Goal: Task Accomplishment & Management: Complete application form

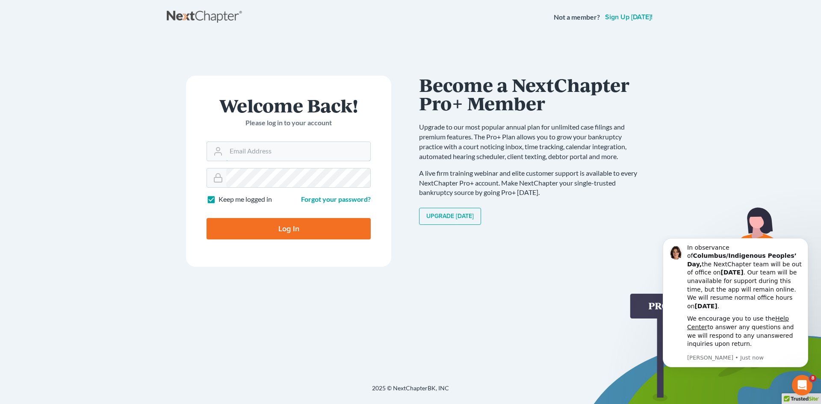
type input "[EMAIL_ADDRESS][DOMAIN_NAME]"
click at [313, 222] on input "Log In" at bounding box center [289, 228] width 164 height 21
type input "Thinking..."
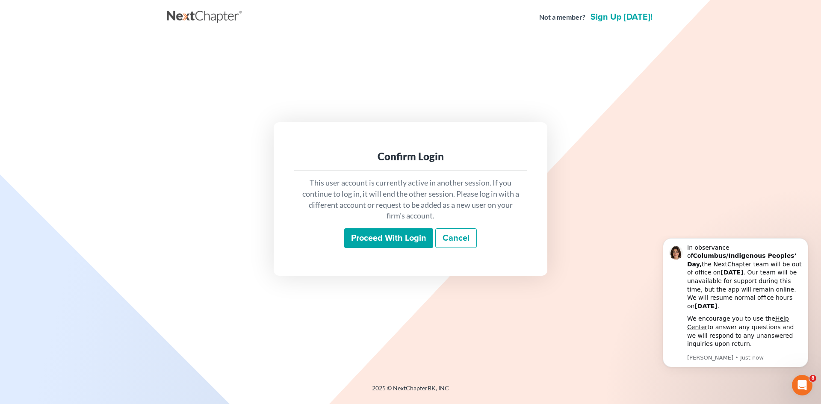
click at [390, 237] on input "Proceed with login" at bounding box center [388, 238] width 89 height 20
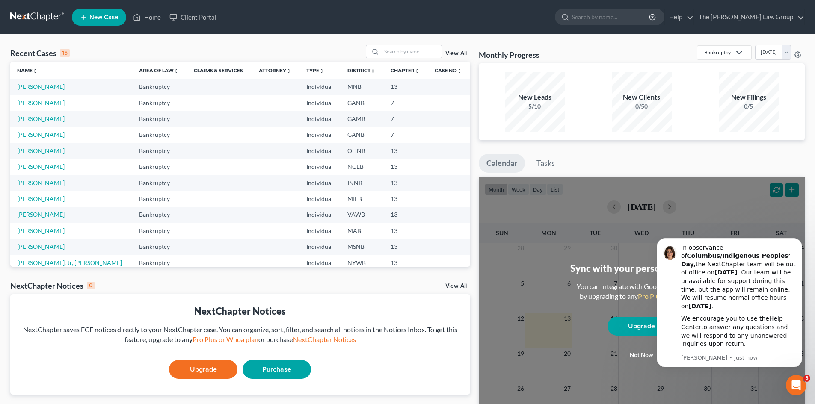
click at [97, 18] on span "New Case" at bounding box center [103, 17] width 29 height 6
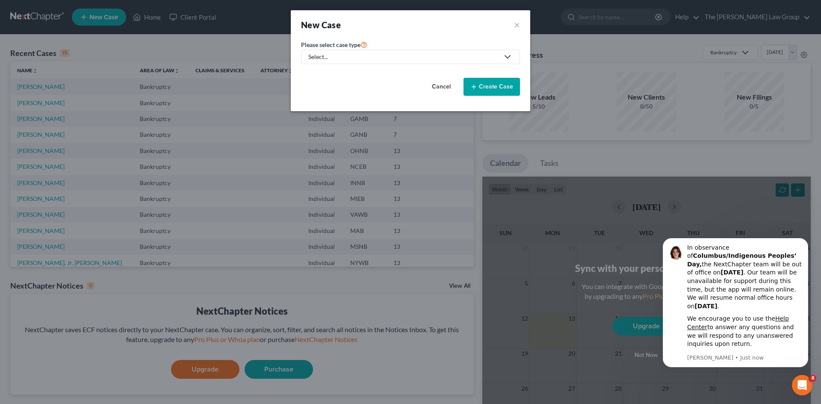
click at [367, 56] on div "Select..." at bounding box center [403, 57] width 191 height 9
click at [328, 75] on div "Bankruptcy" at bounding box center [325, 74] width 33 height 9
select select "19"
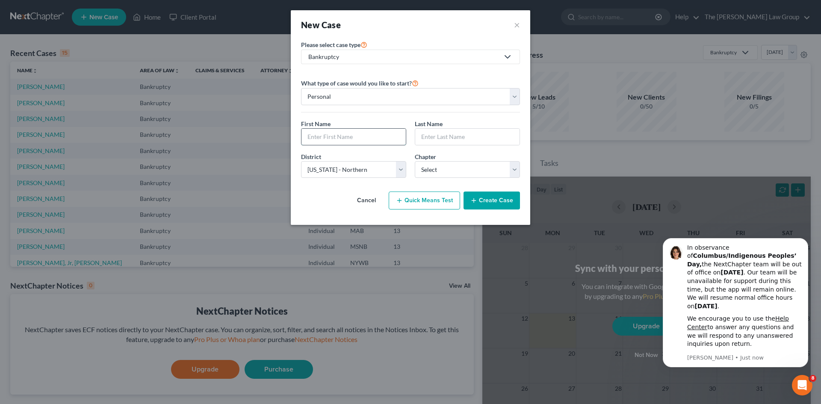
click at [382, 134] on input "text" at bounding box center [354, 137] width 104 height 16
type input "F"
type input "DAVID"
type input "HELLMAN"
click at [386, 172] on select "Select Alabama - Middle Alabama - Northern Alabama - Southern Alaska Arizona Ar…" at bounding box center [353, 169] width 105 height 17
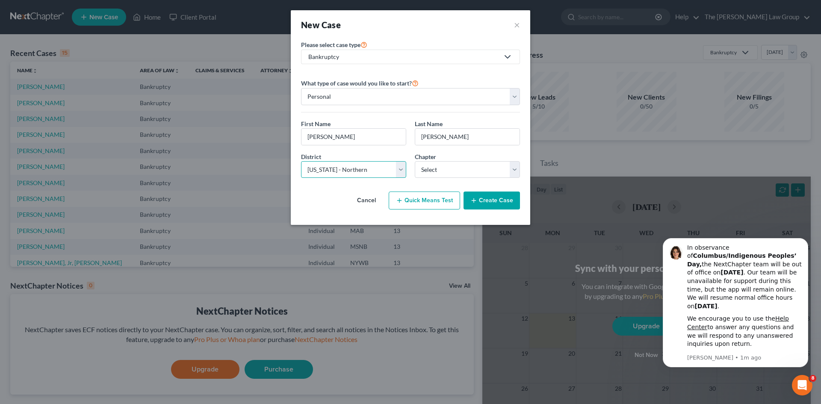
select select "56"
click at [301, 161] on select "Select Alabama - Middle Alabama - Northern Alabama - Southern Alaska Arizona Ar…" at bounding box center [353, 169] width 105 height 17
click at [464, 171] on select "Select 7 11 12 13" at bounding box center [467, 169] width 105 height 17
select select "3"
click at [415, 161] on select "Select 7 11 12 13" at bounding box center [467, 169] width 105 height 17
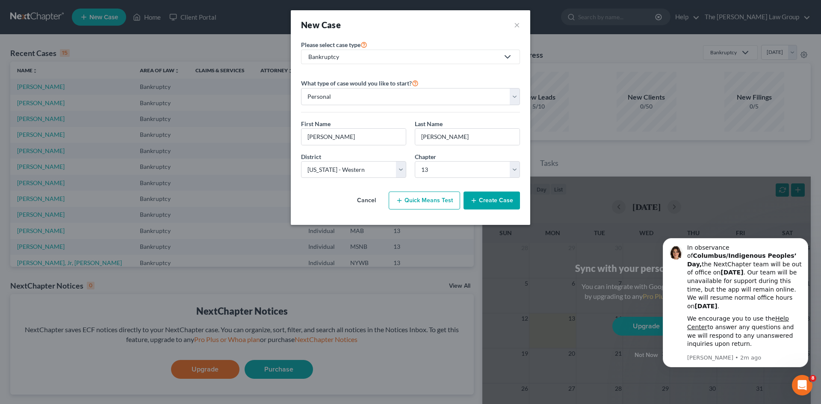
click at [494, 202] on button "Create Case" at bounding box center [492, 201] width 56 height 18
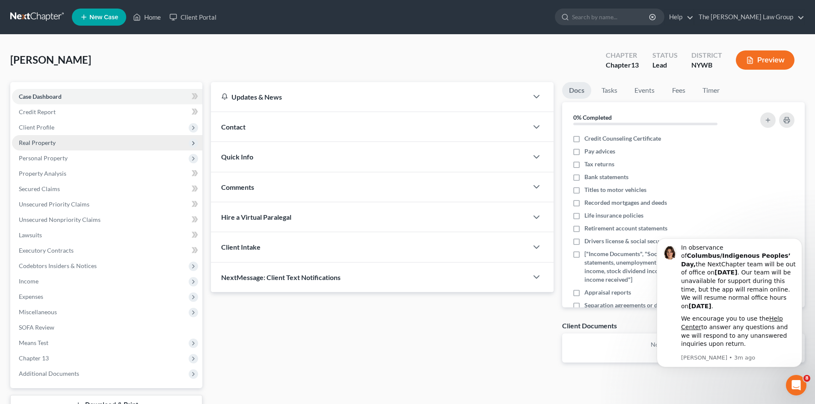
click at [35, 143] on span "Real Property" at bounding box center [37, 142] width 37 height 7
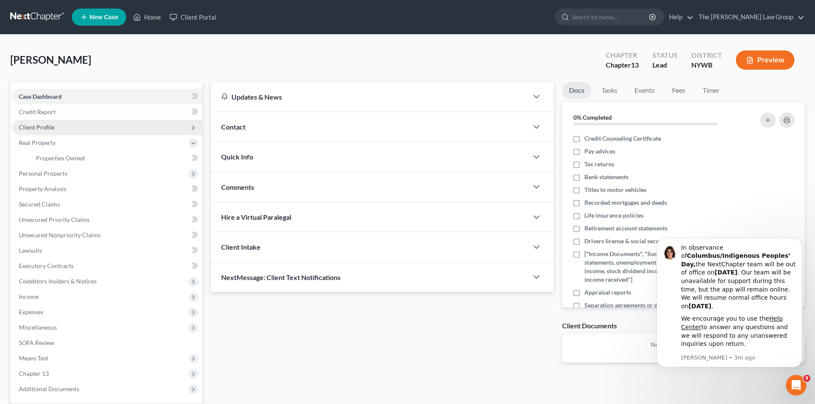
click at [48, 124] on span "Client Profile" at bounding box center [37, 127] width 36 height 7
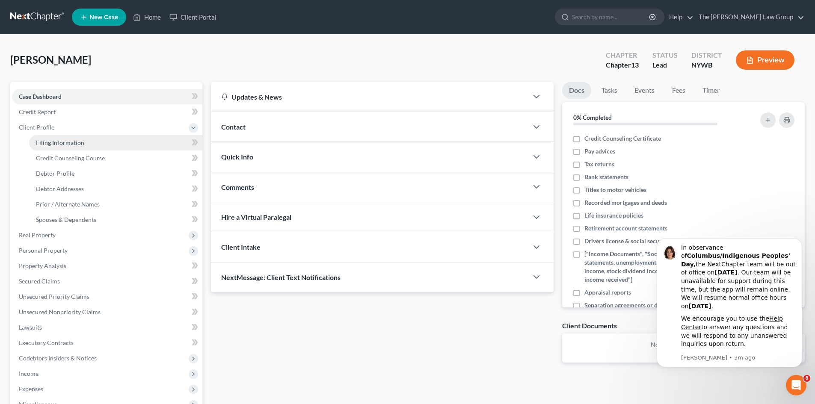
click at [53, 145] on span "Filing Information" at bounding box center [60, 142] width 48 height 7
select select "1"
select select "0"
select select "3"
select select "56"
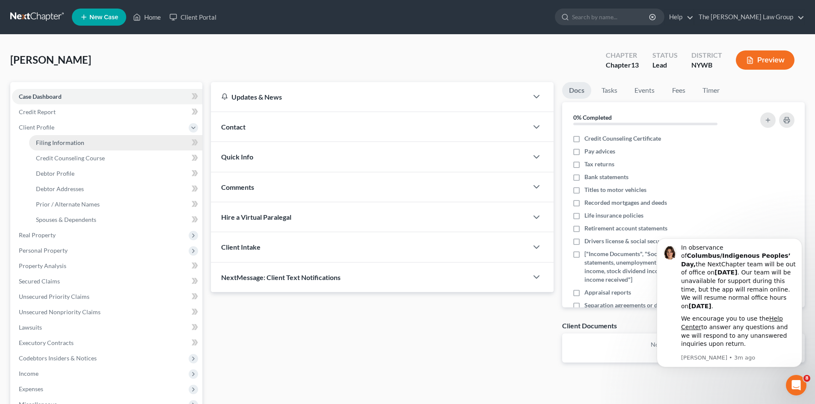
select select "35"
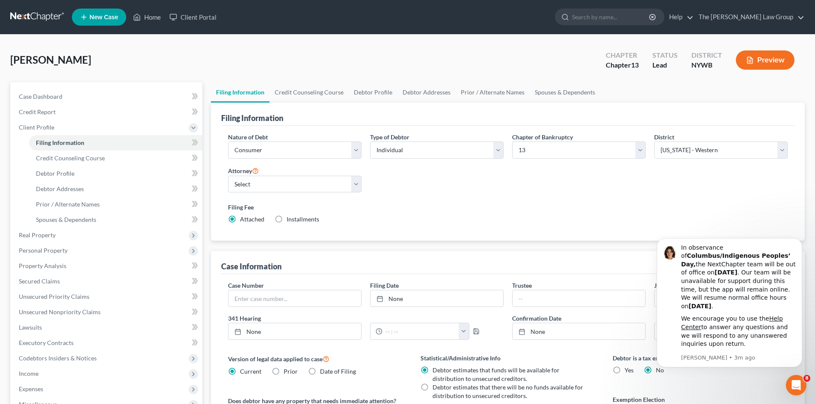
click at [287, 221] on label "Installments Installments" at bounding box center [303, 219] width 33 height 9
click at [290, 221] on input "Installments Installments" at bounding box center [293, 218] width 6 height 6
radio input "true"
radio input "false"
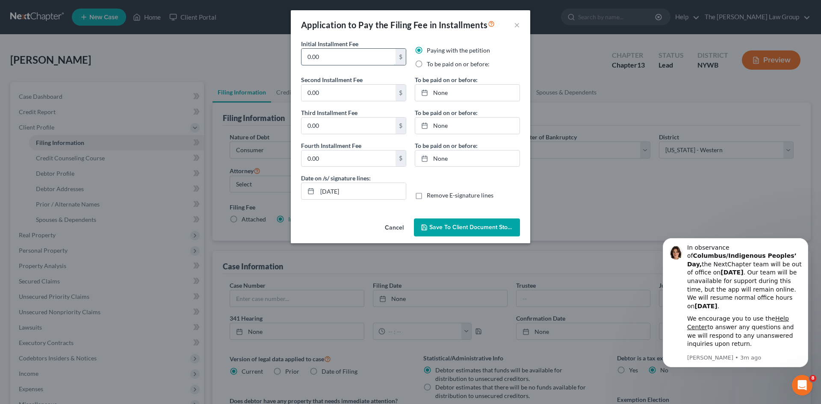
click at [364, 57] on input "0.00" at bounding box center [349, 57] width 94 height 16
click at [361, 57] on input "0.00" at bounding box center [349, 57] width 94 height 16
click at [361, 57] on input ".00" at bounding box center [349, 57] width 94 height 16
click at [357, 57] on input ".00" at bounding box center [349, 57] width 94 height 16
click at [358, 57] on input "0.78" at bounding box center [349, 57] width 94 height 16
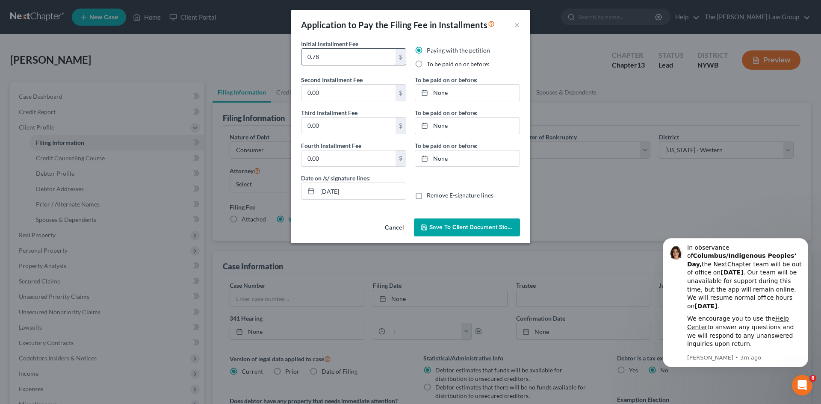
click at [356, 57] on input "0.78" at bounding box center [349, 57] width 94 height 16
click at [356, 59] on input "0.78" at bounding box center [349, 57] width 94 height 16
type input "78.25"
click at [351, 87] on input "0.00" at bounding box center [349, 93] width 94 height 16
type input "78.25"
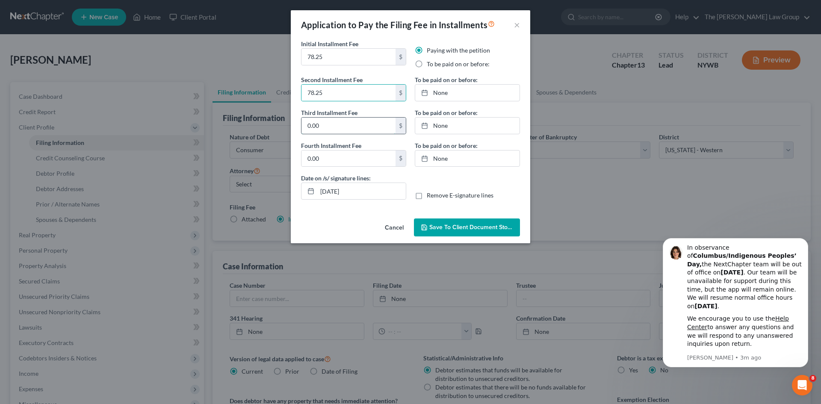
click at [343, 123] on input "0.00" at bounding box center [349, 126] width 94 height 16
type input "78.25"
click at [337, 160] on input "0.00" at bounding box center [349, 159] width 94 height 16
type input "78.25"
click at [441, 89] on link "None" at bounding box center [467, 93] width 104 height 16
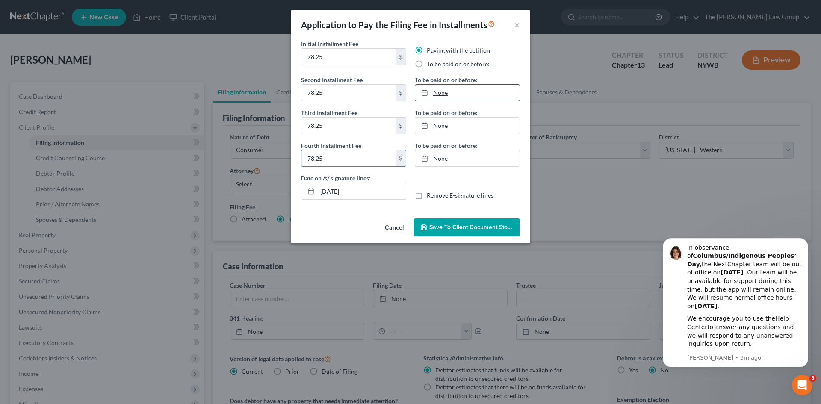
type input "10/13/2025"
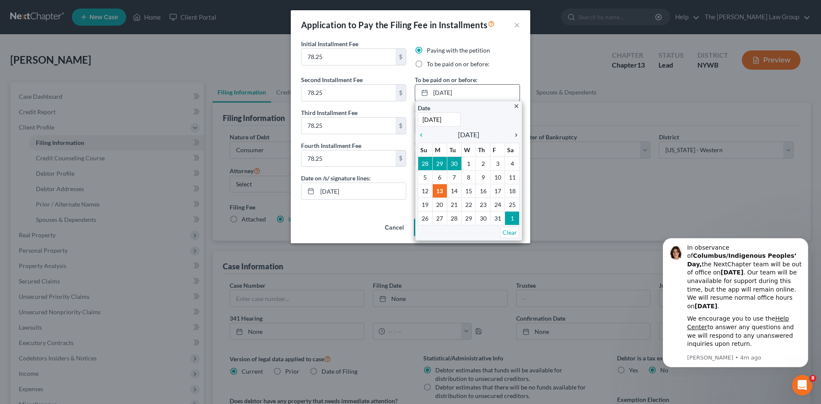
click at [515, 135] on icon "chevron_right" at bounding box center [514, 135] width 11 height 7
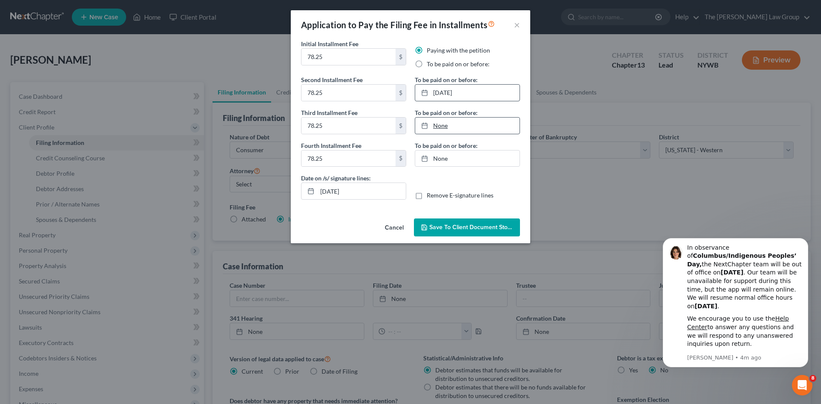
type input "10/13/2025"
click at [445, 127] on link "10/13/2025" at bounding box center [467, 126] width 104 height 16
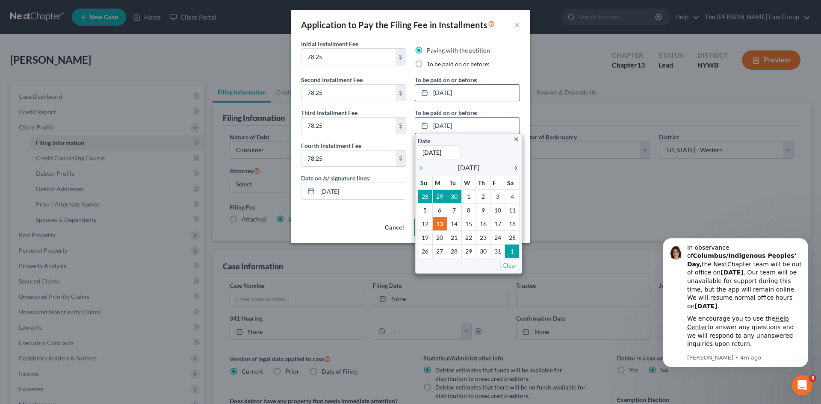
click at [518, 168] on icon "chevron_right" at bounding box center [514, 168] width 11 height 7
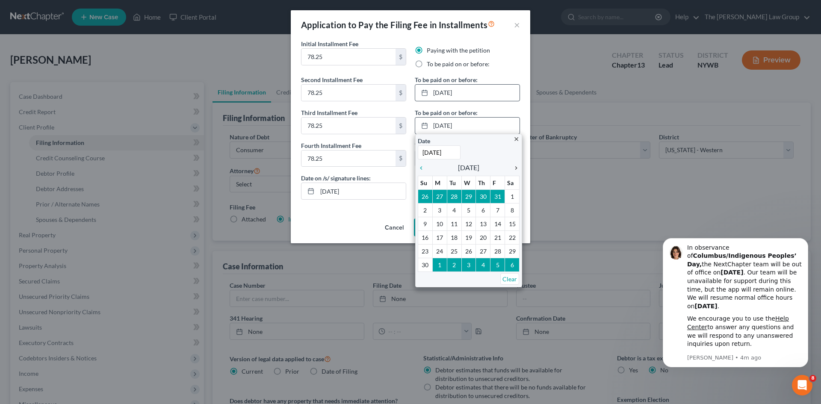
click at [517, 168] on icon "chevron_right" at bounding box center [514, 168] width 11 height 7
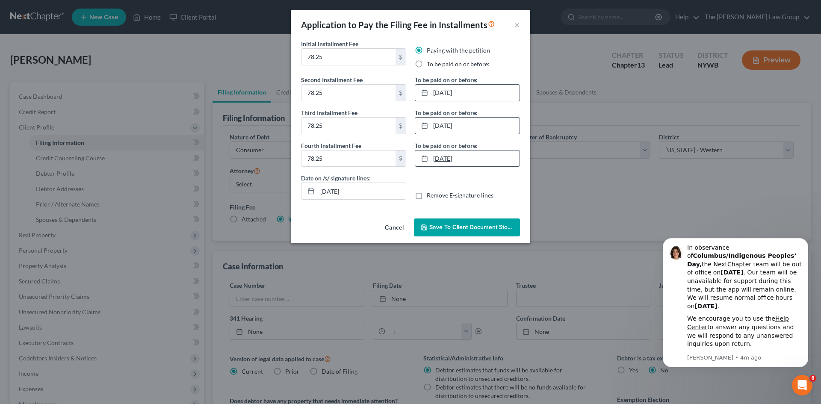
type input "10/13/2025"
click at [447, 160] on link "10/13/2025" at bounding box center [467, 159] width 104 height 16
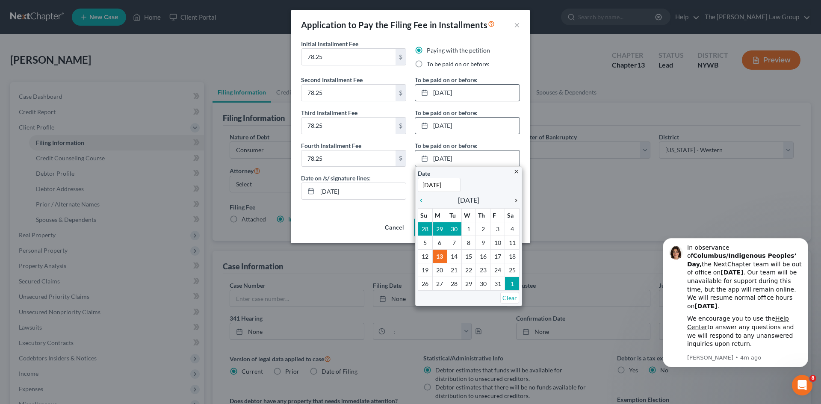
click at [516, 201] on icon "chevron_right" at bounding box center [514, 200] width 11 height 7
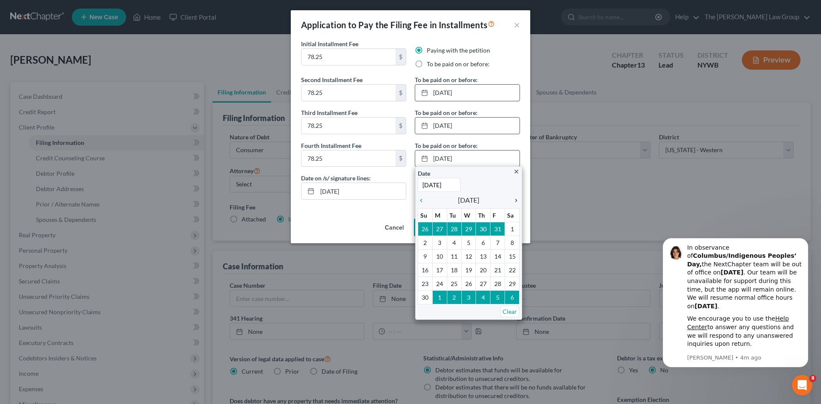
click at [516, 201] on icon "chevron_right" at bounding box center [514, 200] width 11 height 7
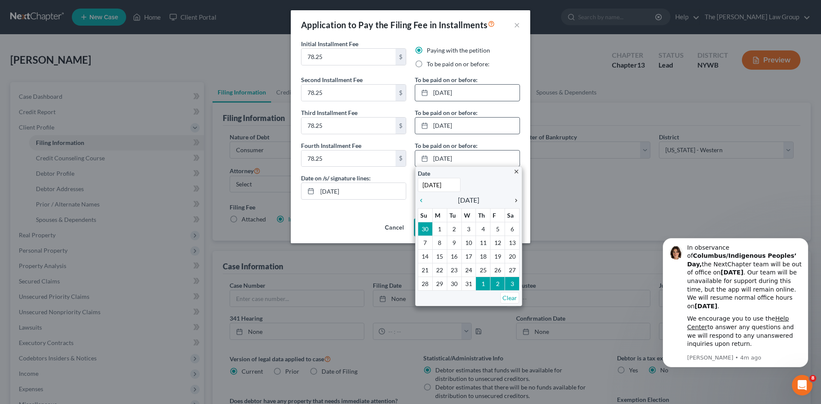
click at [516, 201] on icon "chevron_right" at bounding box center [514, 200] width 11 height 7
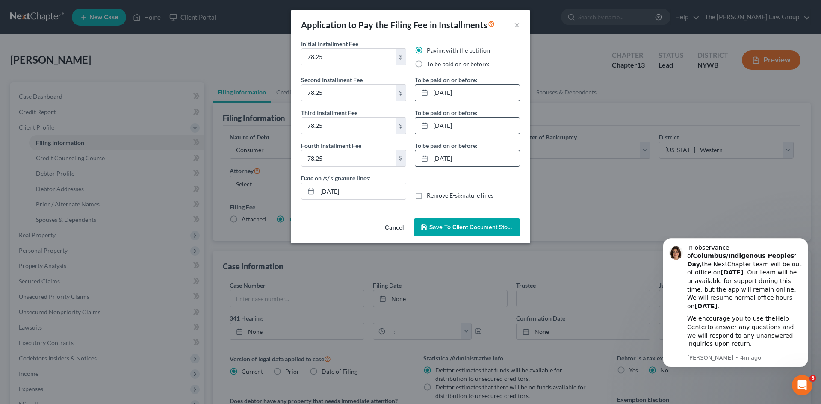
click at [445, 65] on label "To be paid on or before:" at bounding box center [458, 64] width 63 height 9
click at [436, 65] on input "To be paid on or before:" at bounding box center [433, 63] width 6 height 6
radio input "true"
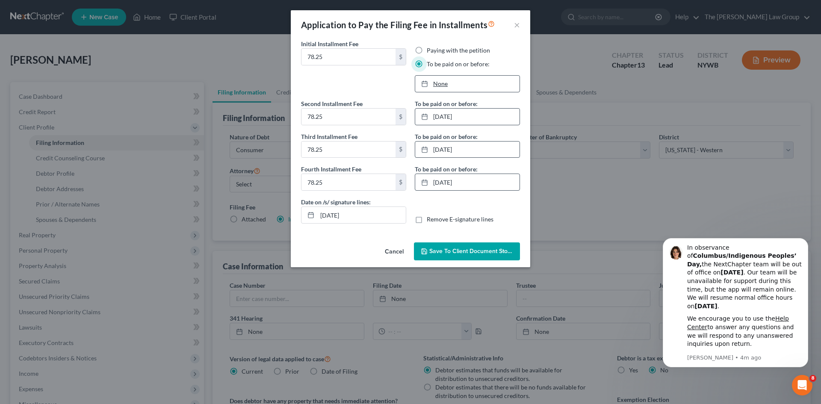
type input "10/13/2025"
click at [441, 89] on link "10/13/2025" at bounding box center [467, 84] width 104 height 16
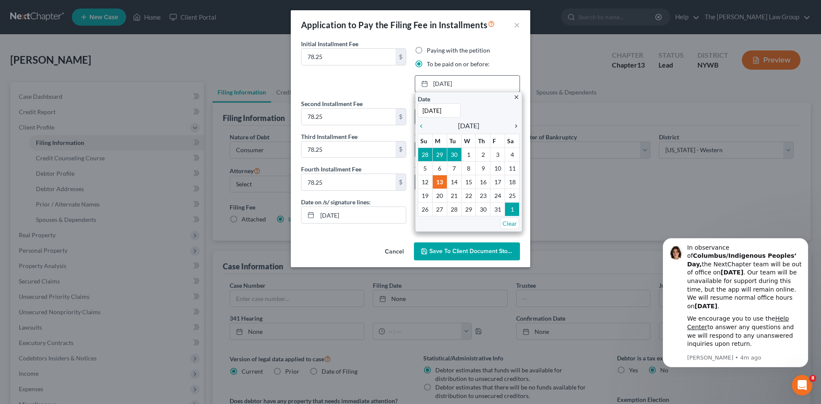
click at [515, 123] on icon "chevron_right" at bounding box center [514, 126] width 11 height 7
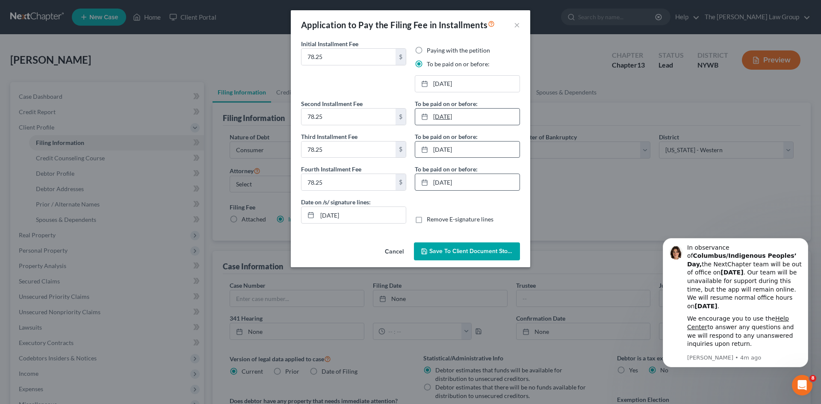
click at [441, 115] on link "11/13/2025" at bounding box center [467, 117] width 104 height 16
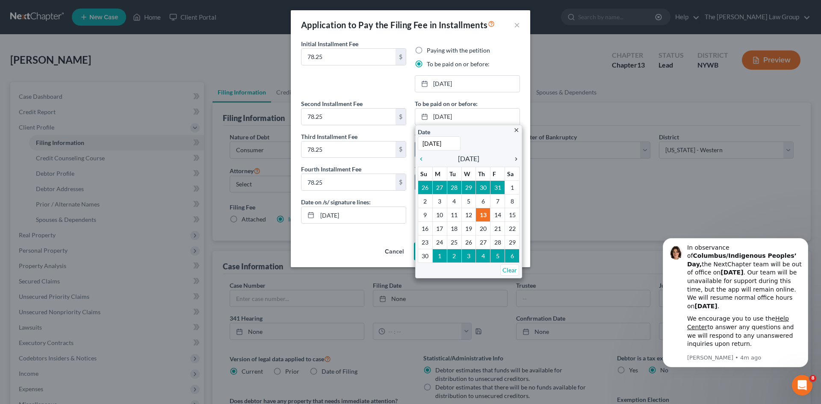
click at [515, 158] on icon "chevron_right" at bounding box center [514, 159] width 11 height 7
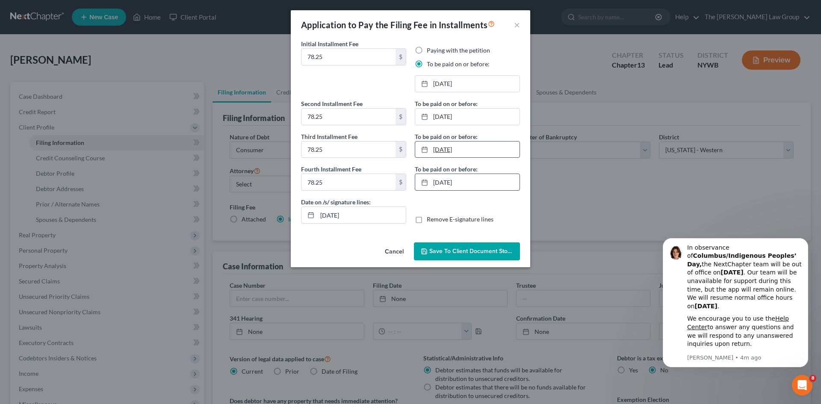
click at [457, 149] on link "12/13/2025" at bounding box center [467, 150] width 104 height 16
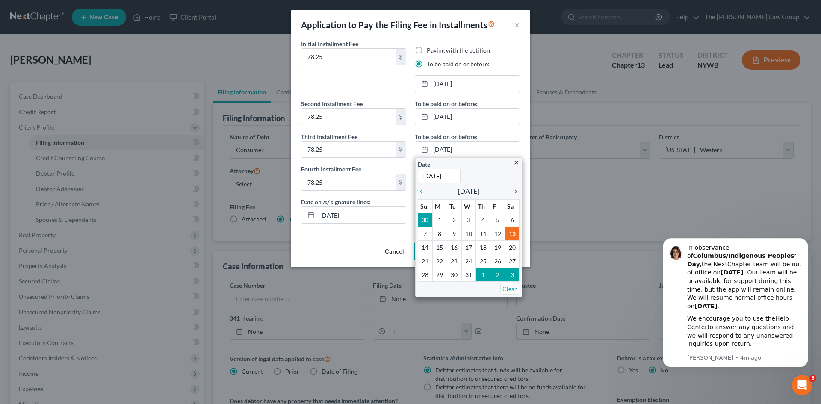
click at [515, 190] on icon "chevron_right" at bounding box center [514, 191] width 11 height 7
drag, startPoint x: 458, startPoint y: 247, endPoint x: 463, endPoint y: 236, distance: 11.7
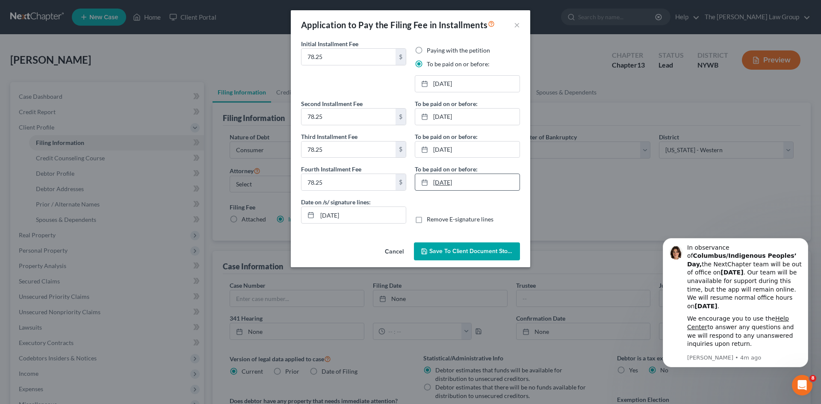
click at [437, 180] on link "1/13/2026" at bounding box center [467, 182] width 104 height 16
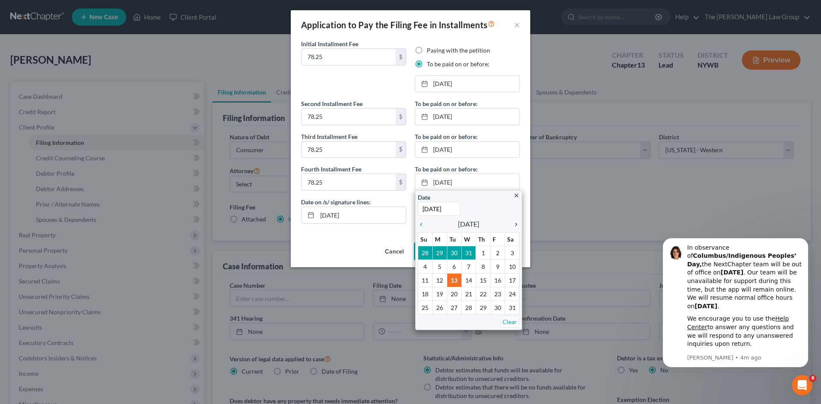
click at [513, 223] on icon "chevron_right" at bounding box center [514, 224] width 11 height 7
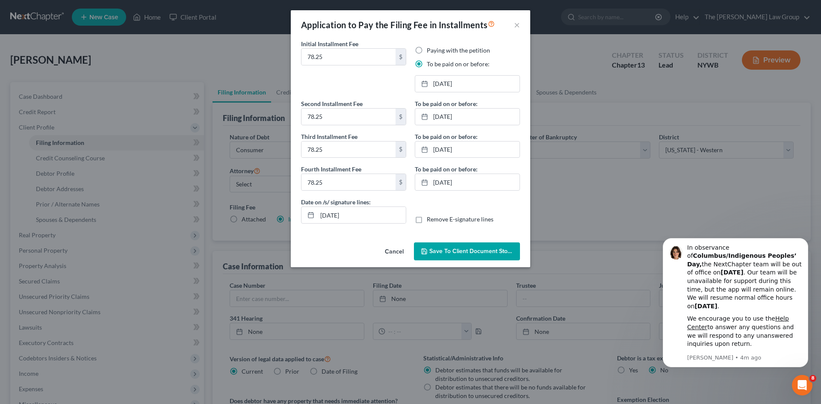
click at [427, 222] on label "Remove E-signature lines" at bounding box center [460, 219] width 67 height 9
click at [430, 221] on input "Remove E-signature lines" at bounding box center [433, 218] width 6 height 6
checkbox input "true"
click at [469, 252] on span "Save to Client Document Storage" at bounding box center [474, 251] width 91 height 7
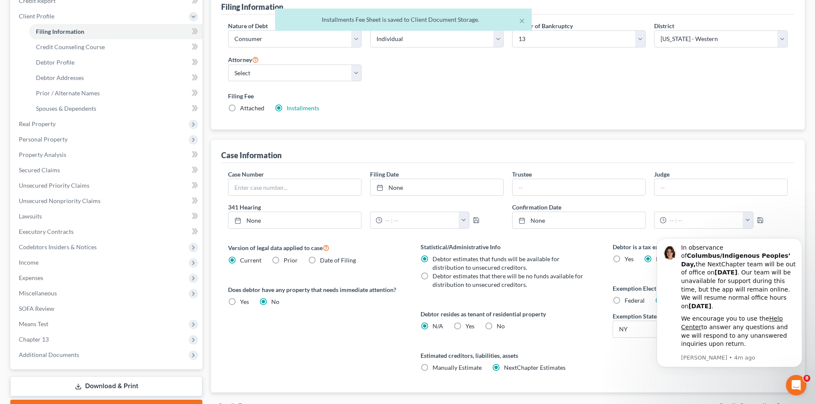
scroll to position [160, 0]
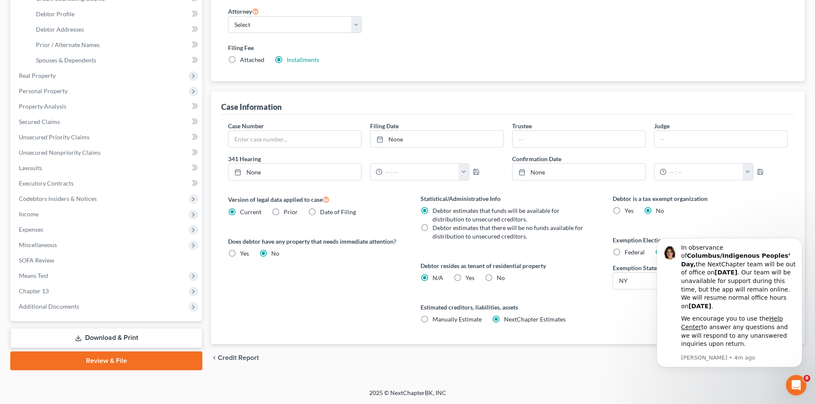
click at [453, 317] on span "Manually Estimate" at bounding box center [456, 319] width 49 height 7
click at [441, 317] on input "Manually Estimate Manually Estimate" at bounding box center [439, 318] width 6 height 6
radio input "true"
radio input "false"
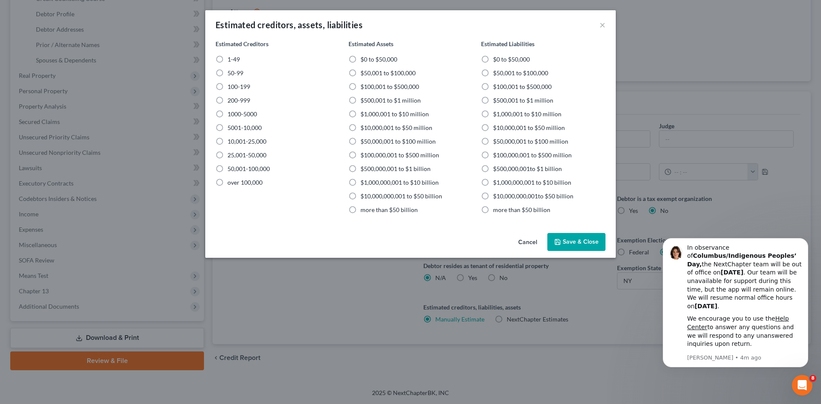
click at [228, 62] on label "1-49" at bounding box center [234, 59] width 12 height 9
click at [231, 61] on input "1-49" at bounding box center [234, 58] width 6 height 6
radio input "true"
click at [361, 89] on label "$100,001 to $500,000" at bounding box center [390, 87] width 59 height 9
click at [364, 88] on input "$100,001 to $500,000" at bounding box center [367, 86] width 6 height 6
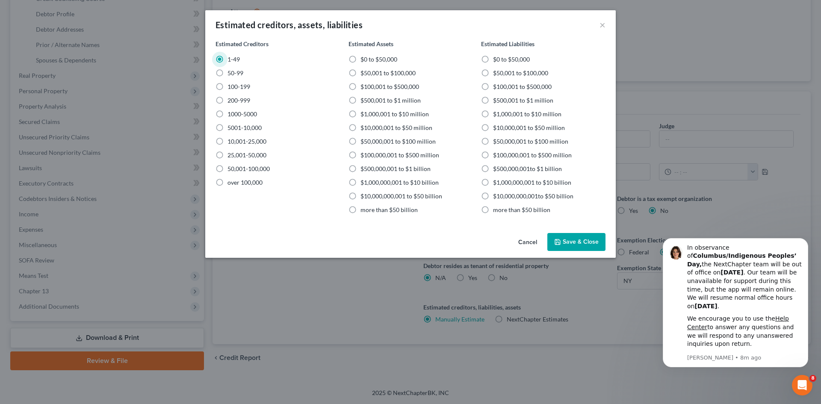
radio input "true"
click at [493, 88] on label "$100,001 to $500,000" at bounding box center [522, 87] width 59 height 9
click at [497, 88] on input "$100,001 to $500,000" at bounding box center [500, 86] width 6 height 6
radio input "true"
click at [581, 235] on button "Save & Close" at bounding box center [576, 242] width 58 height 18
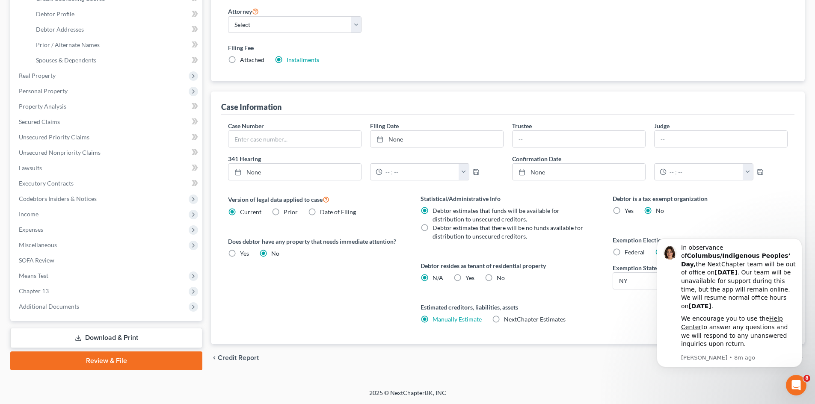
click at [752, 227] on div "Debtor is a tax exempt organization Yes No Exemption Election Federal State Exe…" at bounding box center [700, 269] width 192 height 150
click at [647, 311] on div "Debtor is a tax exempt organization Yes No Exemption Election Federal State Exe…" at bounding box center [700, 269] width 192 height 150
click at [771, 218] on div "Debtor is a tax exempt organization Yes No Exemption Election Federal State Exe…" at bounding box center [700, 269] width 192 height 150
click at [799, 243] on icon "Dismiss notification" at bounding box center [799, 240] width 5 height 5
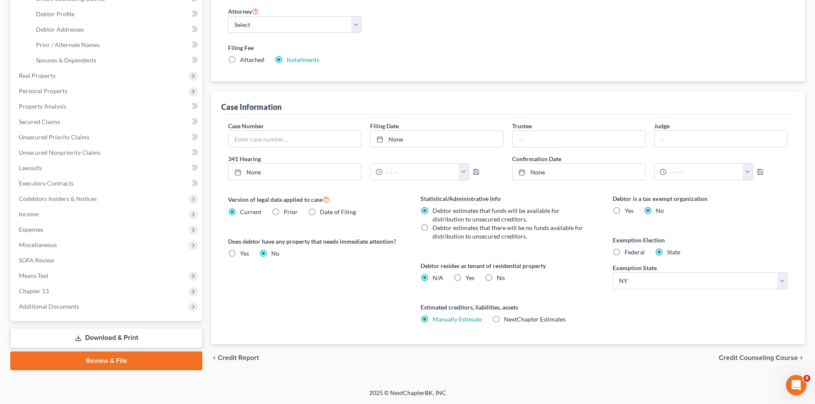
click at [763, 357] on span "Credit Counseling Course" at bounding box center [758, 358] width 79 height 7
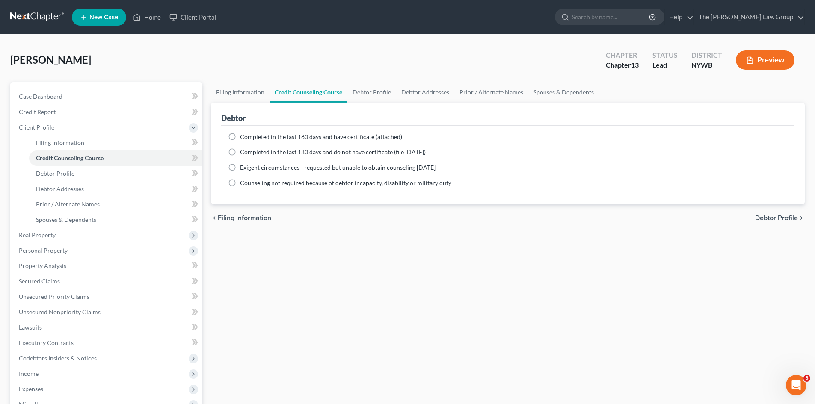
click at [240, 151] on label "Completed in the last 180 days and do not have certificate (file within 14 days)" at bounding box center [333, 152] width 186 height 9
click at [243, 151] on input "Completed in the last 180 days and do not have certificate (file within 14 days)" at bounding box center [246, 151] width 6 height 6
radio input "true"
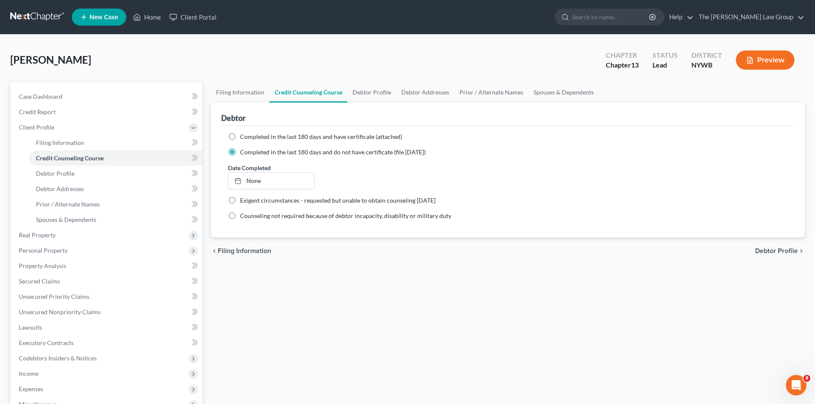
click at [780, 250] on span "Debtor Profile" at bounding box center [776, 251] width 43 height 7
select select "0"
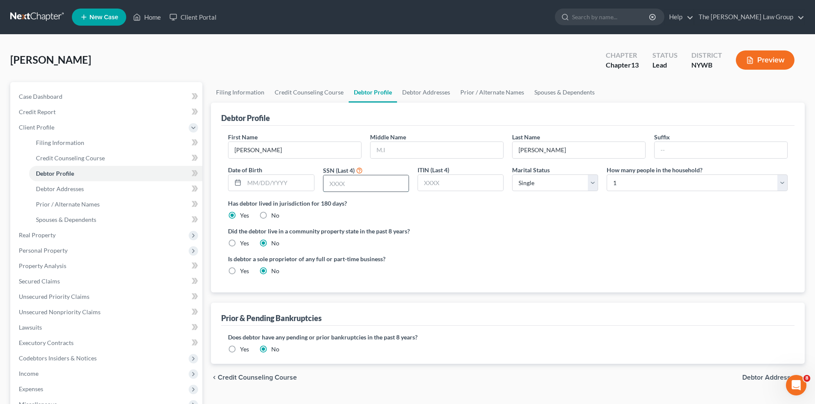
click at [357, 182] on input "text" at bounding box center [365, 183] width 85 height 16
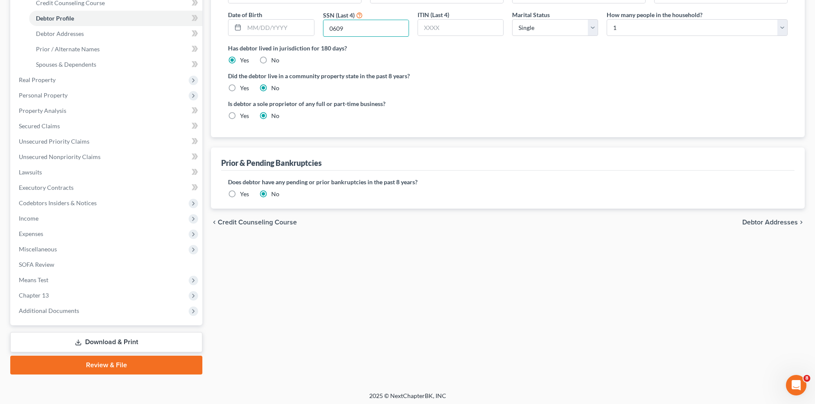
scroll to position [158, 0]
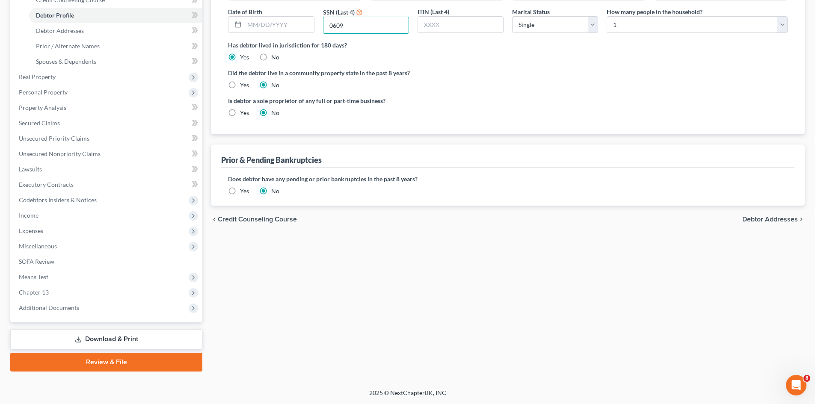
type input "0609"
click at [769, 213] on div "chevron_left Credit Counseling Course Debtor Addresses chevron_right" at bounding box center [508, 219] width 594 height 27
click at [768, 218] on span "Debtor Addresses" at bounding box center [770, 219] width 56 height 7
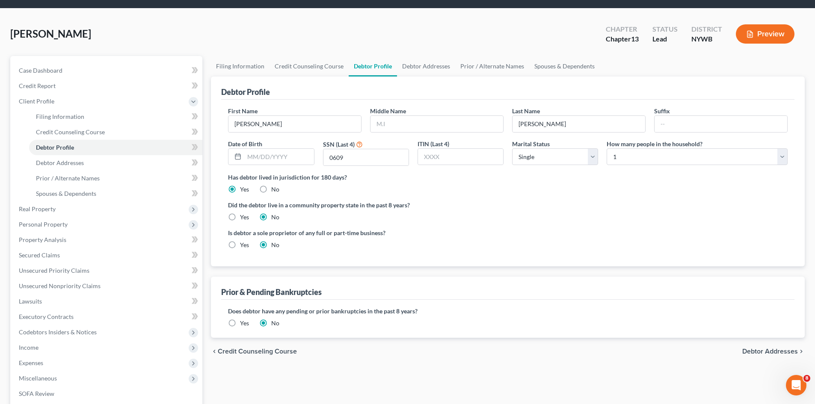
select select "0"
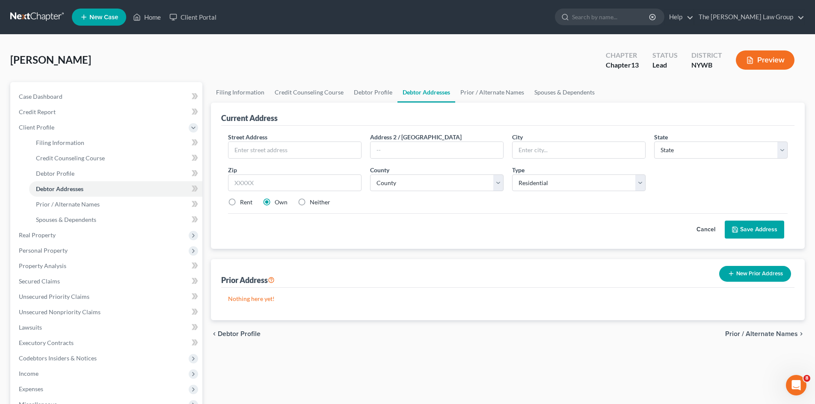
click at [293, 139] on div "Street Address *" at bounding box center [295, 146] width 142 height 26
click at [289, 146] on input "text" at bounding box center [294, 150] width 133 height 16
type input "14 Kennedy Rd"
type input "Cheektowaga"
select select "35"
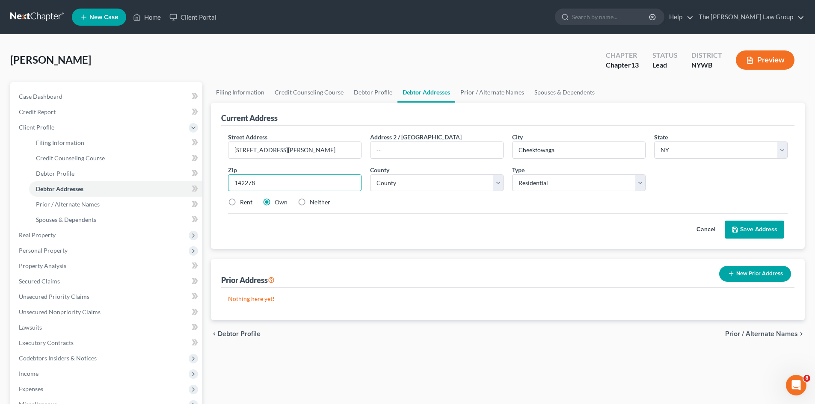
type input "142278"
select select "14"
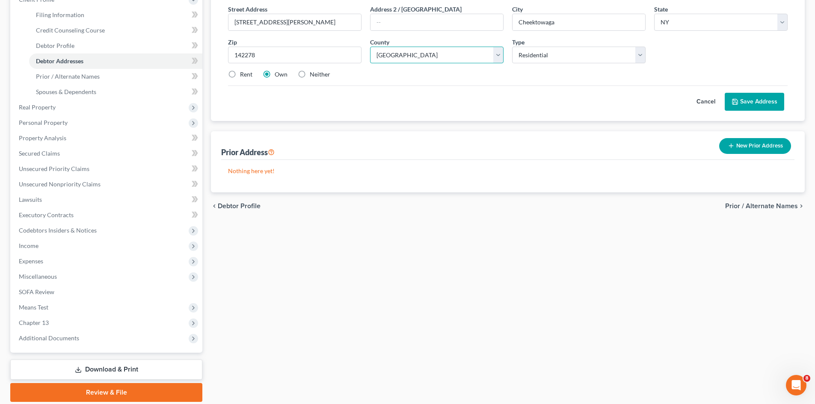
scroll to position [128, 0]
click at [763, 102] on button "Save Address" at bounding box center [754, 101] width 59 height 18
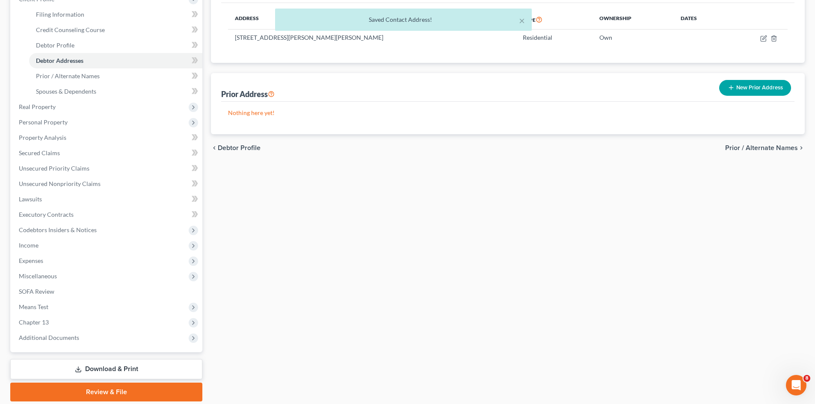
click at [772, 147] on span "Prior / Alternate Names" at bounding box center [761, 148] width 73 height 7
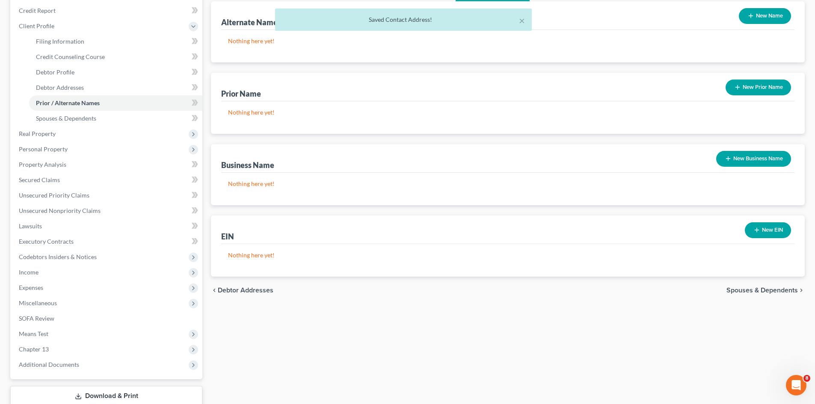
scroll to position [158, 0]
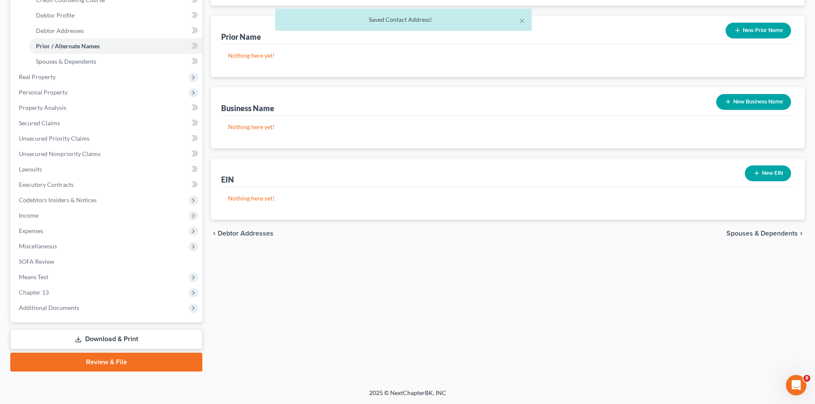
click at [772, 234] on span "Spouses & Dependents" at bounding box center [761, 233] width 71 height 7
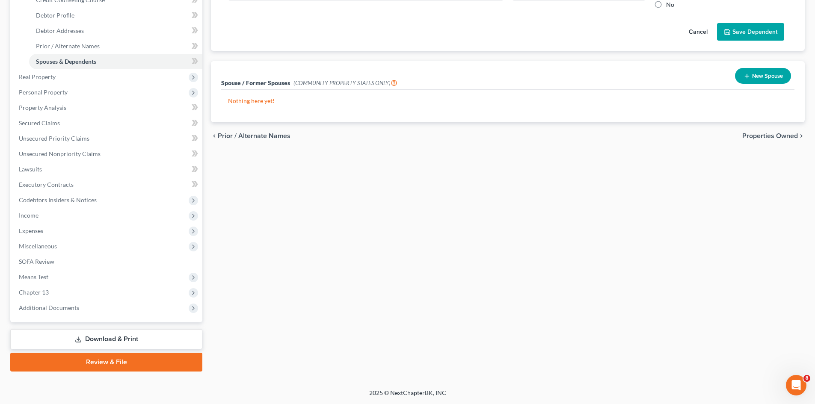
click at [768, 138] on span "Properties Owned" at bounding box center [770, 136] width 56 height 7
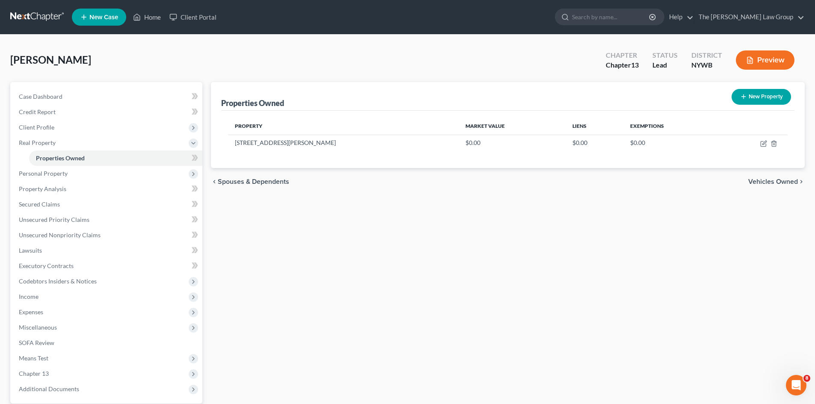
click at [773, 184] on span "Vehicles Owned" at bounding box center [773, 181] width 50 height 7
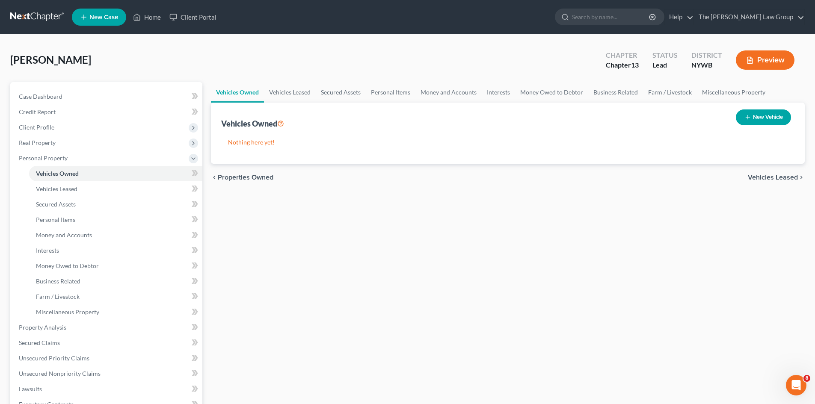
click at [767, 177] on span "Vehicles Leased" at bounding box center [773, 177] width 50 height 7
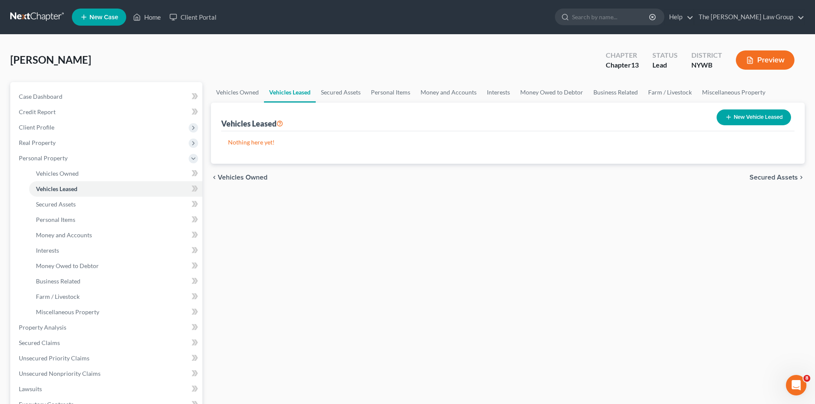
click at [767, 177] on span "Secured Assets" at bounding box center [773, 177] width 48 height 7
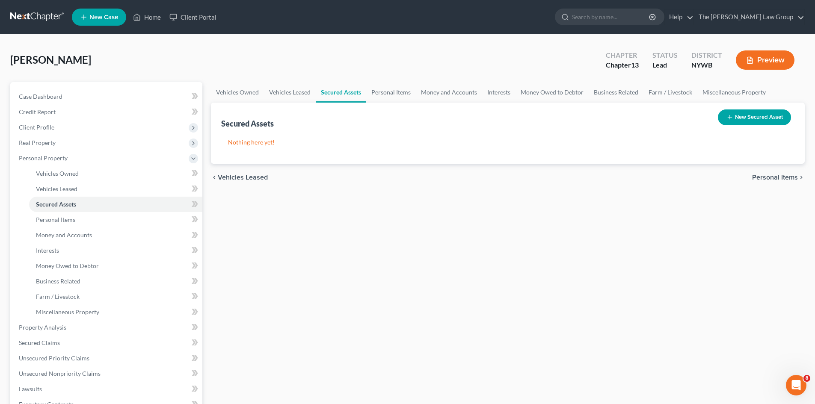
click at [767, 178] on span "Personal Items" at bounding box center [775, 177] width 46 height 7
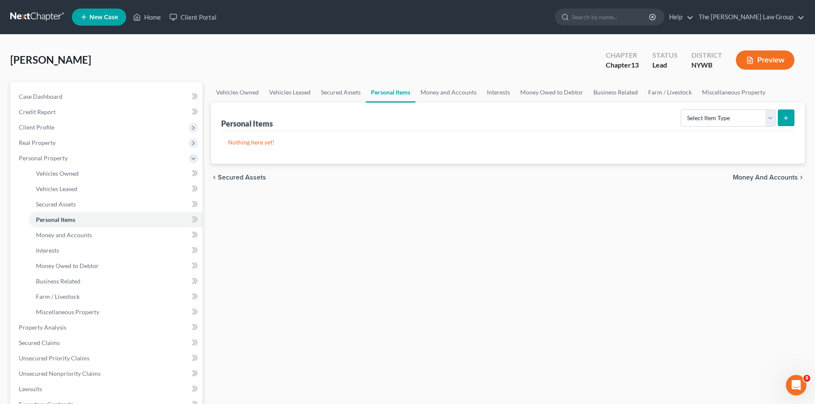
click at [769, 175] on span "Money and Accounts" at bounding box center [765, 177] width 65 height 7
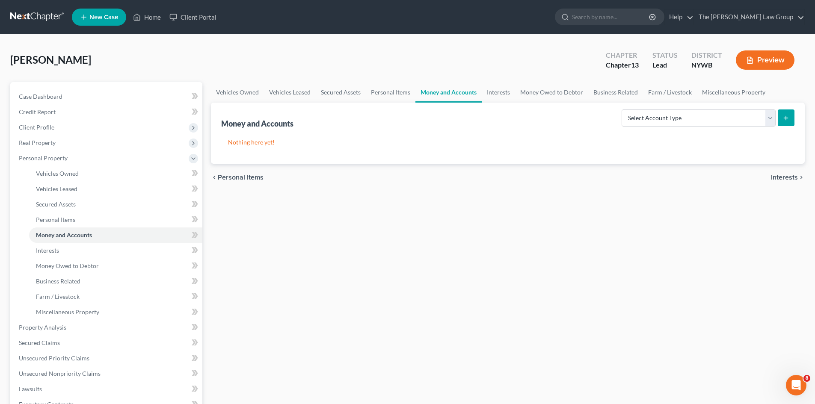
click at [784, 181] on span "Interests" at bounding box center [784, 177] width 27 height 7
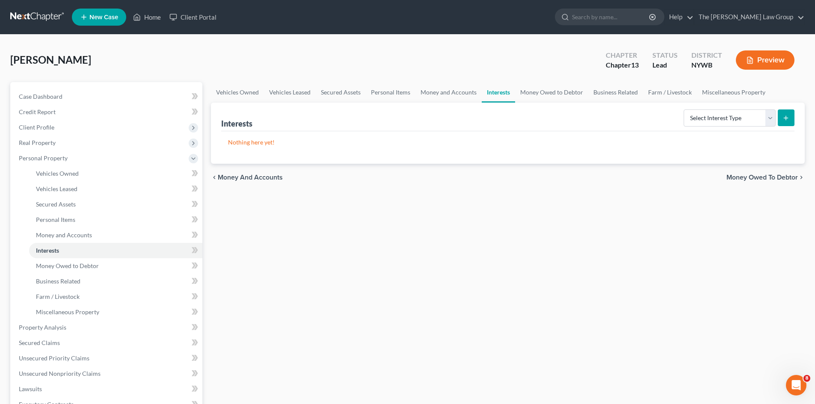
click at [781, 178] on span "Money Owed to Debtor" at bounding box center [761, 177] width 71 height 7
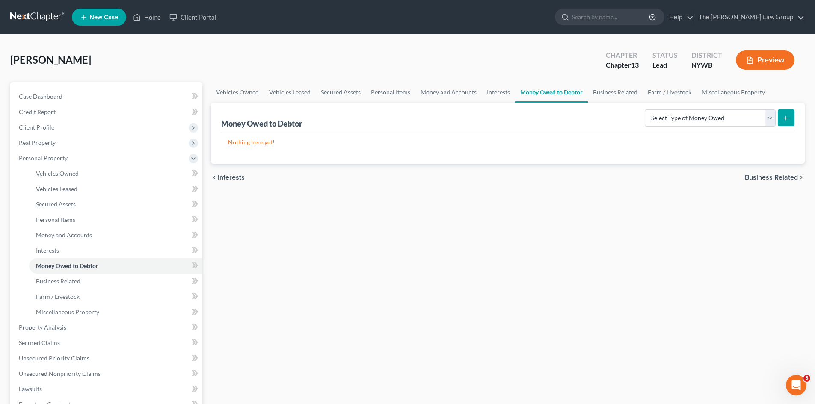
click at [781, 178] on span "Business Related" at bounding box center [771, 177] width 53 height 7
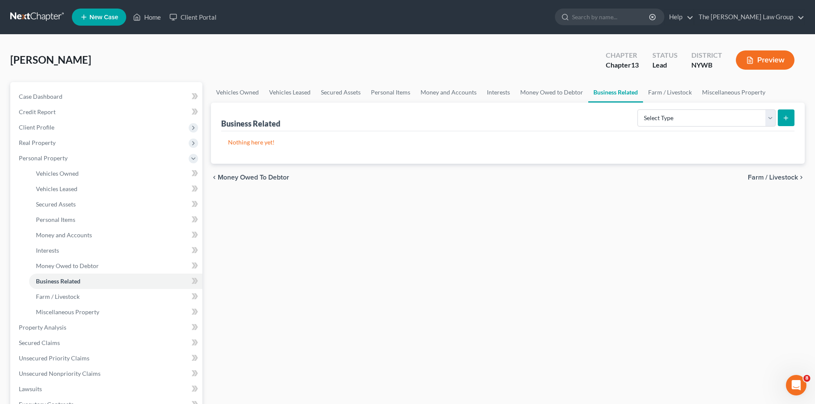
click at [781, 178] on span "Farm / Livestock" at bounding box center [773, 177] width 50 height 7
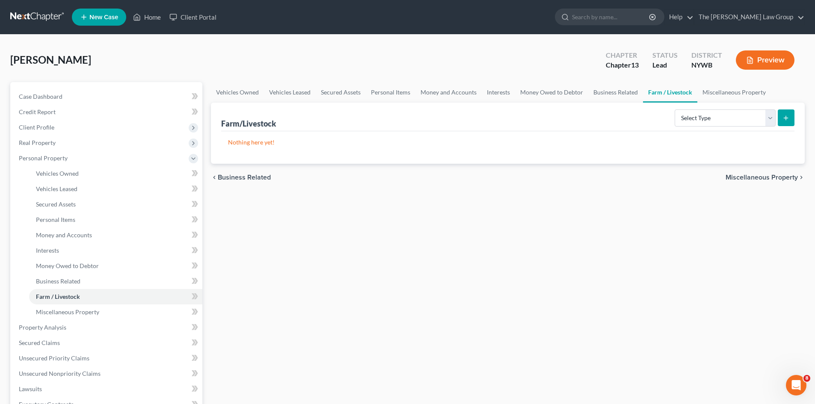
click at [781, 178] on span "Miscellaneous Property" at bounding box center [761, 177] width 72 height 7
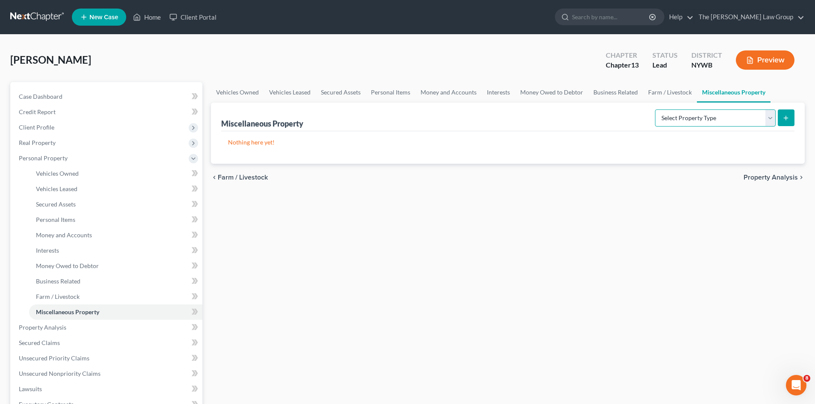
click at [750, 124] on select "Select Property Type Assigned for Creditor Benefit Within 1 Year Holding for An…" at bounding box center [715, 117] width 121 height 17
click at [530, 130] on div "Miscellaneous Property Select Property Type Assigned for Creditor Benefit Withi…" at bounding box center [507, 117] width 573 height 29
click at [765, 176] on span "Property Analysis" at bounding box center [770, 177] width 54 height 7
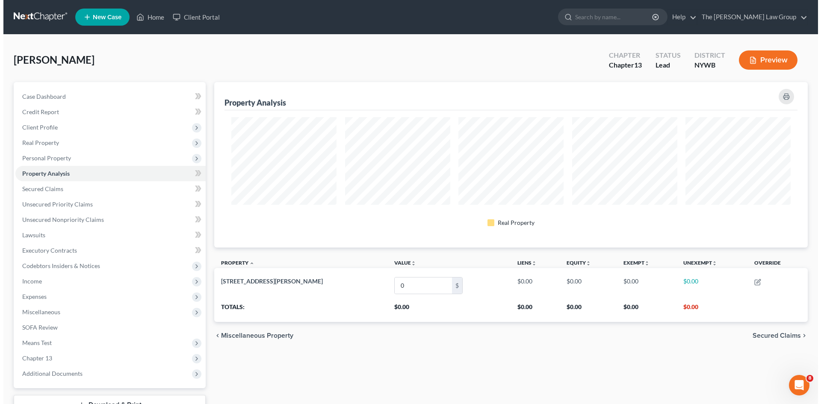
scroll to position [166, 594]
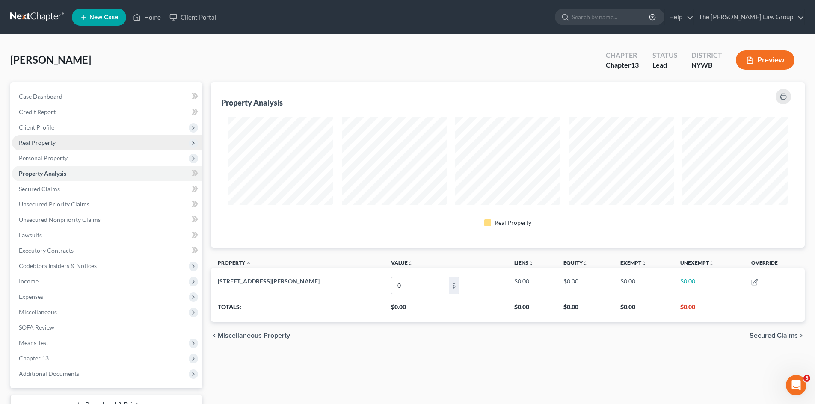
click at [48, 139] on span "Real Property" at bounding box center [37, 142] width 37 height 7
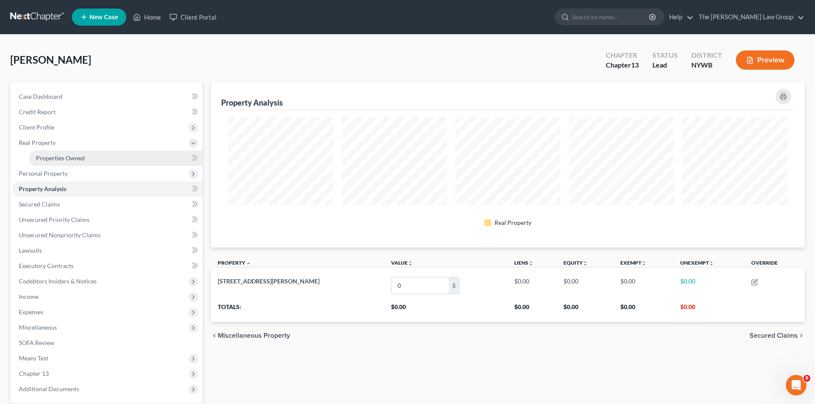
click at [62, 159] on span "Properties Owned" at bounding box center [60, 157] width 49 height 7
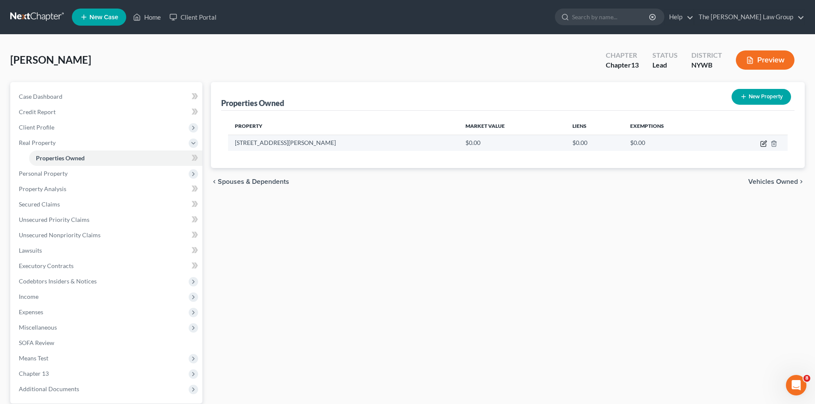
click at [760, 144] on icon "button" at bounding box center [763, 143] width 7 height 7
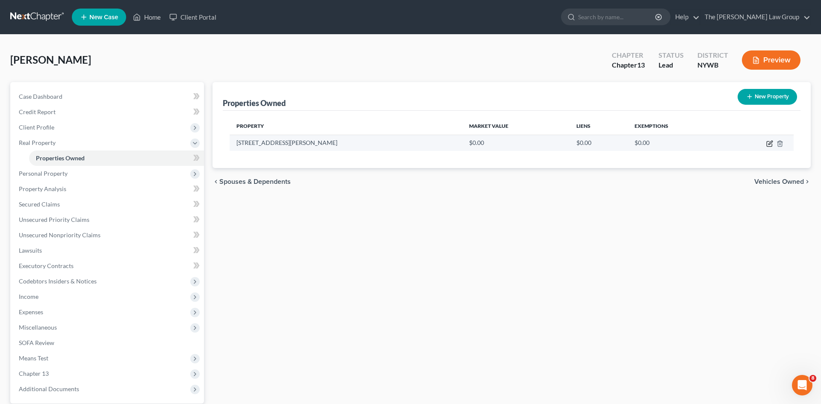
select select "35"
select select "14"
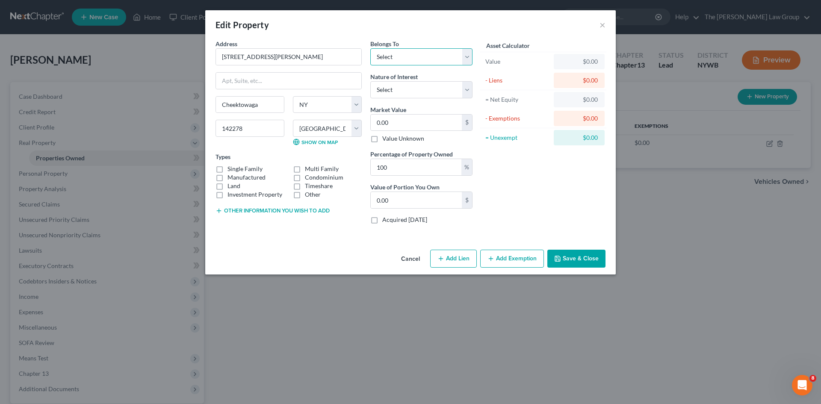
click at [395, 50] on select "Select Debtor 1 Only Debtor 2 Only Debtor 1 And Debtor 2 Only At Least One Of T…" at bounding box center [421, 56] width 102 height 17
select select "0"
click at [370, 48] on select "Select Debtor 1 Only Debtor 2 Only Debtor 1 And Debtor 2 Only At Least One Of T…" at bounding box center [421, 56] width 102 height 17
click at [395, 86] on select "Select Fee Simple Joint Tenant Life Estate Equitable Interest Future Interest T…" at bounding box center [421, 89] width 102 height 17
select select "0"
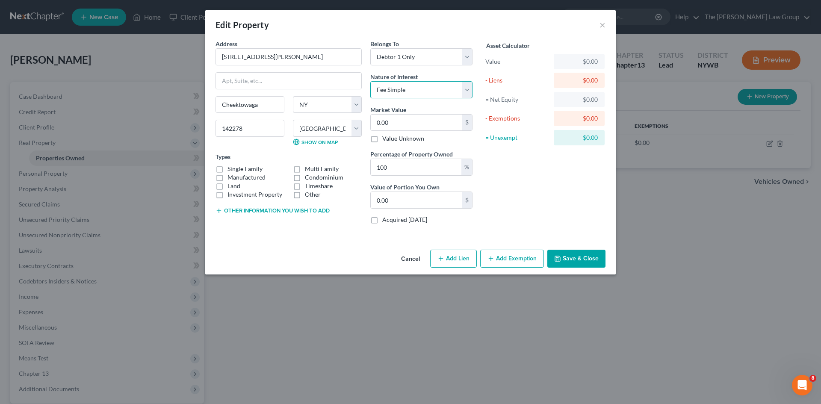
click at [370, 81] on select "Select Fee Simple Joint Tenant Life Estate Equitable Interest Future Interest T…" at bounding box center [421, 89] width 102 height 17
click at [403, 123] on input "0.00" at bounding box center [416, 123] width 91 height 16
type input "2"
type input "2.00"
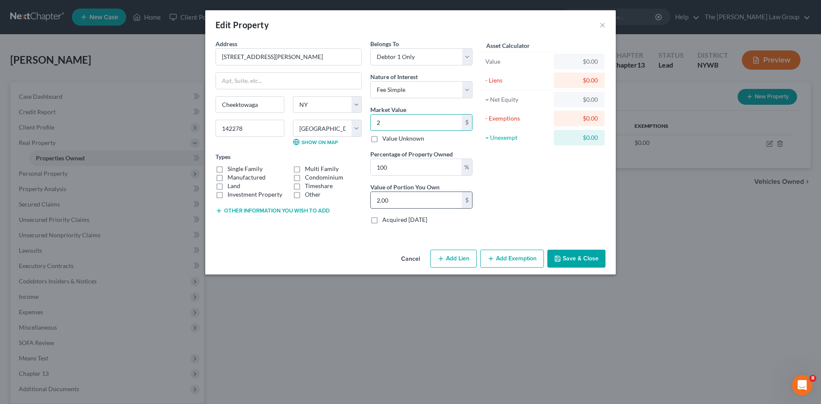
type input "23"
type input "23.00"
type input "230"
type input "230.00"
type input "2300"
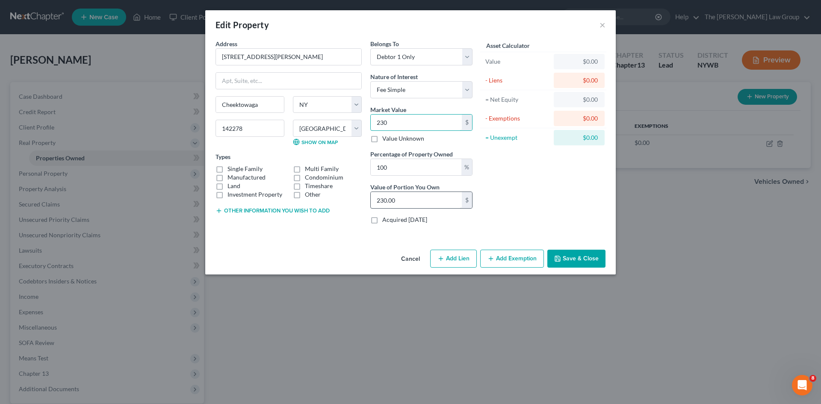
type input "2,300.00"
type input "2,3000"
type input "23,000.00"
type input "23,0000"
type input "230,000.00"
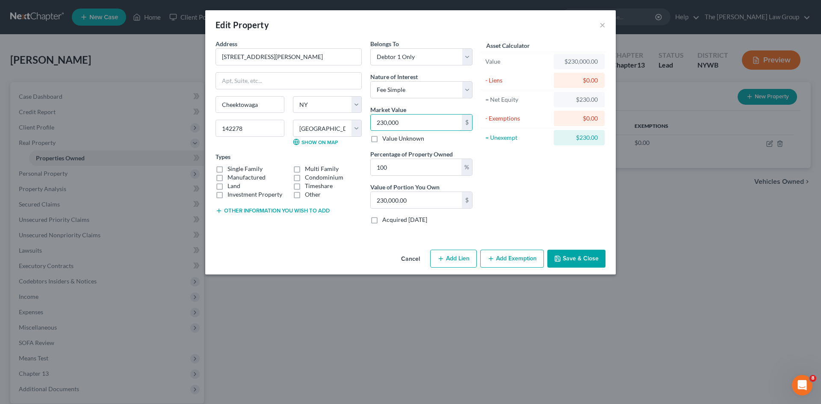
type input "230,000"
click at [228, 170] on label "Single Family" at bounding box center [245, 169] width 35 height 9
click at [231, 170] on input "Single Family" at bounding box center [234, 168] width 6 height 6
checkbox input "true"
click at [464, 257] on button "Add Lien" at bounding box center [453, 259] width 47 height 18
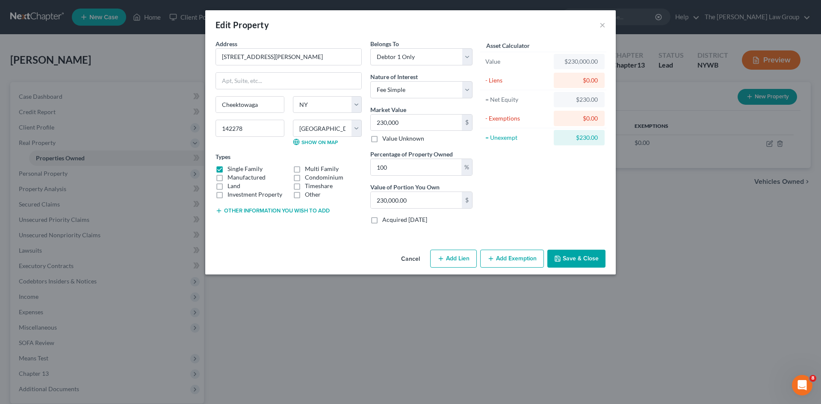
select select "0"
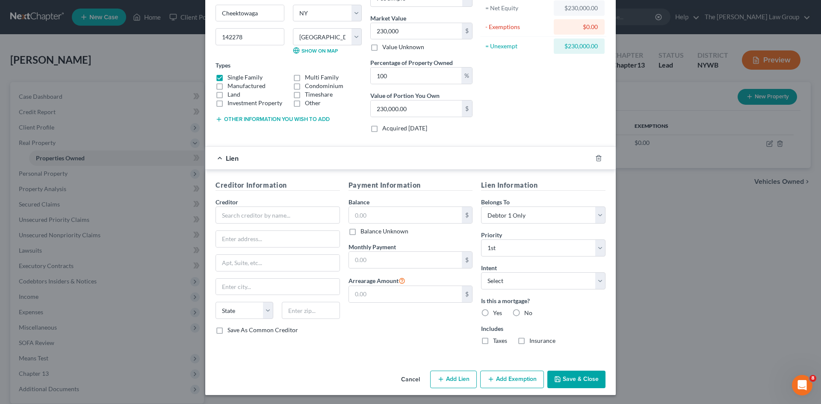
scroll to position [93, 0]
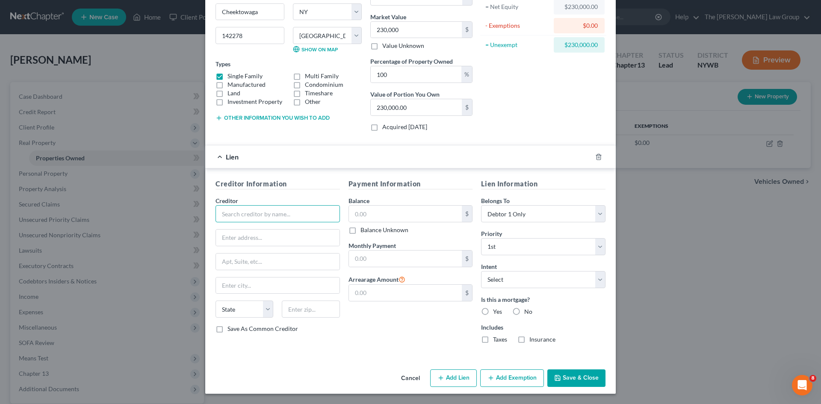
click at [286, 215] on input "text" at bounding box center [278, 213] width 124 height 17
paste input "Rushmore Servicing"
type input "Rushmore Servicing"
click at [290, 230] on input "text" at bounding box center [278, 238] width 124 height 16
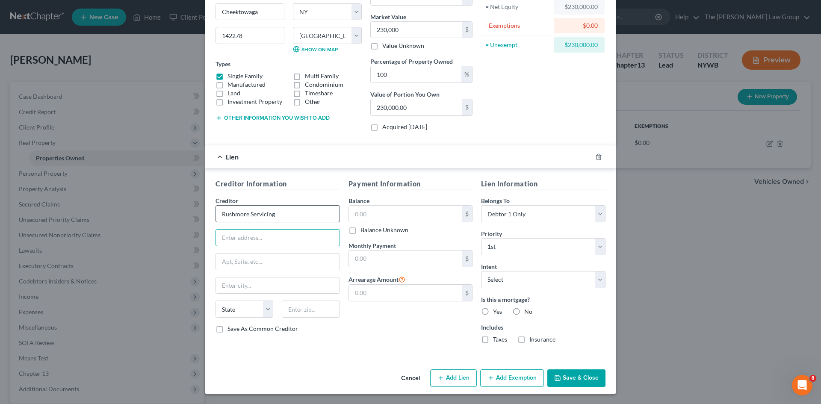
paste input "8950 Cypress Waters Blvd."
type input "8950 Cypress Waters Blvd."
click at [239, 283] on input "text" at bounding box center [278, 286] width 124 height 16
paste input "Coppell"
type input "Coppell"
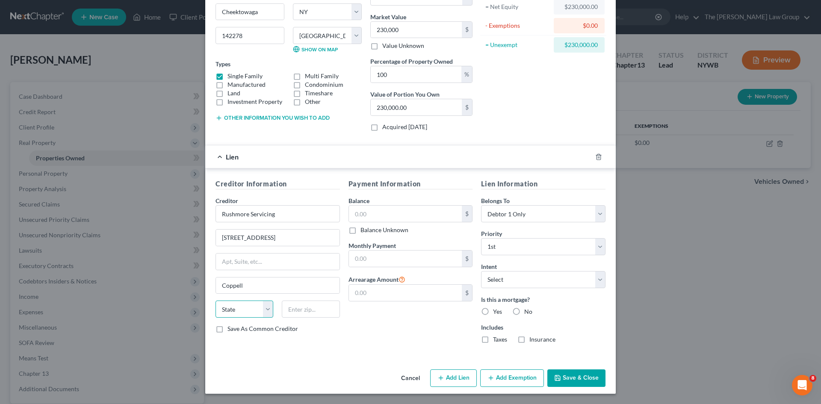
drag, startPoint x: 262, startPoint y: 305, endPoint x: 258, endPoint y: 303, distance: 4.6
click at [262, 305] on select "State AL AK AR AZ CA CO CT DE DC FL GA GU HI ID IL IN IA KS KY LA ME MD MA MI M…" at bounding box center [245, 309] width 58 height 17
select select "45"
click at [216, 301] on select "State AL AK AR AZ CA CO CT DE DC FL GA GU HI ID IL IN IA KS KY LA ME MD MA MI M…" at bounding box center [245, 309] width 58 height 17
click at [303, 305] on input "text" at bounding box center [311, 309] width 58 height 17
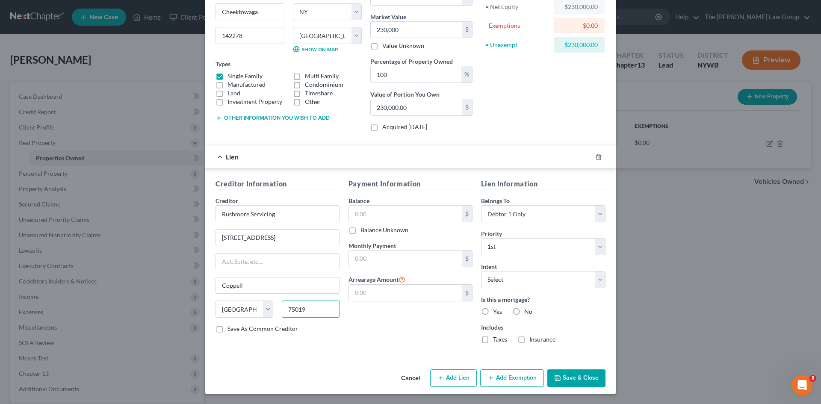
type input "75019"
click at [311, 345] on div "Creditor Information Creditor * Rushmore Servicing 8950 Cypress Waters Blvd. Co…" at bounding box center [277, 265] width 133 height 172
click at [258, 330] on label "Save As Common Creditor" at bounding box center [263, 329] width 71 height 9
click at [237, 330] on input "Save As Common Creditor" at bounding box center [234, 328] width 6 height 6
checkbox input "true"
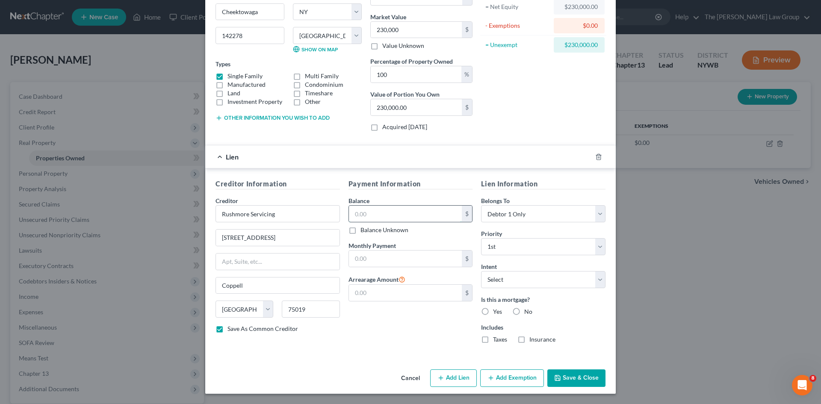
click at [401, 214] on input "text" at bounding box center [405, 214] width 113 height 16
click at [361, 231] on label "Balance Unknown" at bounding box center [385, 230] width 48 height 9
click at [364, 231] on input "Balance Unknown" at bounding box center [367, 229] width 6 height 6
checkbox input "true"
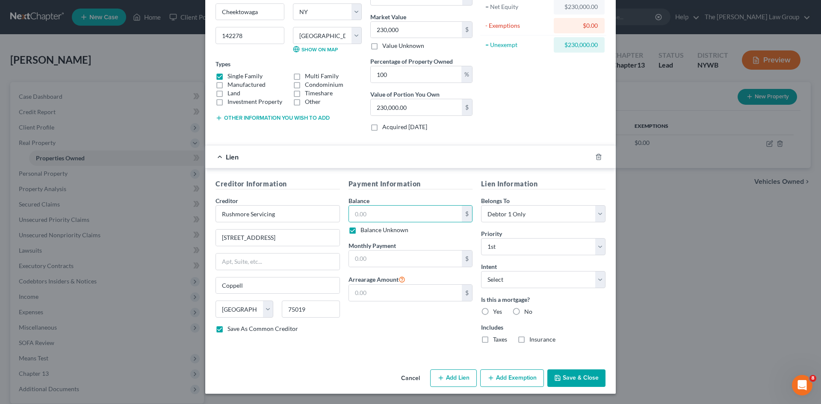
type input "0.00"
click at [418, 259] on input "text" at bounding box center [405, 259] width 113 height 16
click at [524, 279] on select "Select Surrender Redeem Reaffirm Avoid Other" at bounding box center [543, 279] width 124 height 17
select select "2"
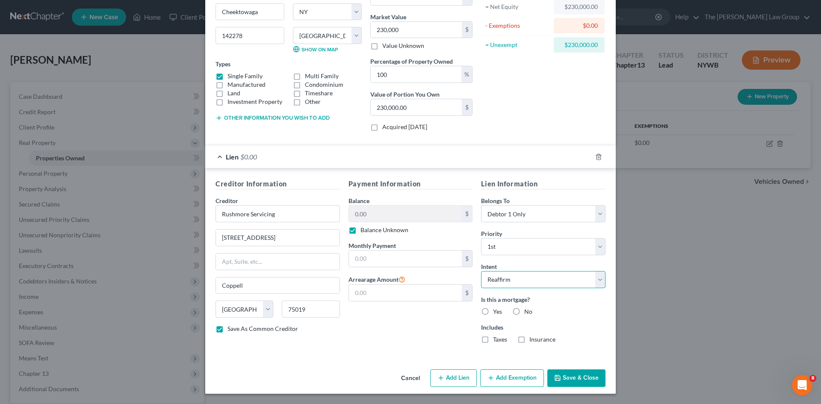
click at [481, 271] on select "Select Surrender Redeem Reaffirm Avoid Other" at bounding box center [543, 279] width 124 height 17
click at [493, 312] on label "Yes" at bounding box center [497, 312] width 9 height 9
click at [497, 312] on input "Yes" at bounding box center [500, 311] width 6 height 6
radio input "true"
click at [493, 340] on label "Taxes" at bounding box center [500, 339] width 14 height 9
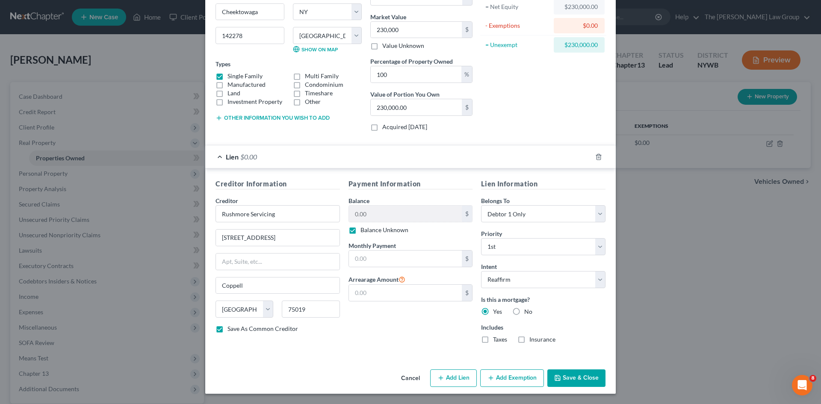
click at [497, 340] on input "Taxes" at bounding box center [500, 338] width 6 height 6
checkbox input "true"
click at [530, 341] on label "Insurance" at bounding box center [543, 339] width 26 height 9
click at [533, 341] on input "Insurance" at bounding box center [536, 338] width 6 height 6
checkbox input "true"
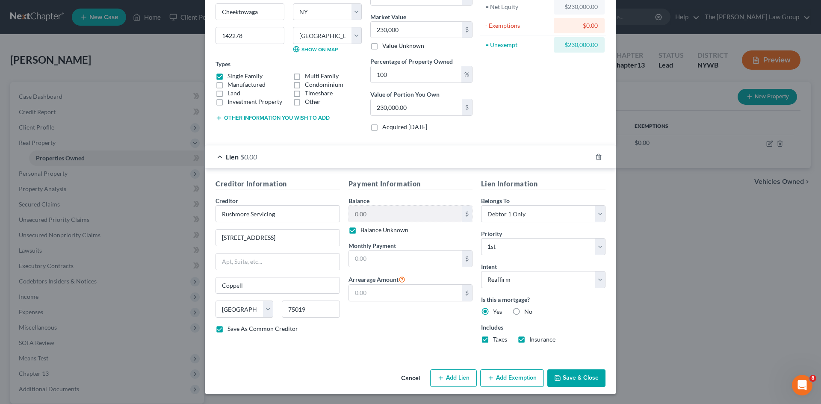
click at [585, 376] on button "Save & Close" at bounding box center [576, 379] width 58 height 18
checkbox input "false"
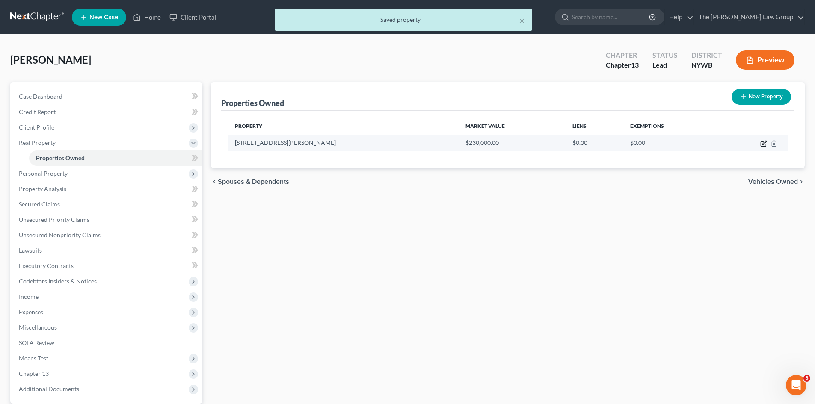
click at [763, 144] on icon "button" at bounding box center [764, 143] width 4 height 4
select select "35"
select select "14"
select select "0"
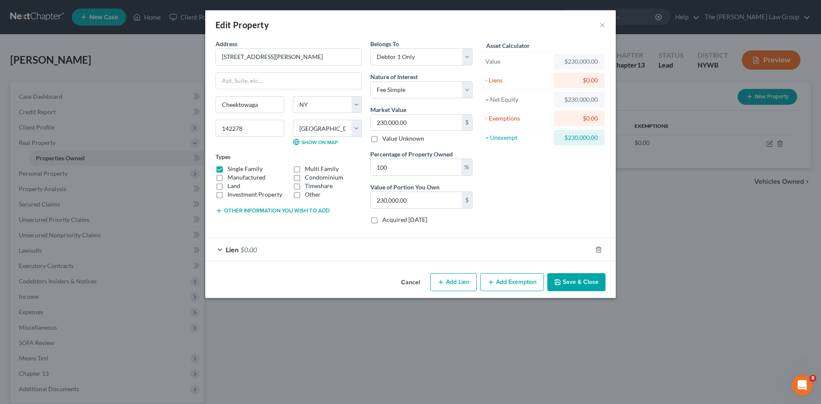
click at [651, 258] on div "Edit Property × Address * 14 Kennedy Rd Cheektowaga State AL AK AR AZ CA CO CT …" at bounding box center [410, 202] width 821 height 404
click at [604, 22] on button "×" at bounding box center [603, 25] width 6 height 10
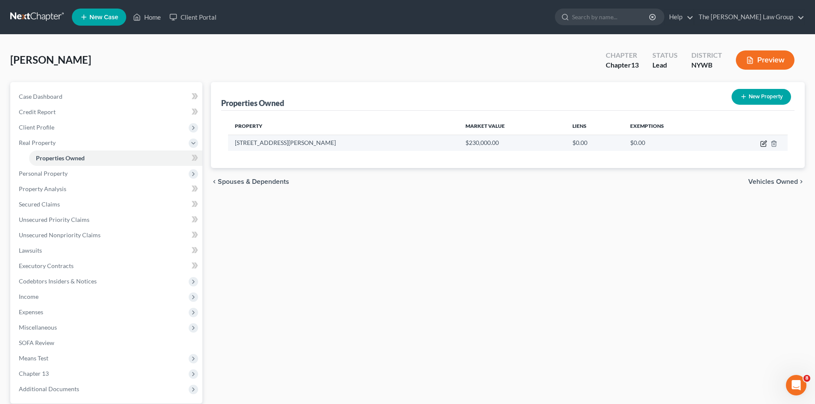
drag, startPoint x: 764, startPoint y: 145, endPoint x: 761, endPoint y: 148, distance: 4.5
click at [764, 145] on icon "button" at bounding box center [763, 143] width 7 height 7
select select "35"
select select "14"
select select "0"
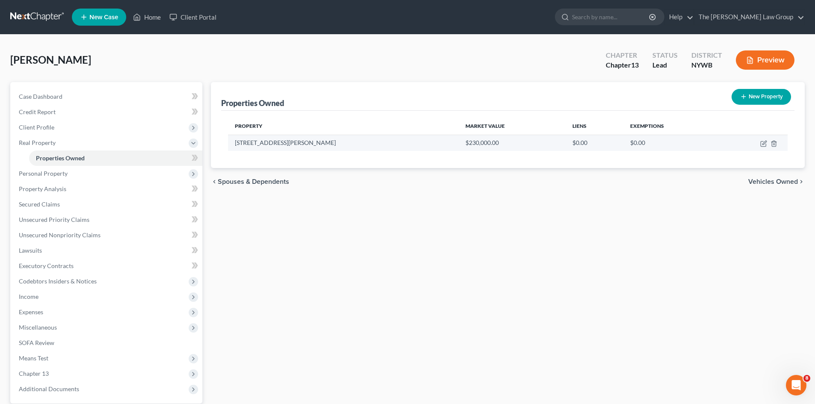
select select "0"
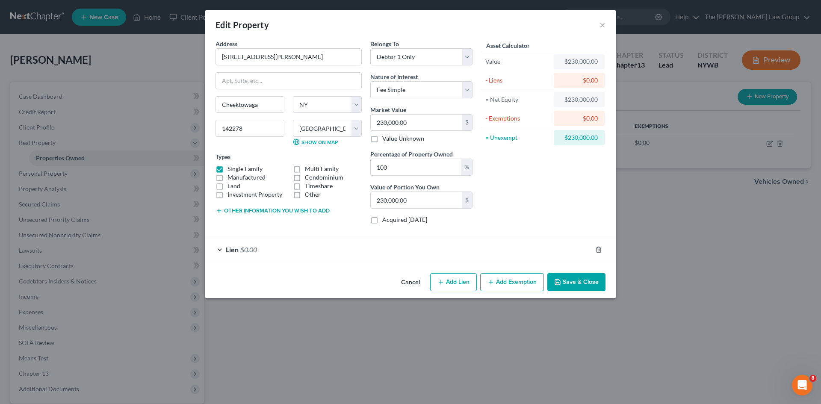
click at [225, 247] on div "Lien $0.00" at bounding box center [398, 249] width 387 height 23
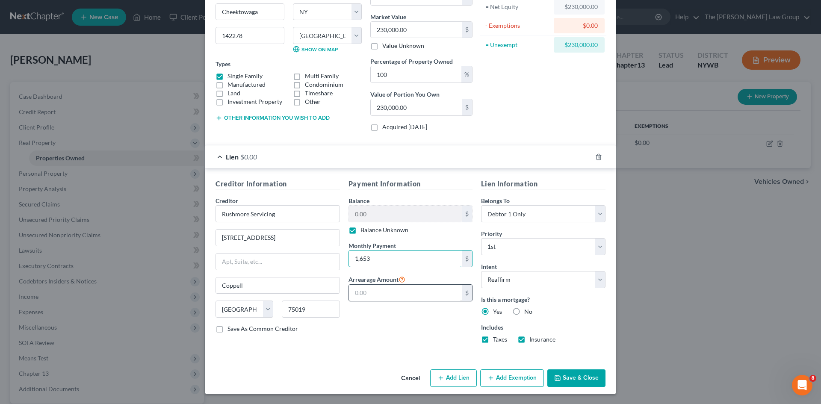
type input "1,653"
click at [417, 290] on input "text" at bounding box center [405, 293] width 113 height 16
click at [371, 320] on div "Payment Information Balance 0.00 $ Balance Unknown Balance Undetermined 0.00 $ …" at bounding box center [410, 265] width 133 height 172
click at [505, 377] on button "Add Exemption" at bounding box center [512, 379] width 64 height 18
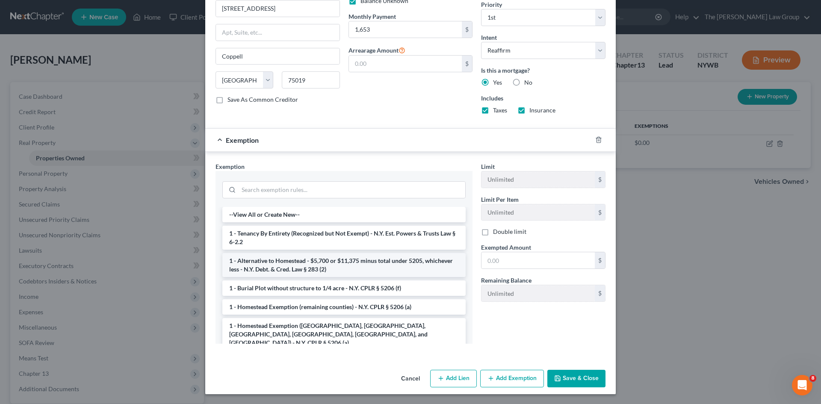
scroll to position [322, 0]
click at [297, 268] on li "1 - Alternative to Homestead - $5,700 or $11,375 minus total under 5205, whiche…" at bounding box center [343, 266] width 243 height 24
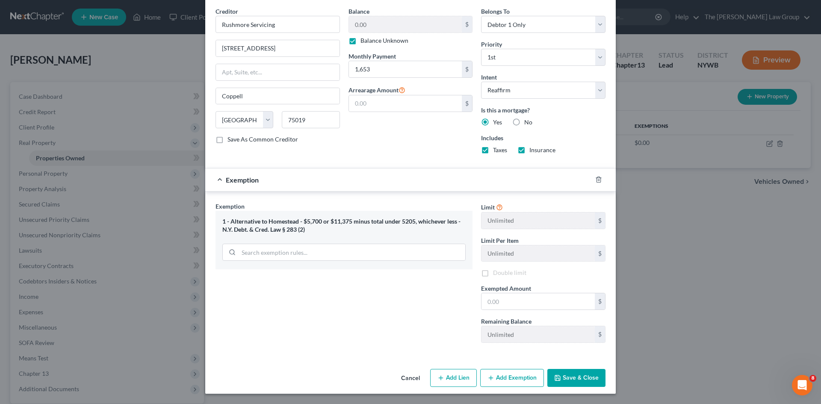
scroll to position [282, 0]
click at [530, 297] on input "text" at bounding box center [538, 301] width 113 height 16
type input "6,000"
click at [570, 376] on button "Save & Close" at bounding box center [576, 378] width 58 height 18
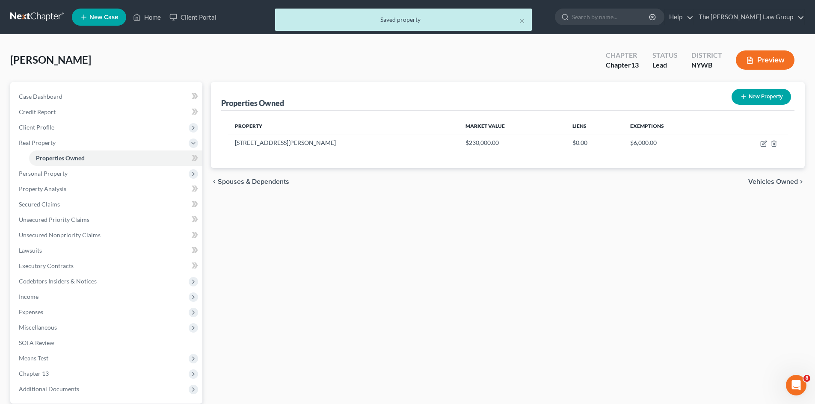
click at [778, 178] on span "Vehicles Owned" at bounding box center [773, 181] width 50 height 7
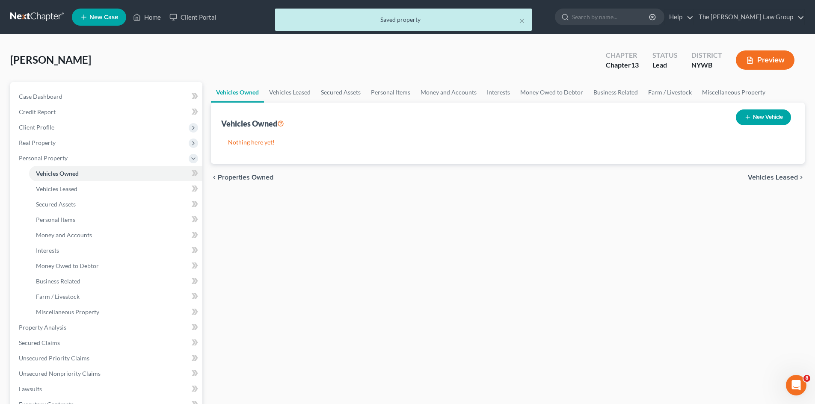
click at [778, 178] on span "Vehicles Leased" at bounding box center [773, 177] width 50 height 7
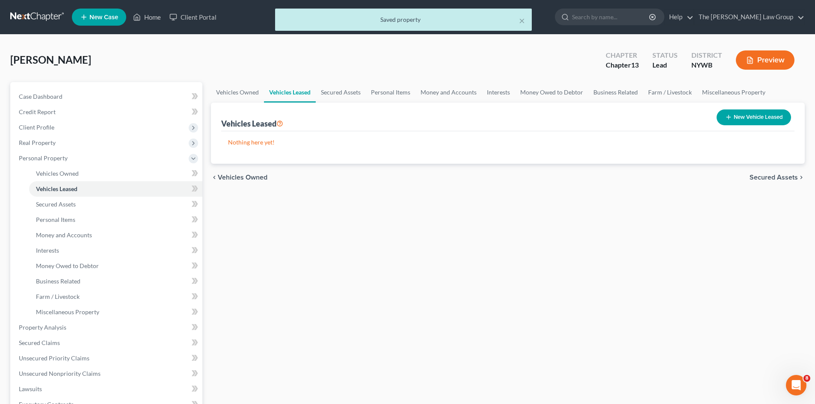
click at [778, 178] on span "Secured Assets" at bounding box center [773, 177] width 48 height 7
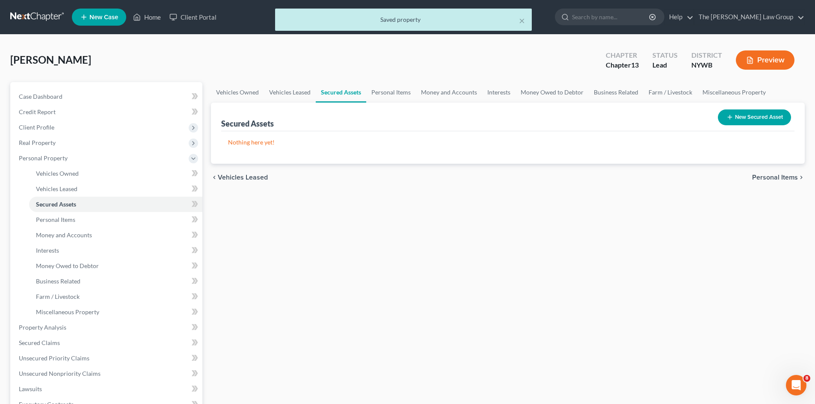
click at [778, 178] on span "Personal Items" at bounding box center [775, 177] width 46 height 7
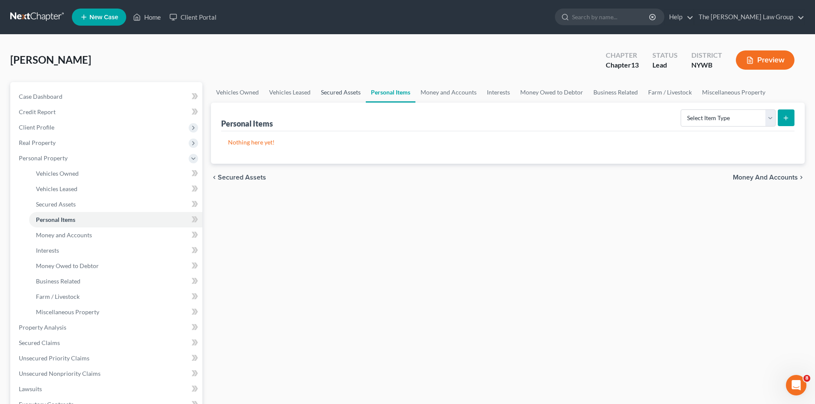
click at [328, 94] on link "Secured Assets" at bounding box center [341, 92] width 50 height 21
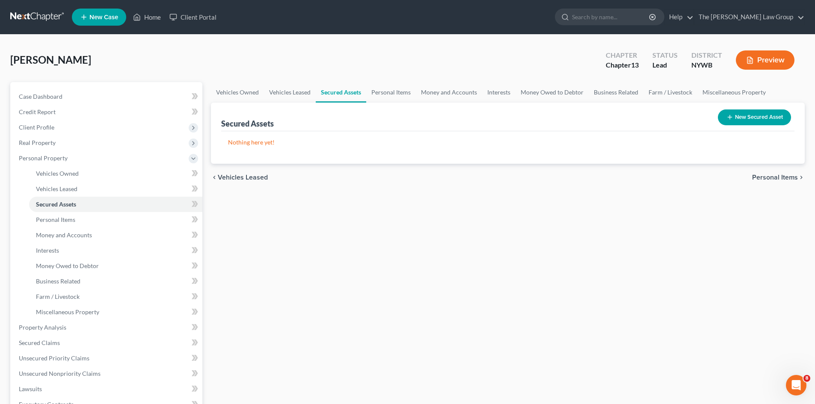
click at [766, 120] on button "New Secured Asset" at bounding box center [754, 117] width 73 height 16
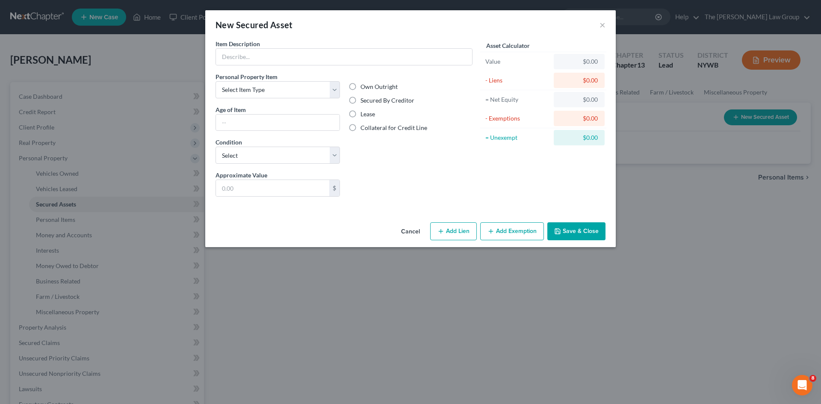
click at [409, 234] on button "Cancel" at bounding box center [410, 231] width 33 height 17
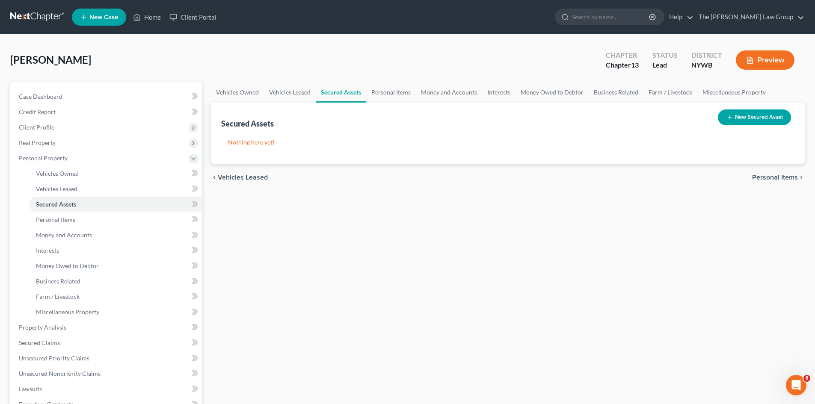
drag, startPoint x: 785, startPoint y: 165, endPoint x: 784, endPoint y: 172, distance: 6.5
click at [784, 167] on div "chevron_left Vehicles Leased Personal Items chevron_right" at bounding box center [508, 177] width 594 height 27
click at [781, 176] on span "Personal Items" at bounding box center [775, 177] width 46 height 7
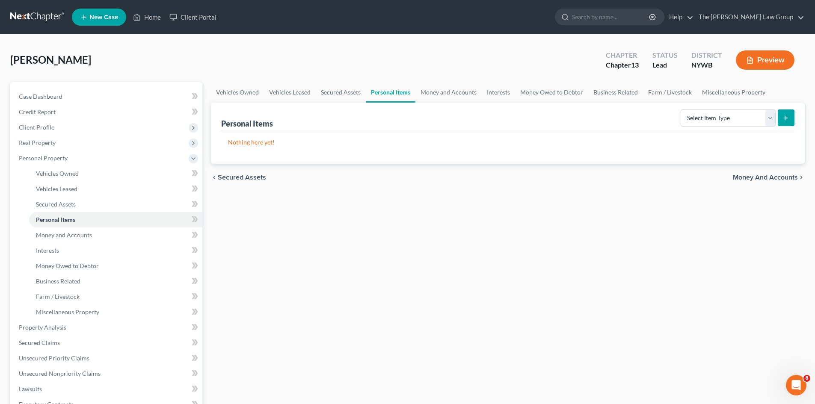
click at [779, 177] on span "Money and Accounts" at bounding box center [765, 177] width 65 height 7
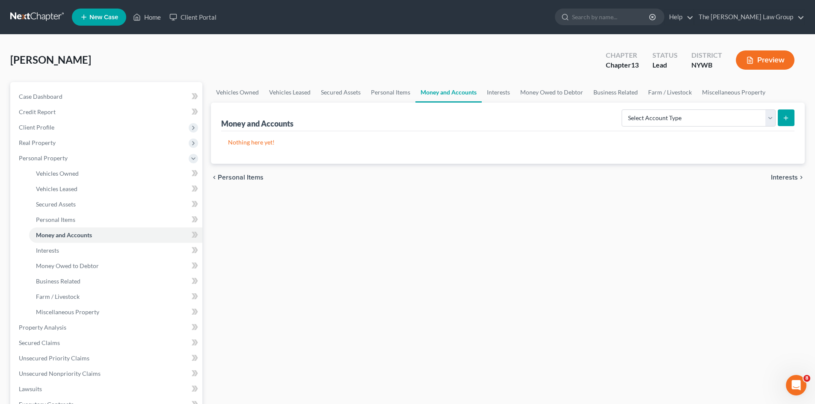
click at [779, 177] on span "Interests" at bounding box center [784, 177] width 27 height 7
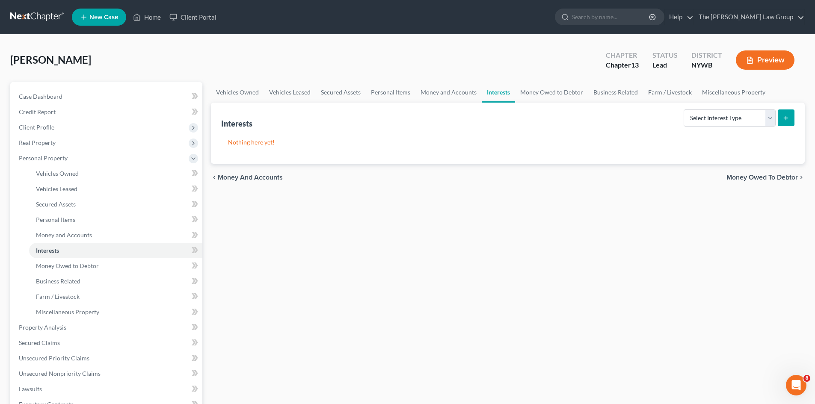
click at [779, 177] on span "Money Owed to Debtor" at bounding box center [761, 177] width 71 height 7
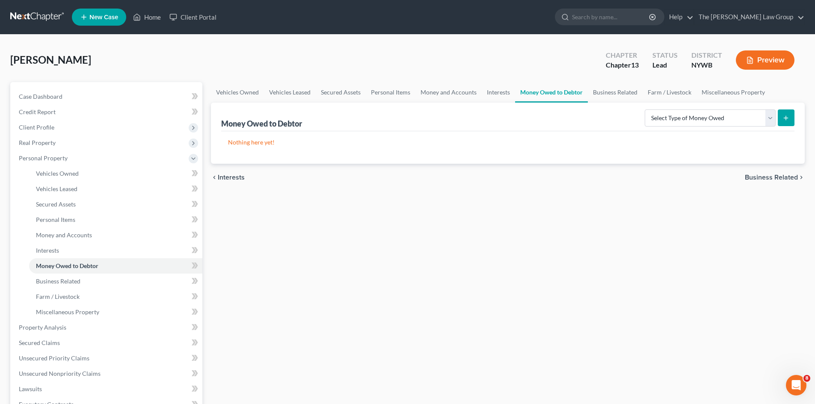
click at [782, 174] on span "Business Related" at bounding box center [771, 177] width 53 height 7
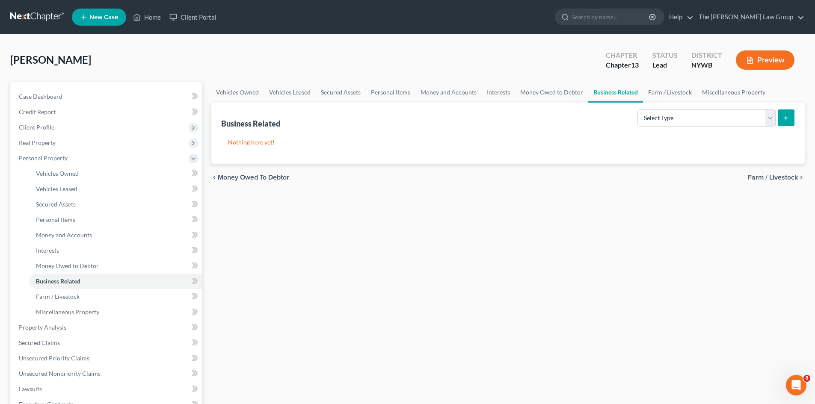
click at [779, 172] on div "chevron_left Money Owed to Debtor Farm / Livestock chevron_right" at bounding box center [508, 177] width 594 height 27
click at [779, 176] on span "Farm / Livestock" at bounding box center [773, 177] width 50 height 7
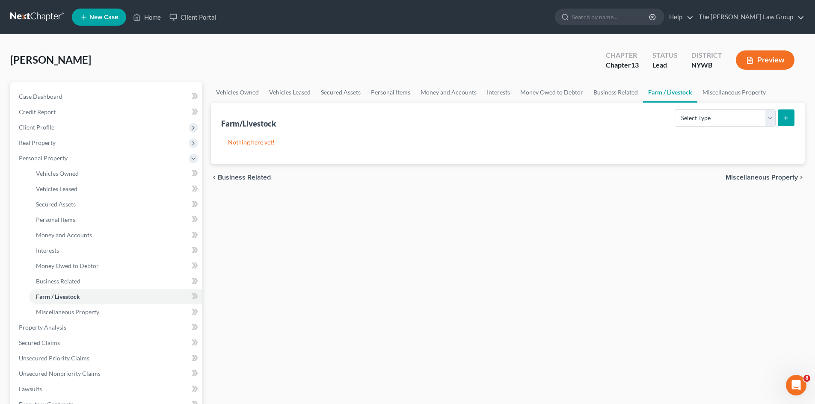
click at [779, 176] on span "Miscellaneous Property" at bounding box center [761, 177] width 72 height 7
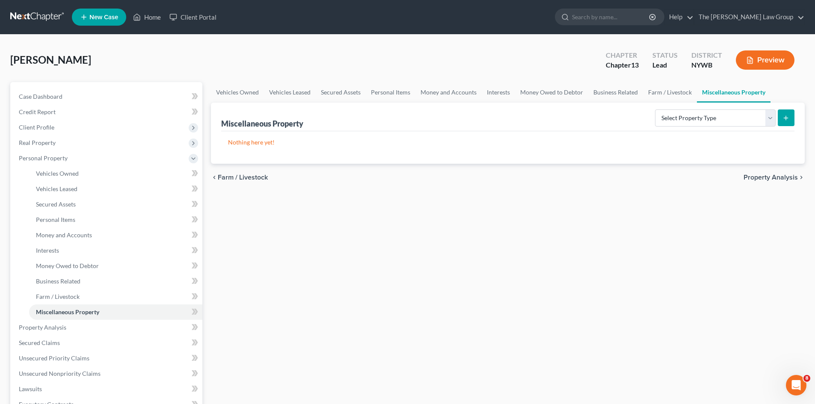
click at [778, 177] on span "Property Analysis" at bounding box center [770, 177] width 54 height 7
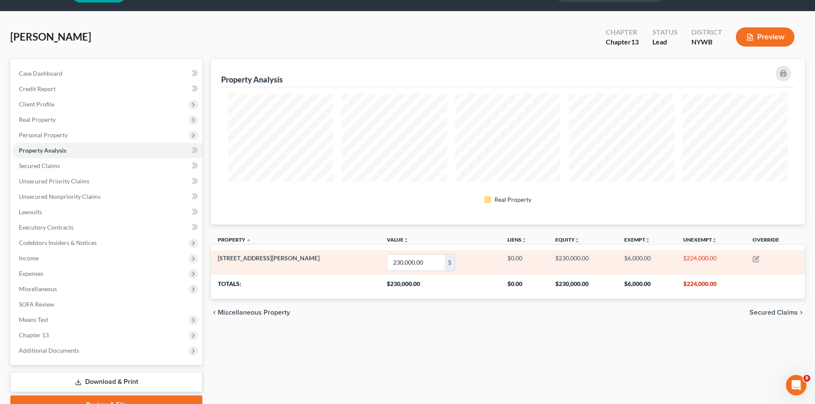
scroll to position [66, 0]
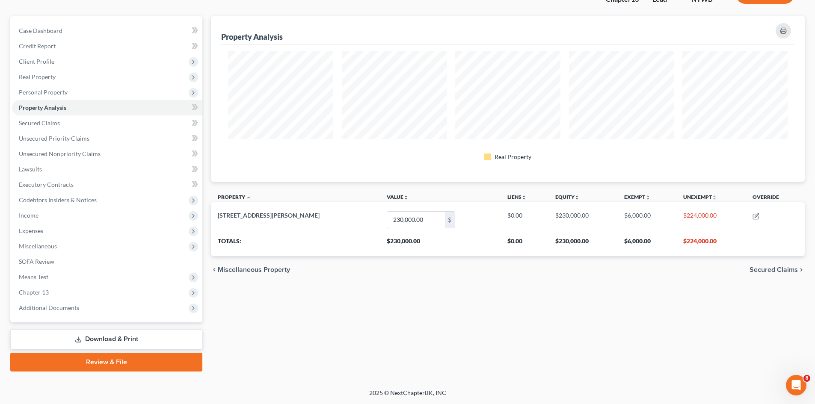
click at [778, 269] on span "Secured Claims" at bounding box center [773, 269] width 48 height 7
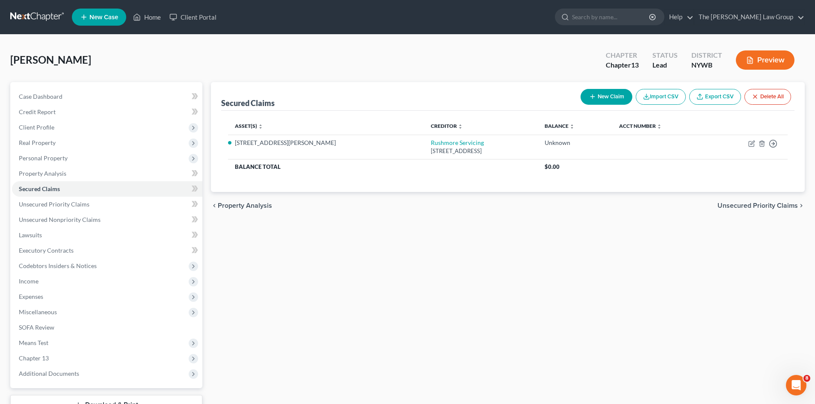
click at [747, 207] on span "Unsecured Priority Claims" at bounding box center [757, 205] width 80 height 7
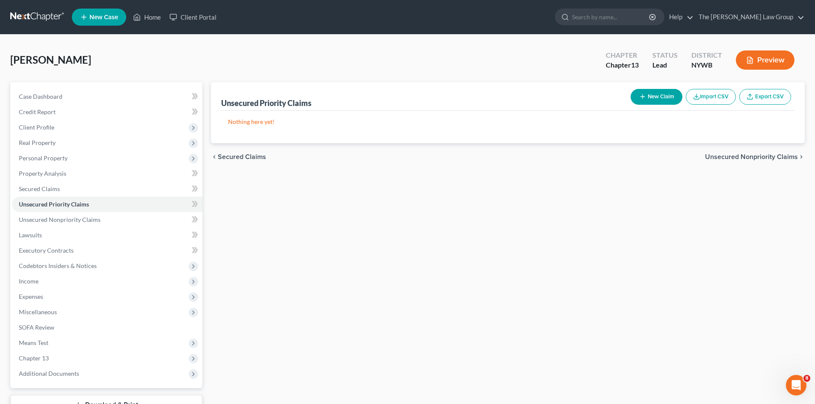
click at [752, 162] on div "chevron_left Secured Claims Unsecured Nonpriority Claims chevron_right" at bounding box center [508, 156] width 594 height 27
click at [753, 157] on span "Unsecured Nonpriority Claims" at bounding box center [751, 157] width 93 height 7
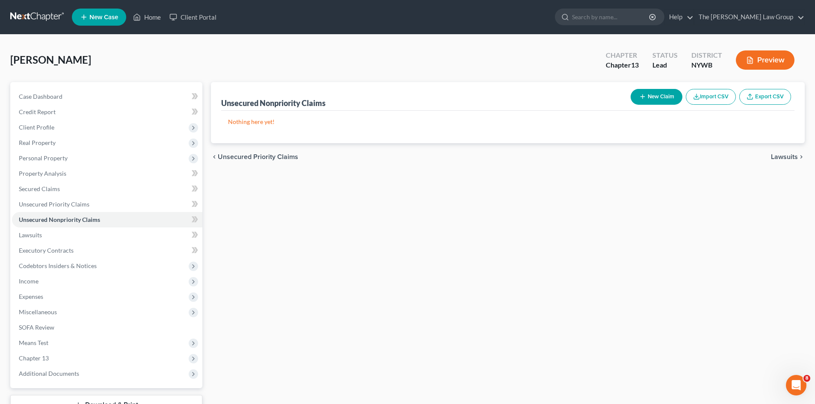
click at [786, 154] on span "Lawsuits" at bounding box center [784, 157] width 27 height 7
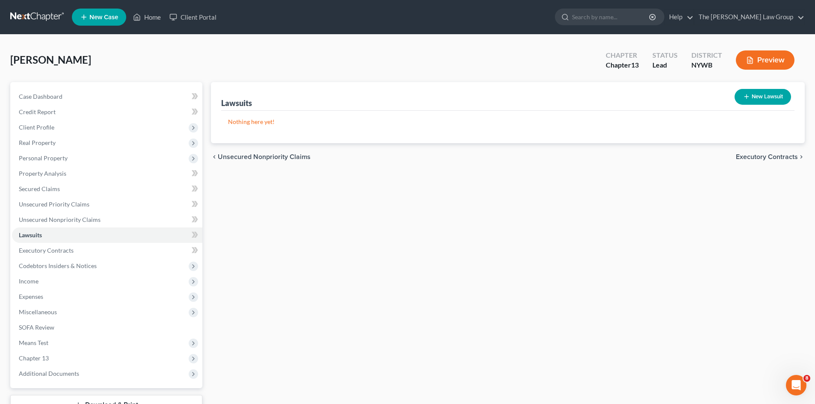
click at [786, 156] on span "Executory Contracts" at bounding box center [767, 157] width 62 height 7
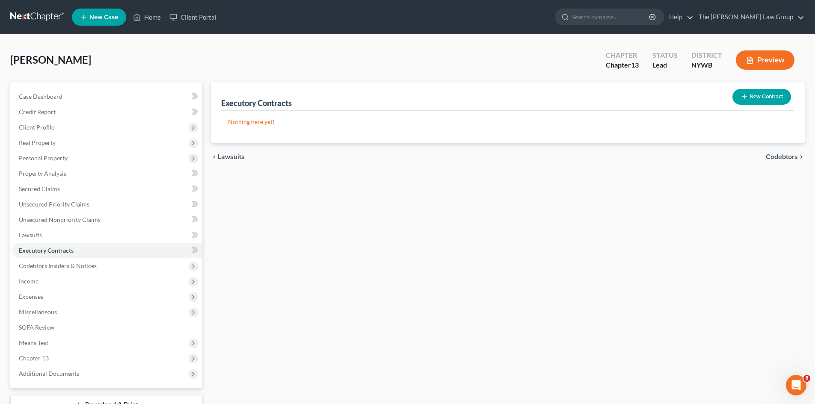
click at [784, 156] on span "Codebtors" at bounding box center [782, 157] width 32 height 7
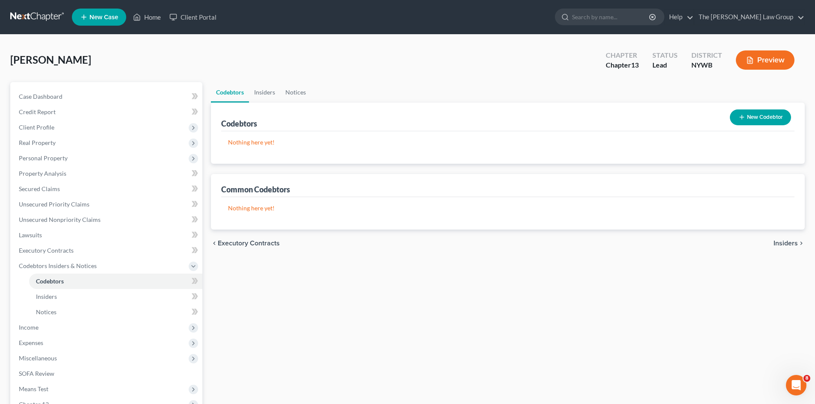
click at [787, 242] on span "Insiders" at bounding box center [785, 243] width 24 height 7
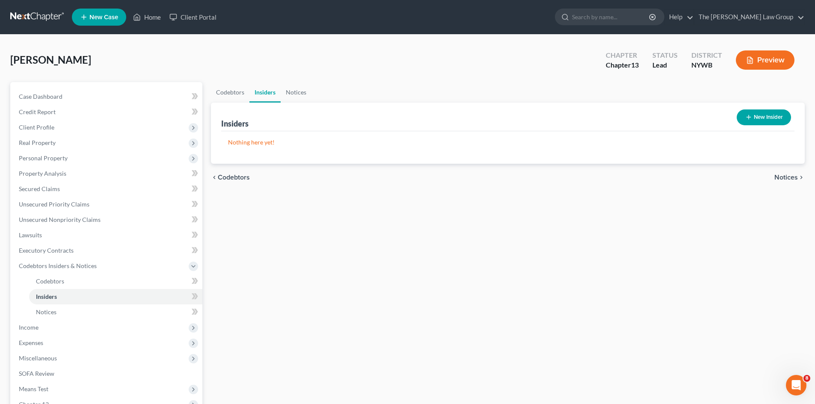
click at [787, 175] on span "Notices" at bounding box center [786, 177] width 24 height 7
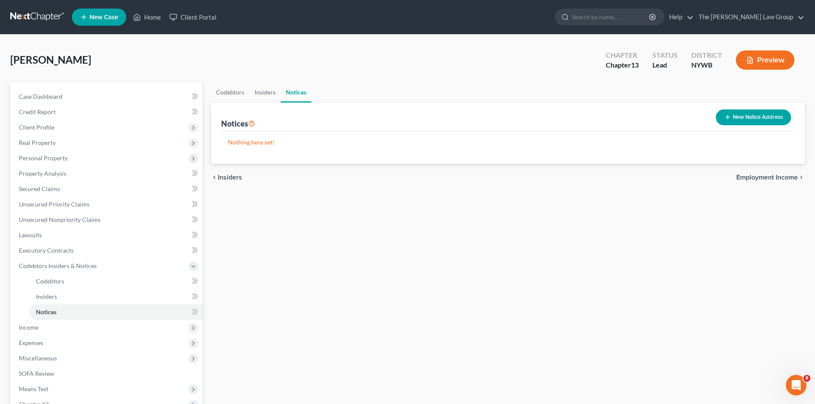
click at [787, 174] on span "Employment Income" at bounding box center [767, 177] width 62 height 7
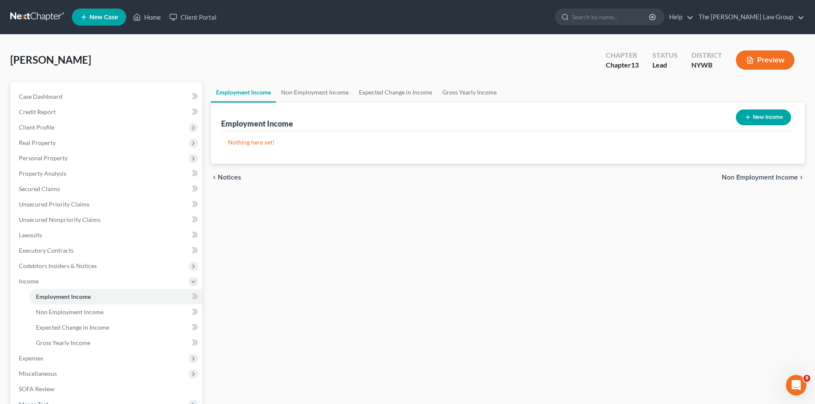
click at [787, 174] on span "Non Employment Income" at bounding box center [760, 177] width 76 height 7
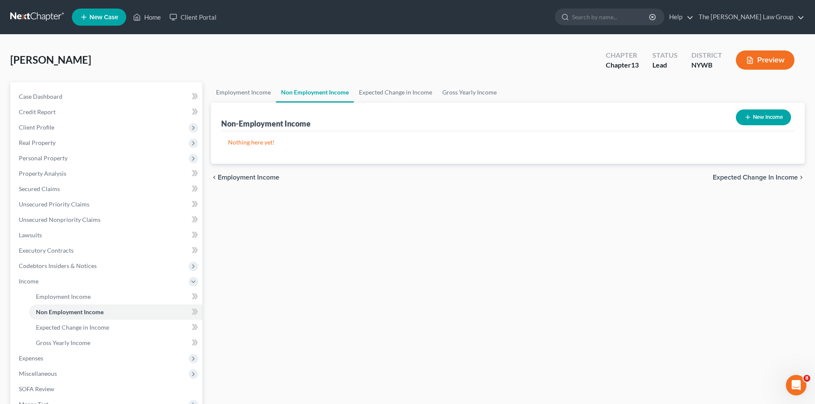
click at [249, 179] on span "Employment Income" at bounding box center [249, 177] width 62 height 7
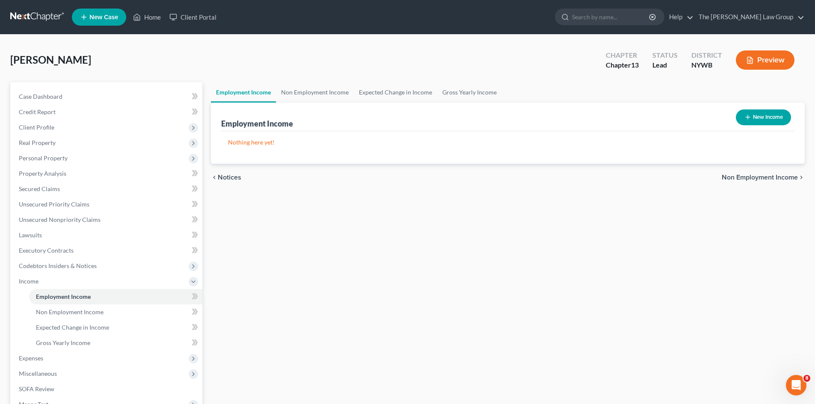
click at [766, 115] on button "New Income" at bounding box center [763, 117] width 55 height 16
select select "0"
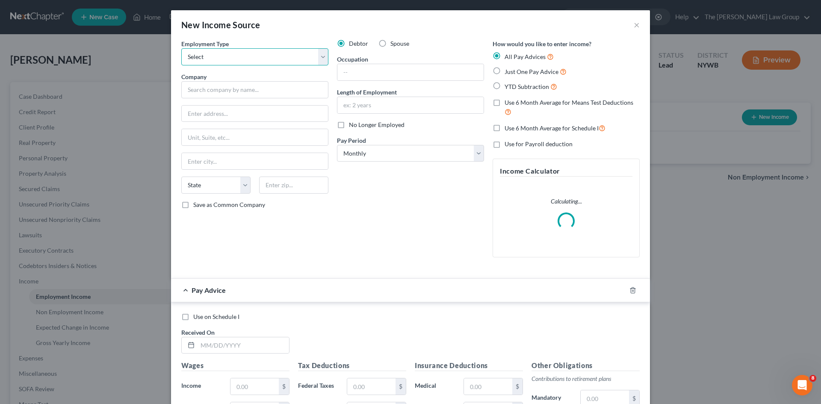
drag, startPoint x: 317, startPoint y: 59, endPoint x: 312, endPoint y: 62, distance: 6.3
click at [317, 60] on select "Select Full or Part Time Employment Self Employment" at bounding box center [254, 56] width 147 height 17
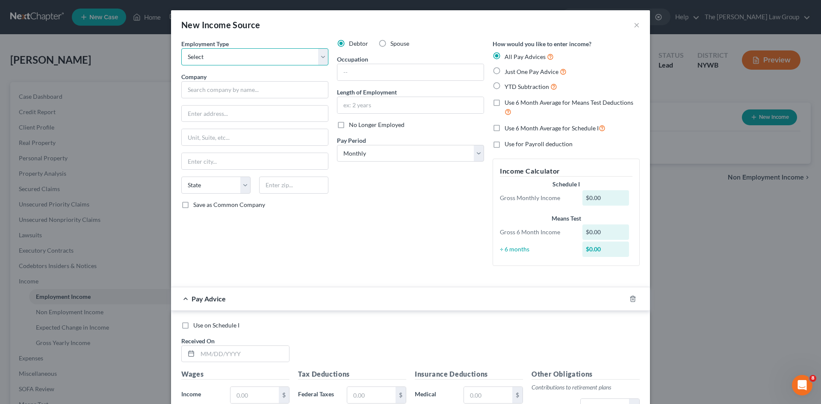
select select "0"
click at [181, 48] on select "Select Full or Part Time Employment Self Employment" at bounding box center [254, 56] width 147 height 17
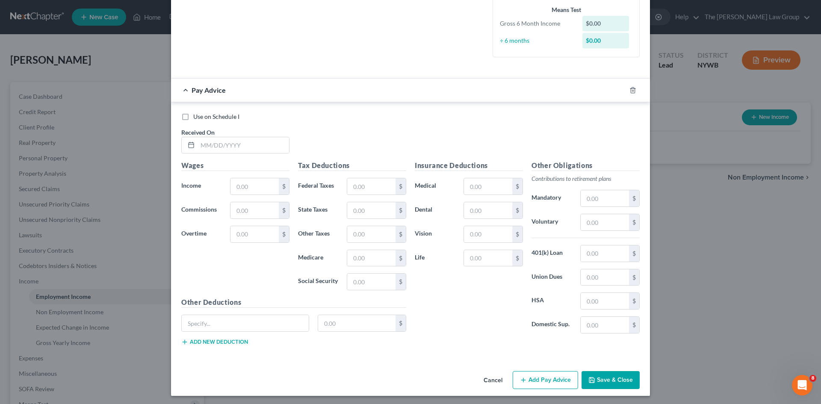
scroll to position [211, 0]
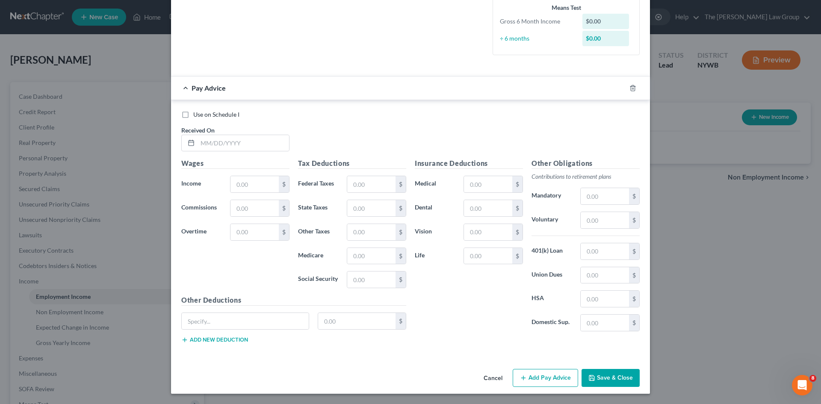
click at [491, 374] on button "Cancel" at bounding box center [493, 378] width 33 height 17
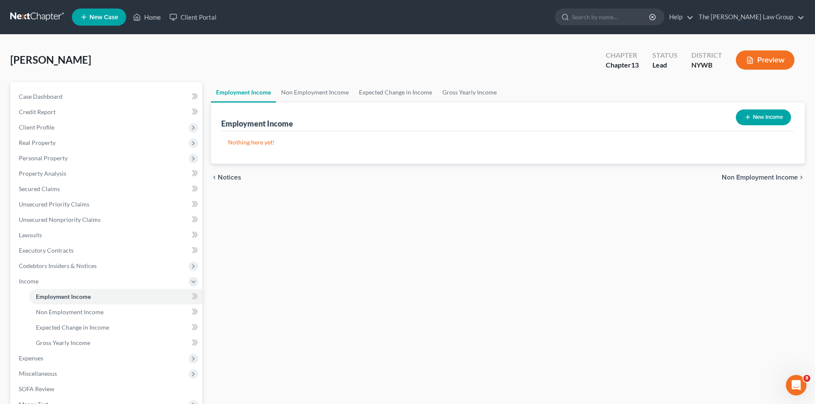
click at [778, 176] on span "Non Employment Income" at bounding box center [760, 177] width 76 height 7
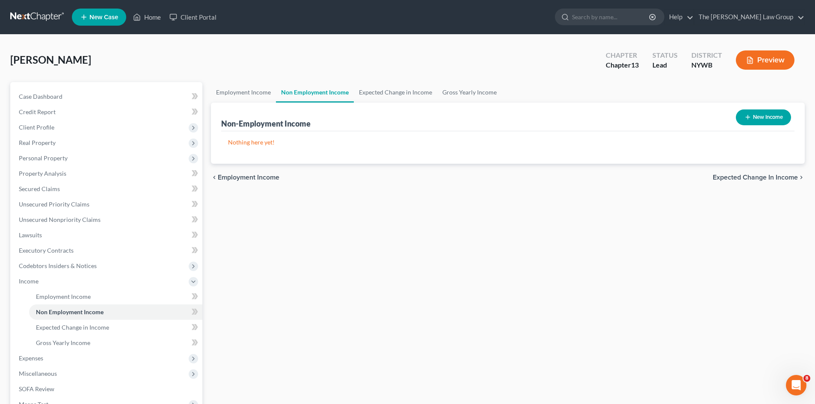
click at [757, 115] on button "New Income" at bounding box center [763, 117] width 55 height 16
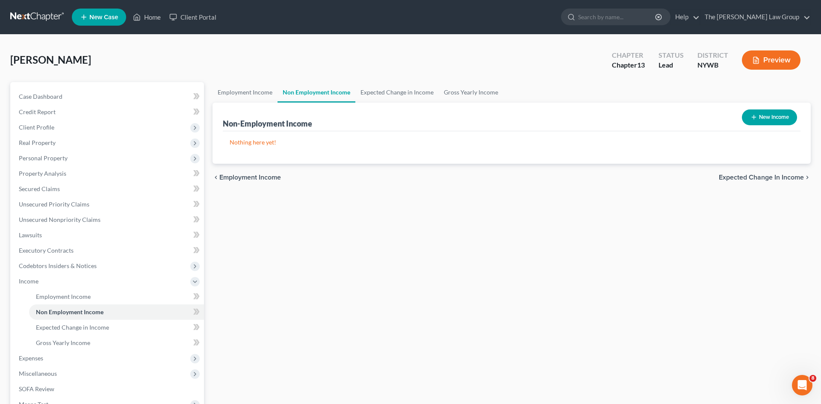
select select "0"
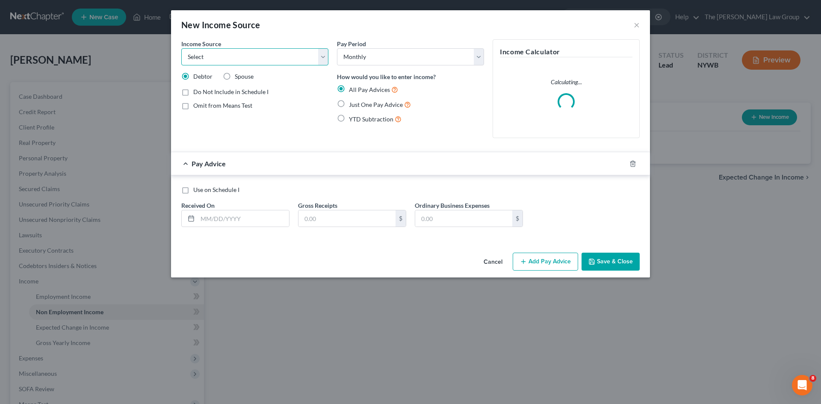
click at [284, 49] on select "Select Unemployment Disability (from employer) Pension Retirement Social Securi…" at bounding box center [254, 56] width 147 height 17
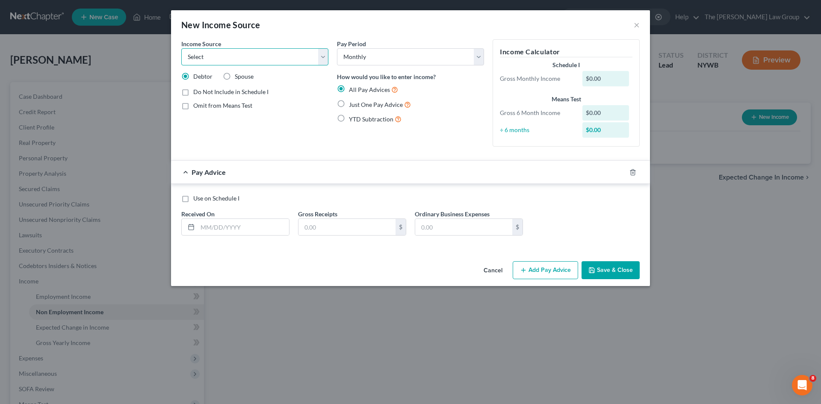
select select "12"
click at [181, 48] on select "Select Unemployment Disability (from employer) Pension Retirement Social Securi…" at bounding box center [254, 56] width 147 height 17
click at [230, 226] on input "text" at bounding box center [244, 227] width 92 height 16
drag, startPoint x: 337, startPoint y: 107, endPoint x: 343, endPoint y: 107, distance: 6.0
click at [349, 107] on label "Just One Pay Advice" at bounding box center [380, 105] width 62 height 10
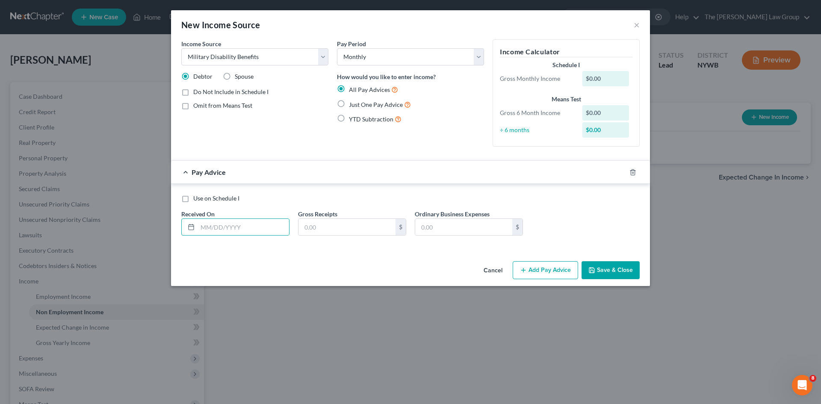
click at [352, 105] on input "Just One Pay Advice" at bounding box center [355, 103] width 6 height 6
radio input "true"
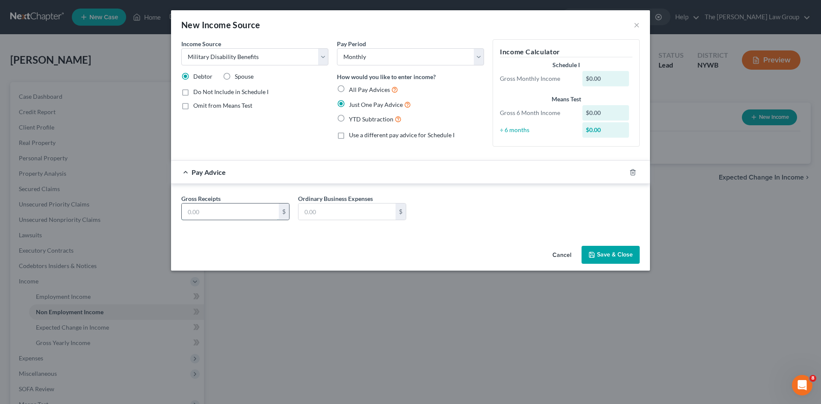
click at [254, 211] on input "text" at bounding box center [230, 212] width 97 height 16
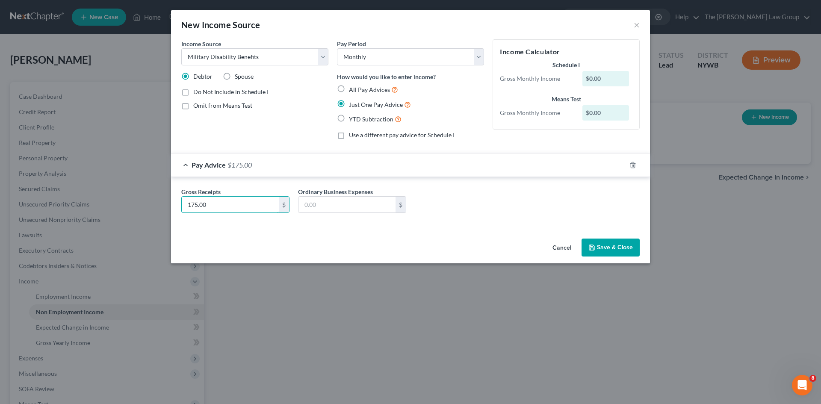
type input "175.00"
click at [467, 225] on div "Gross Receipts 175.00 $ Ordinary Business Expenses $" at bounding box center [410, 202] width 479 height 50
click at [292, 62] on select "Select Unemployment Disability (from employer) Pension Retirement Social Securi…" at bounding box center [254, 56] width 147 height 17
click at [181, 48] on select "Select Unemployment Disability (from employer) Pension Retirement Social Securi…" at bounding box center [254, 56] width 147 height 17
click at [349, 136] on label "Use a different pay advice for Schedule I" at bounding box center [402, 135] width 106 height 9
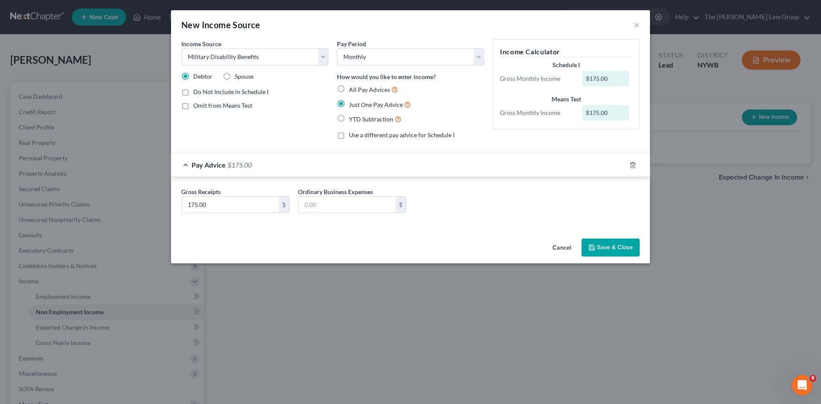
click at [352, 136] on input "Use a different pay advice for Schedule I" at bounding box center [355, 134] width 6 height 6
click at [349, 137] on label "Use a different pay advice for Schedule I" at bounding box center [402, 135] width 106 height 9
click at [352, 136] on input "Use a different pay advice for Schedule I" at bounding box center [355, 134] width 6 height 6
checkbox input "false"
click at [612, 246] on button "Save & Close" at bounding box center [611, 248] width 58 height 18
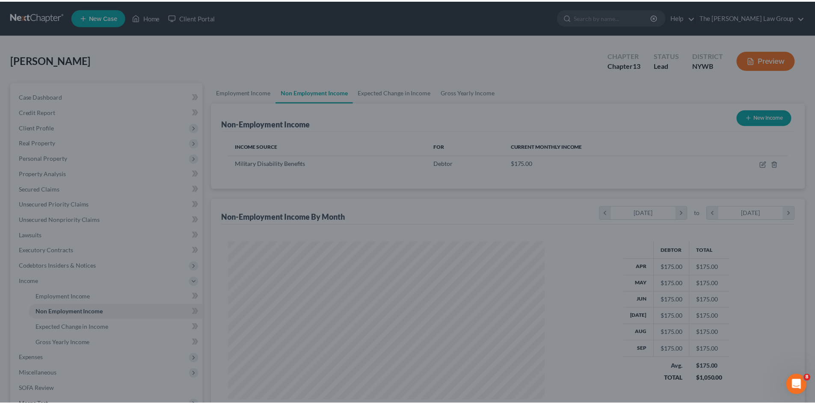
scroll to position [427555, 427379]
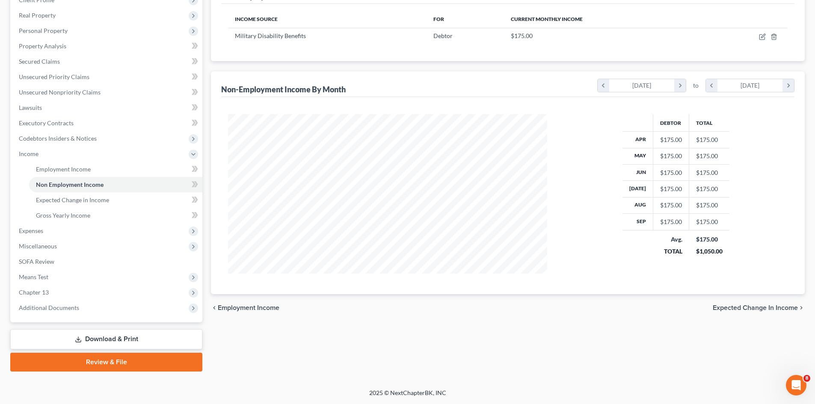
click at [757, 311] on span "Expected Change in Income" at bounding box center [755, 308] width 85 height 7
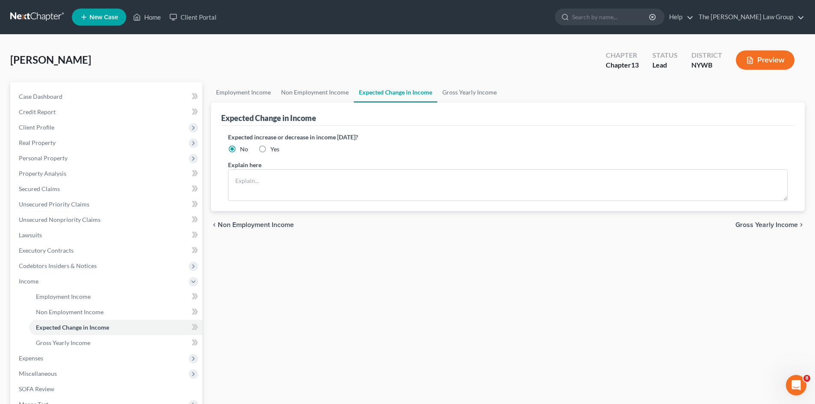
click at [772, 229] on div "chevron_left Non Employment Income Gross Yearly Income chevron_right" at bounding box center [508, 224] width 594 height 27
click at [769, 226] on span "Gross Yearly Income" at bounding box center [766, 225] width 62 height 7
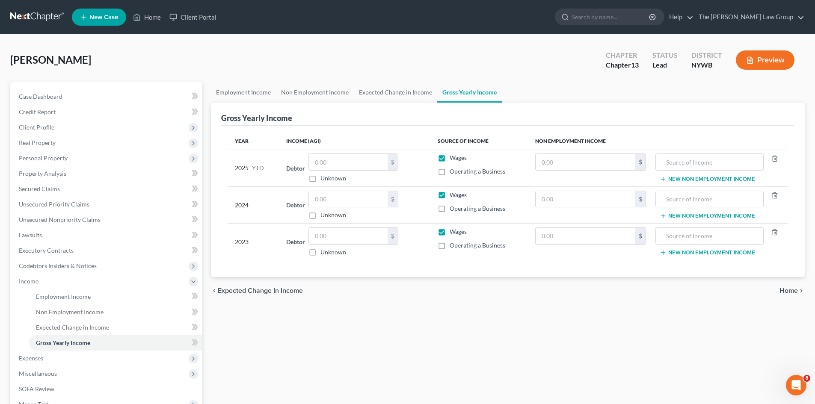
drag, startPoint x: 313, startPoint y: 216, endPoint x: 315, endPoint y: 222, distance: 6.4
click at [320, 216] on label "Unknown" at bounding box center [333, 215] width 26 height 9
click at [324, 216] on input "Unknown" at bounding box center [327, 214] width 6 height 6
checkbox input "true"
type input "0.00"
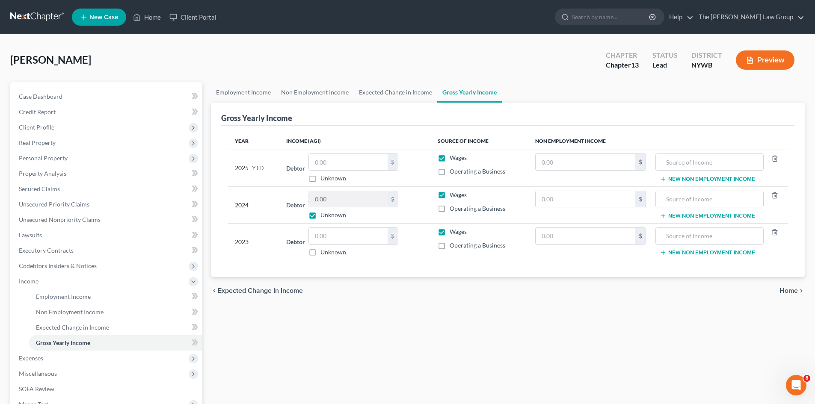
click at [320, 253] on label "Unknown" at bounding box center [333, 252] width 26 height 9
click at [324, 253] on input "Unknown" at bounding box center [327, 251] width 6 height 6
checkbox input "true"
type input "0.00"
drag, startPoint x: 350, startPoint y: 154, endPoint x: 351, endPoint y: 161, distance: 6.9
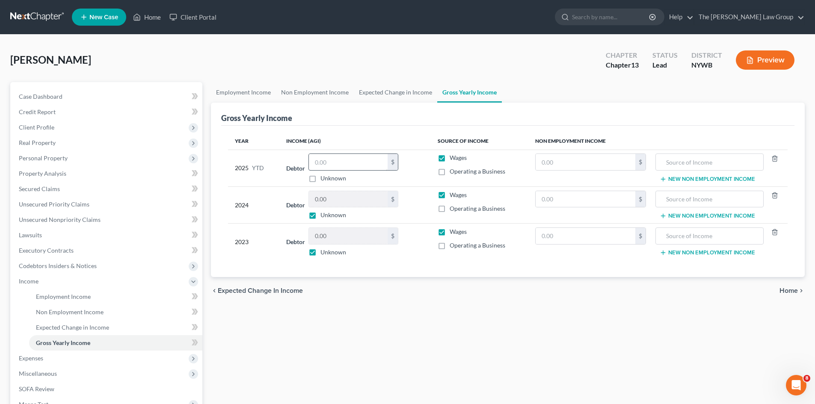
click at [351, 156] on td "Debtor $ Unknown Balance Undetermined $ Unknown" at bounding box center [354, 168] width 151 height 37
click at [328, 160] on input "text" at bounding box center [348, 162] width 79 height 16
type input "1,800"
click at [450, 157] on label "Wages" at bounding box center [458, 158] width 17 height 9
click at [453, 157] on input "Wages" at bounding box center [456, 157] width 6 height 6
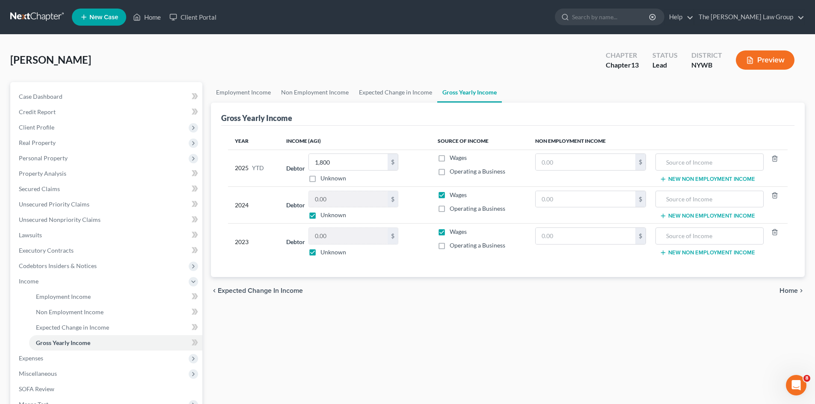
click at [450, 160] on label "Wages" at bounding box center [458, 158] width 17 height 9
click at [453, 159] on input "Wages" at bounding box center [456, 157] width 6 height 6
checkbox input "true"
click at [704, 165] on input "text" at bounding box center [709, 162] width 98 height 16
click at [712, 176] on button "New Non Employment Income" at bounding box center [707, 179] width 95 height 7
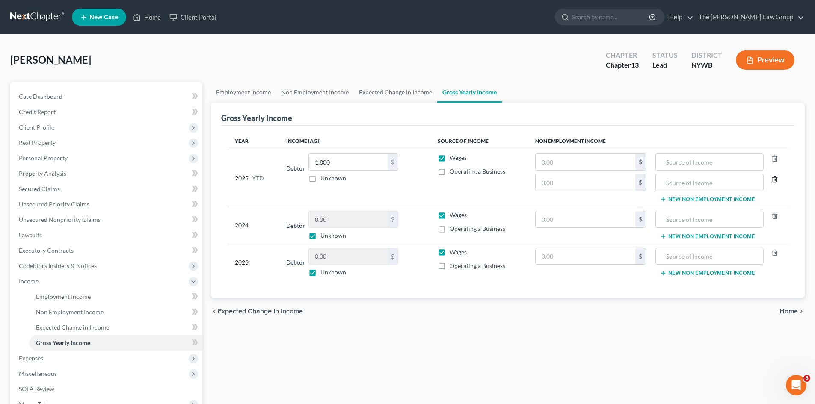
click at [774, 180] on line "button" at bounding box center [774, 180] width 0 height 2
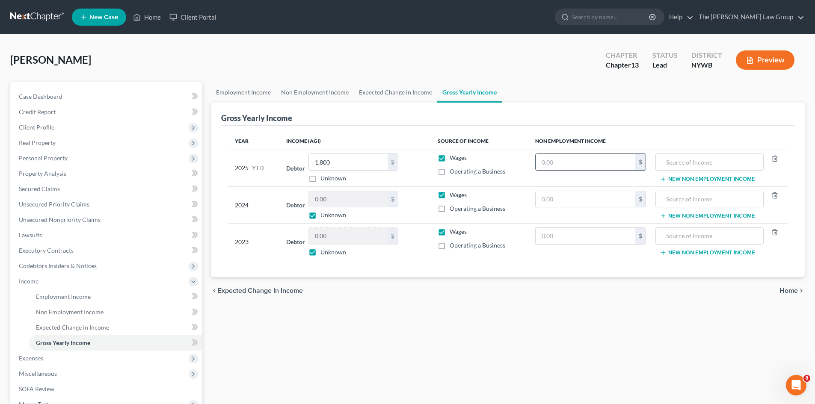
click at [592, 168] on input "text" at bounding box center [585, 162] width 100 height 16
click at [592, 167] on input "text" at bounding box center [585, 162] width 100 height 16
type input "1,800"
click at [526, 195] on td "Wages Operating a Business" at bounding box center [480, 204] width 98 height 37
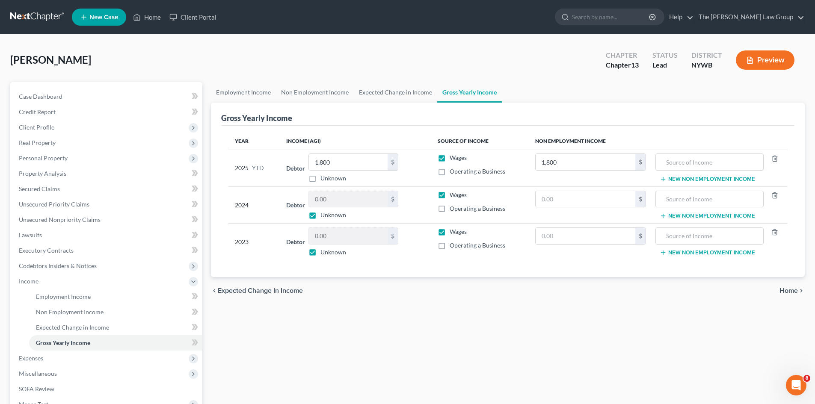
drag, startPoint x: 518, startPoint y: 216, endPoint x: 649, endPoint y: 286, distance: 148.5
click at [518, 217] on td "Wages Operating a Business" at bounding box center [480, 204] width 98 height 37
click at [789, 288] on span "Home" at bounding box center [788, 290] width 18 height 7
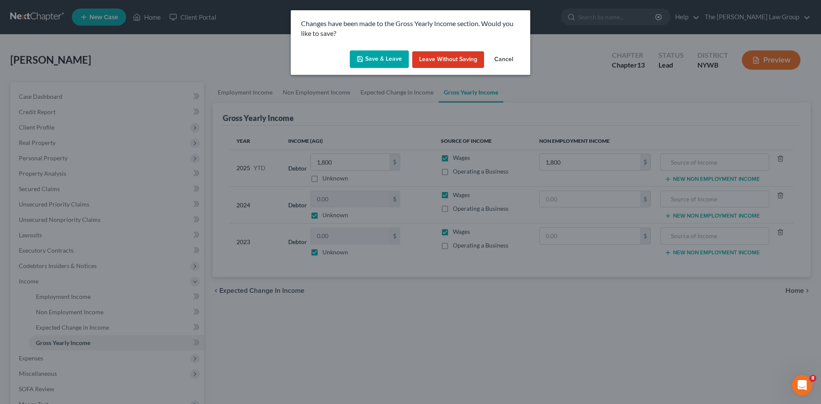
click at [386, 56] on button "Save & Leave" at bounding box center [379, 59] width 59 height 18
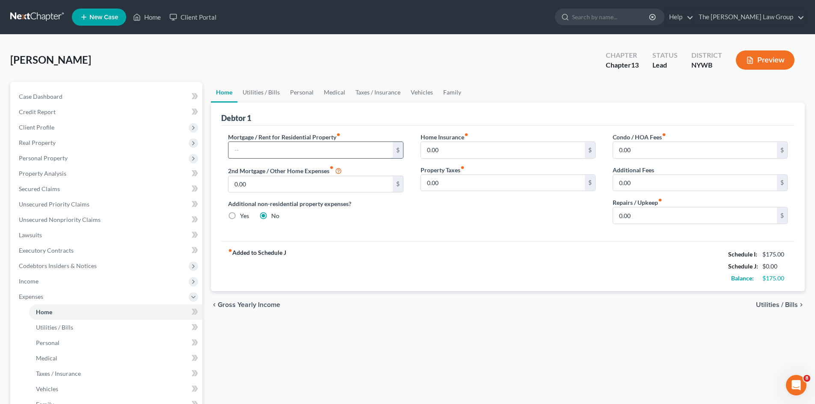
click at [366, 150] on input "text" at bounding box center [310, 150] width 164 height 16
drag, startPoint x: 480, startPoint y: 219, endPoint x: 381, endPoint y: 195, distance: 101.7
click at [479, 219] on div "Home Insurance fiber_manual_record 0.00 $ Property Taxes fiber_manual_record 0.…" at bounding box center [508, 182] width 192 height 98
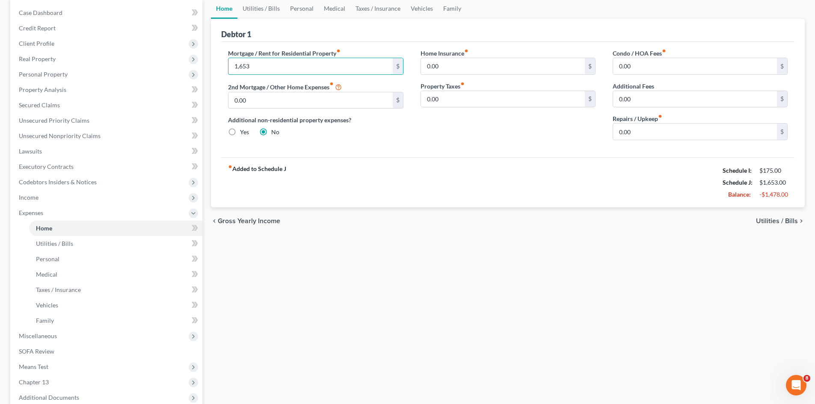
scroll to position [84, 0]
type input "1,653"
click at [779, 218] on span "Utilities / Bills" at bounding box center [777, 220] width 42 height 7
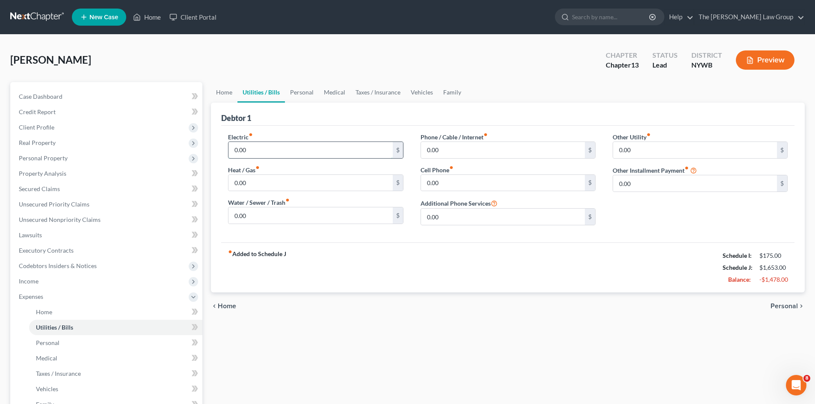
click at [299, 147] on input "0.00" at bounding box center [310, 150] width 164 height 16
type input "155"
click at [444, 155] on input "0.00" at bounding box center [503, 150] width 164 height 16
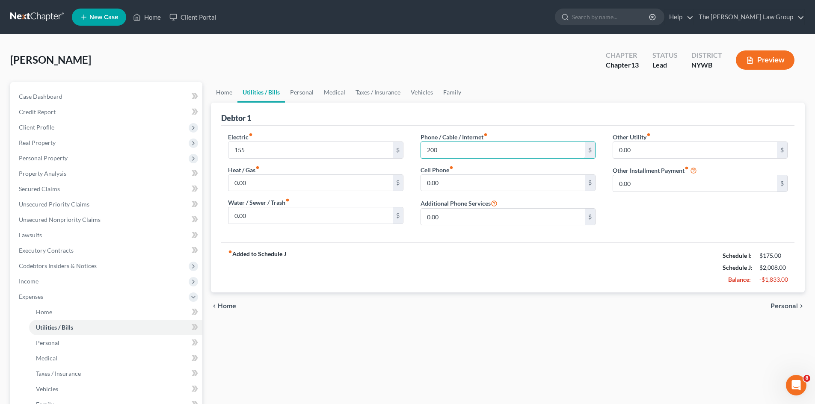
type input "200"
click at [531, 115] on div "Debtor 1" at bounding box center [507, 114] width 573 height 23
click at [312, 187] on input "0.00" at bounding box center [310, 183] width 164 height 16
type input "100"
click at [300, 214] on input "0.00" at bounding box center [310, 215] width 164 height 16
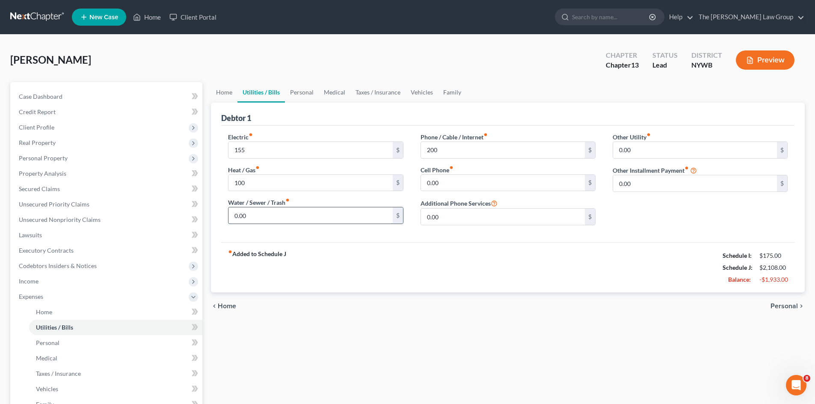
click at [300, 214] on input "0.00" at bounding box center [310, 215] width 164 height 16
type input "70"
click at [361, 284] on div "fiber_manual_record Added to Schedule J Schedule I: $175.00 Schedule J: $2,178.…" at bounding box center [507, 268] width 573 height 50
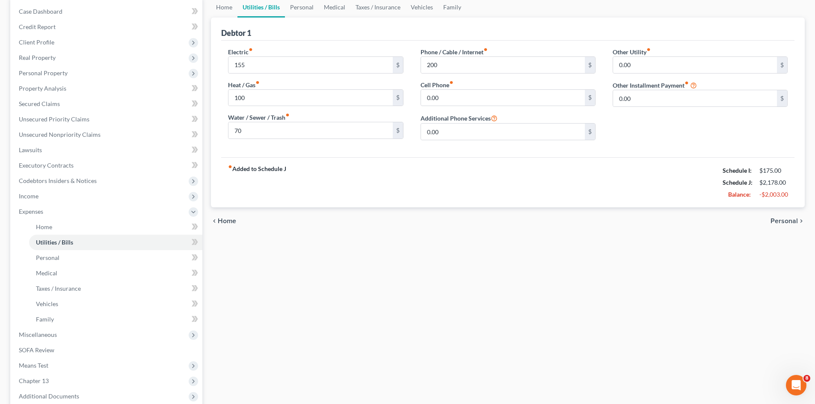
click at [782, 218] on span "Personal" at bounding box center [783, 221] width 27 height 7
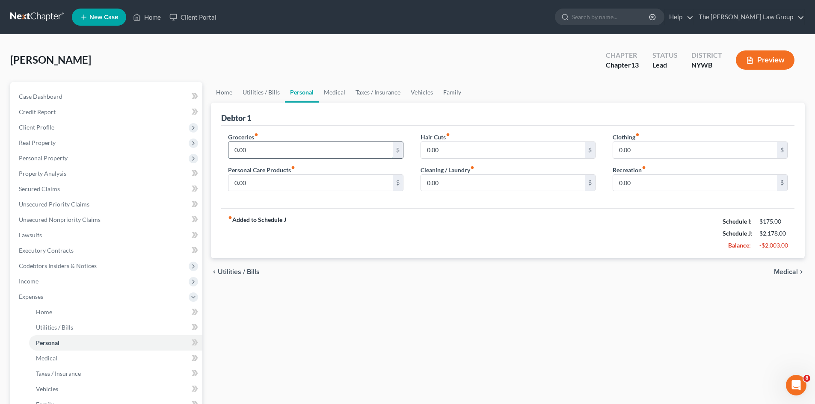
click at [295, 145] on input "0.00" at bounding box center [310, 150] width 164 height 16
click at [294, 146] on input "0.00" at bounding box center [310, 150] width 164 height 16
type input "500"
click at [219, 270] on span "Utilities / Bills" at bounding box center [239, 272] width 42 height 7
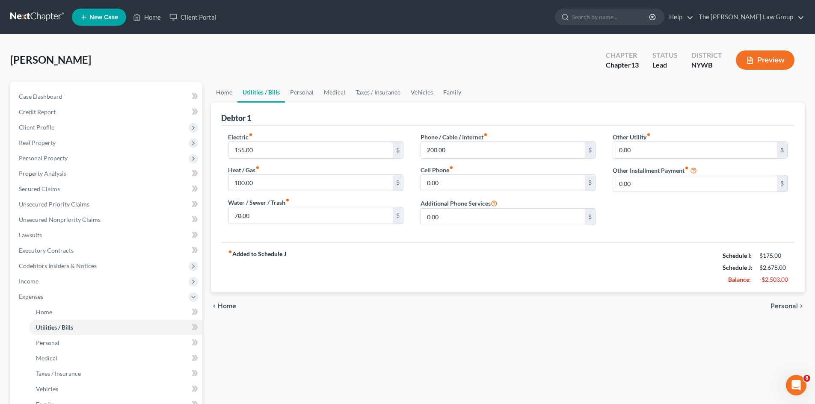
click at [791, 305] on span "Personal" at bounding box center [783, 306] width 27 height 7
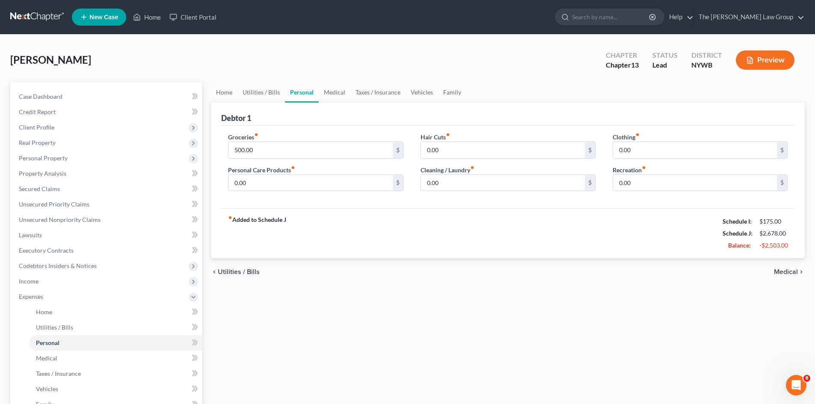
click at [790, 273] on span "Medical" at bounding box center [786, 272] width 24 height 7
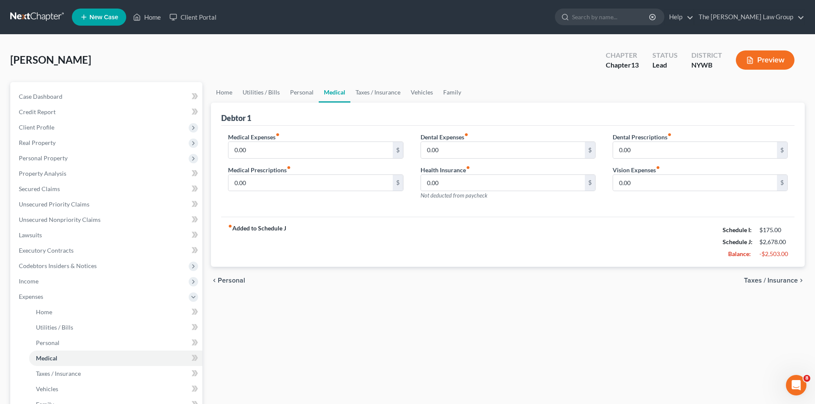
click at [782, 281] on span "Taxes / Insurance" at bounding box center [771, 280] width 54 height 7
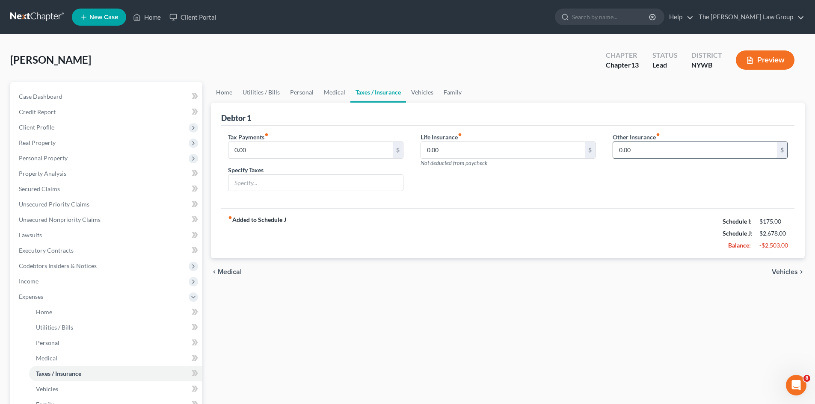
click at [636, 148] on input "0.00" at bounding box center [695, 150] width 164 height 16
click at [790, 274] on span "Vehicles" at bounding box center [785, 272] width 26 height 7
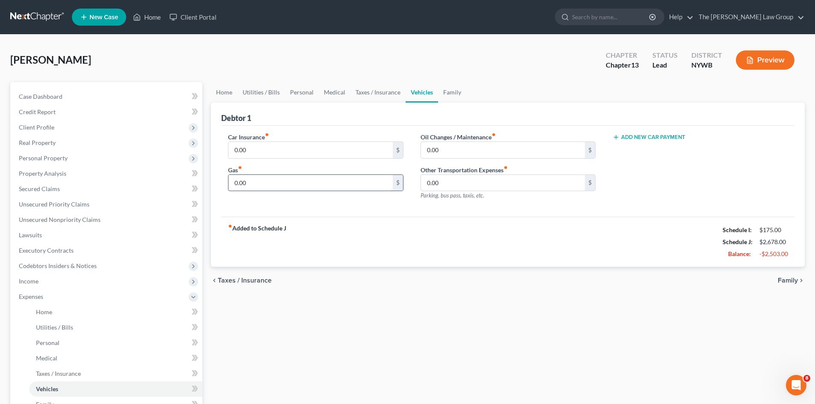
click at [325, 189] on input "0.00" at bounding box center [310, 183] width 164 height 16
type input "150"
drag, startPoint x: 389, startPoint y: 232, endPoint x: 620, endPoint y: 259, distance: 232.1
click at [393, 232] on div "fiber_manual_record Added to Schedule J Schedule I: $175.00 Schedule J: $2,828.…" at bounding box center [507, 242] width 573 height 50
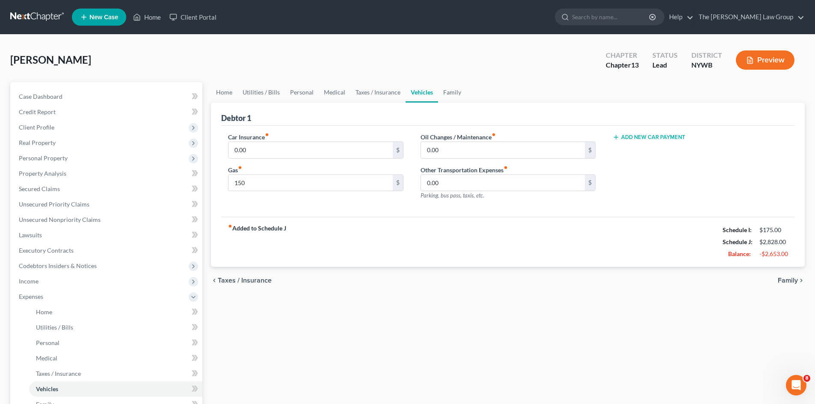
click at [789, 279] on span "Family" at bounding box center [788, 280] width 20 height 7
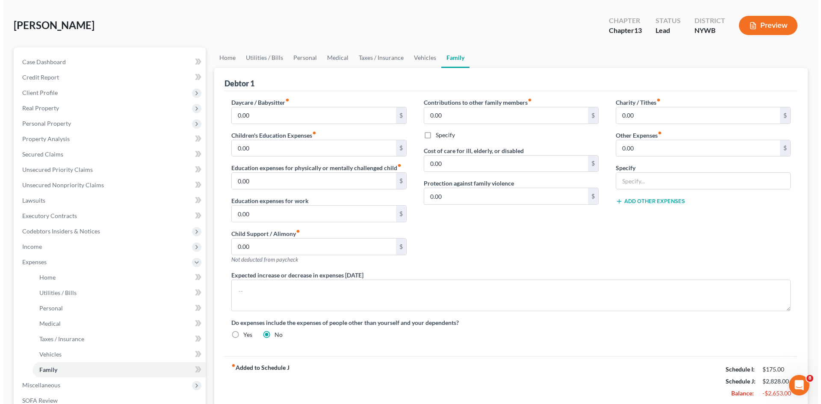
scroll to position [174, 0]
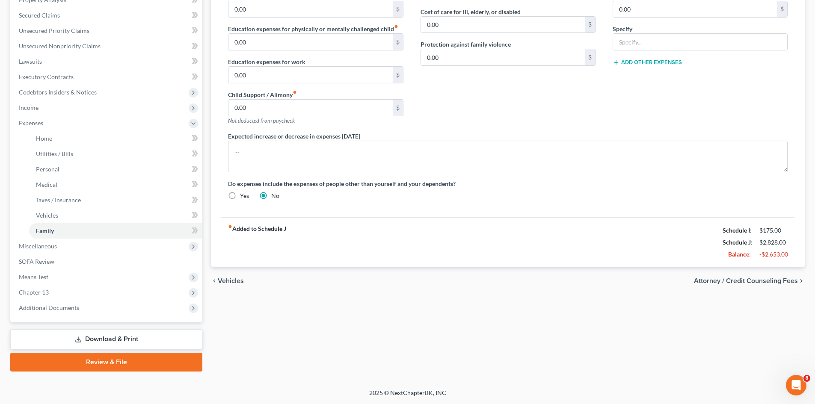
click at [783, 282] on span "Attorney / Credit Counseling Fees" at bounding box center [746, 281] width 104 height 7
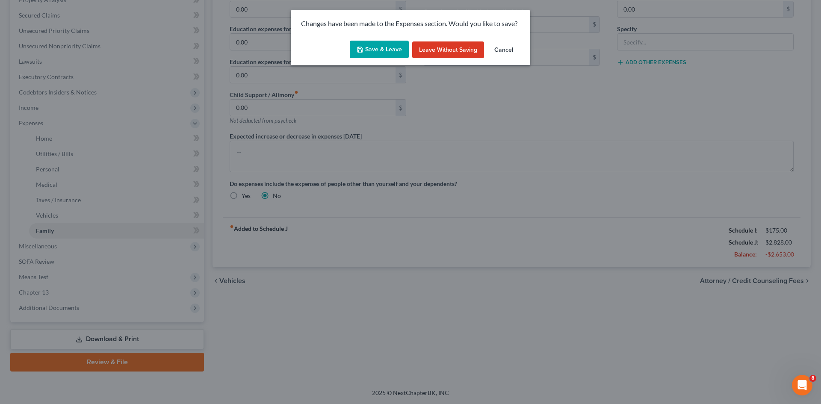
click at [387, 48] on button "Save & Leave" at bounding box center [379, 50] width 59 height 18
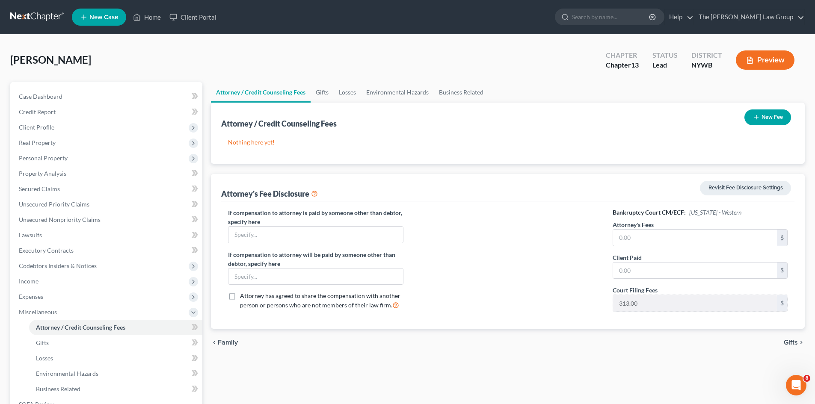
click at [760, 63] on button "Preview" at bounding box center [765, 59] width 59 height 19
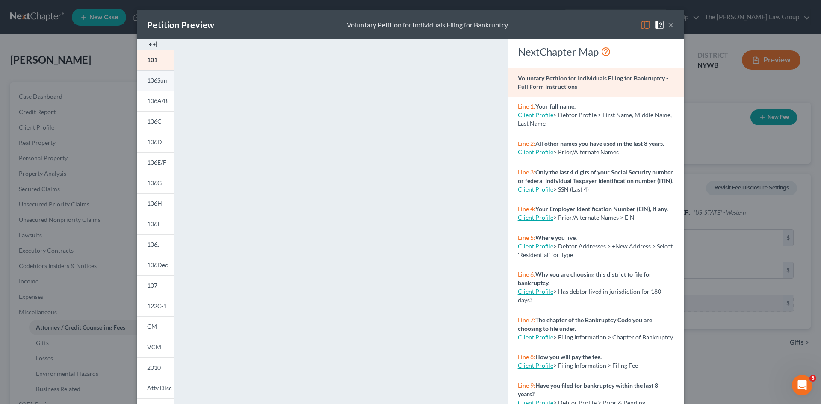
click at [150, 83] on span "106Sum" at bounding box center [158, 80] width 22 height 7
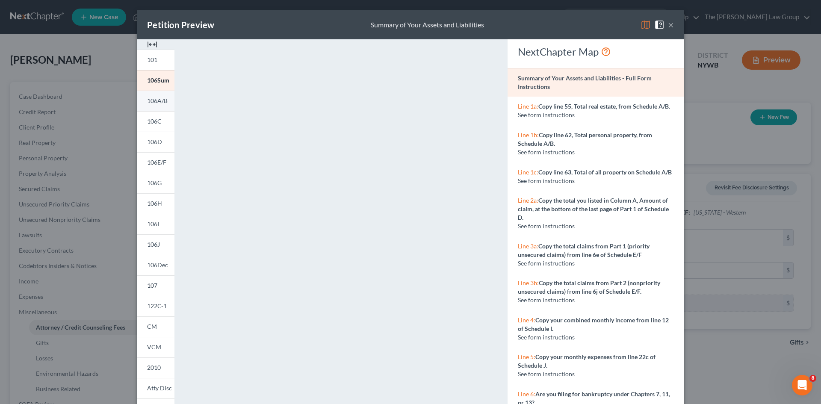
click at [155, 102] on span "106A/B" at bounding box center [157, 100] width 21 height 7
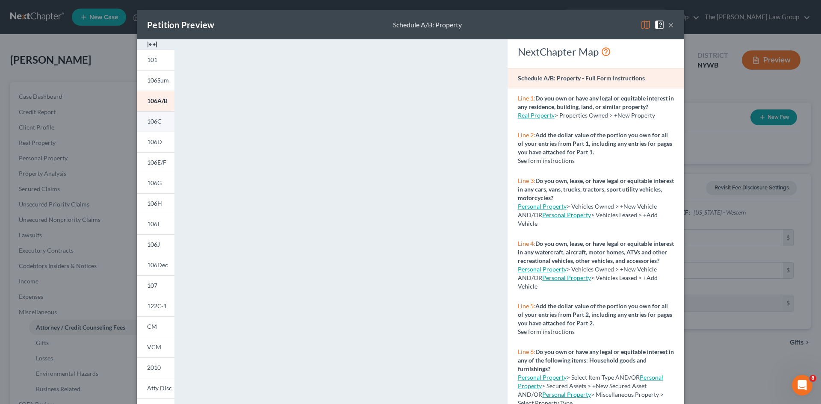
click at [152, 122] on span "106C" at bounding box center [154, 121] width 15 height 7
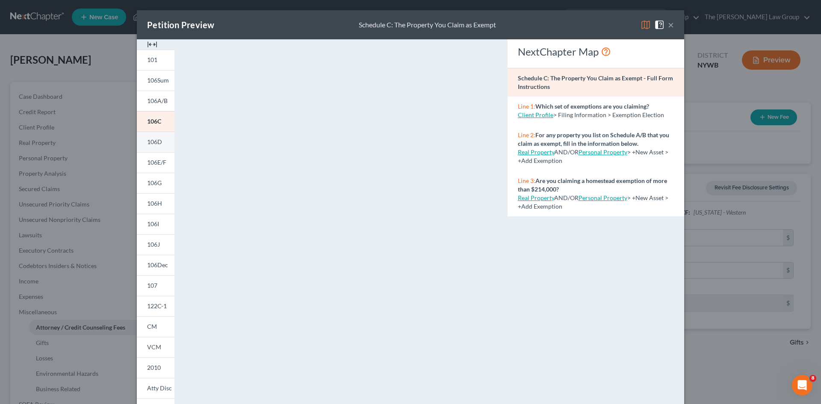
click at [150, 141] on span "106D" at bounding box center [154, 141] width 15 height 7
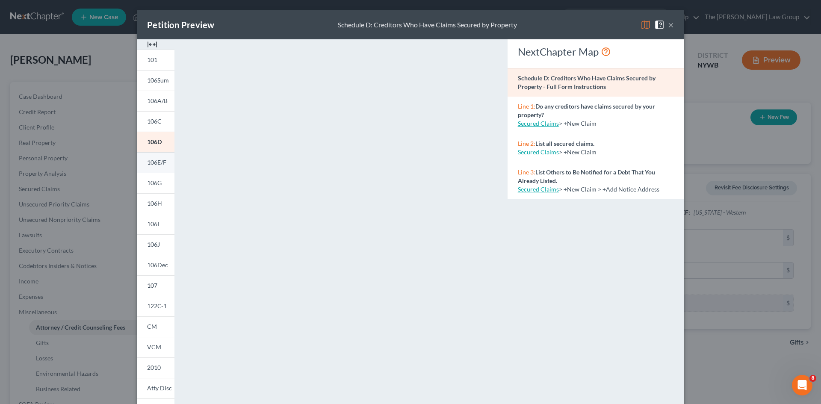
click at [158, 166] on span "106E/F" at bounding box center [156, 162] width 19 height 7
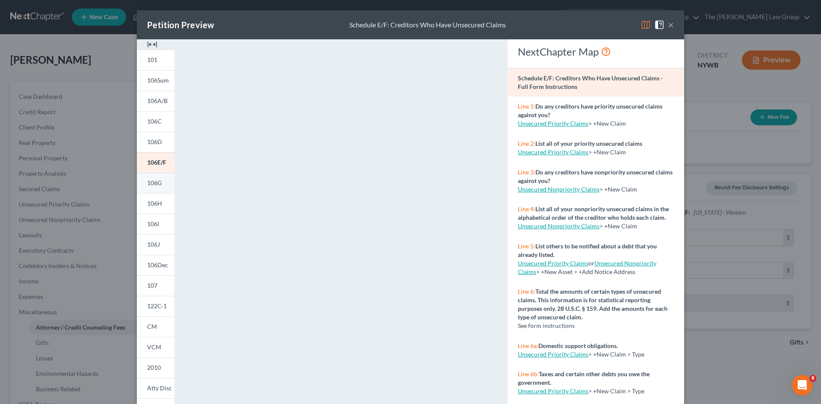
click at [150, 179] on span "106G" at bounding box center [154, 182] width 15 height 7
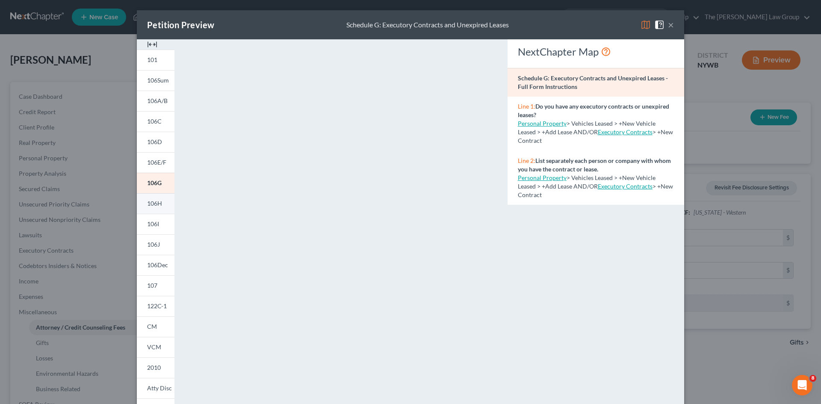
click at [147, 205] on span "106H" at bounding box center [154, 203] width 15 height 7
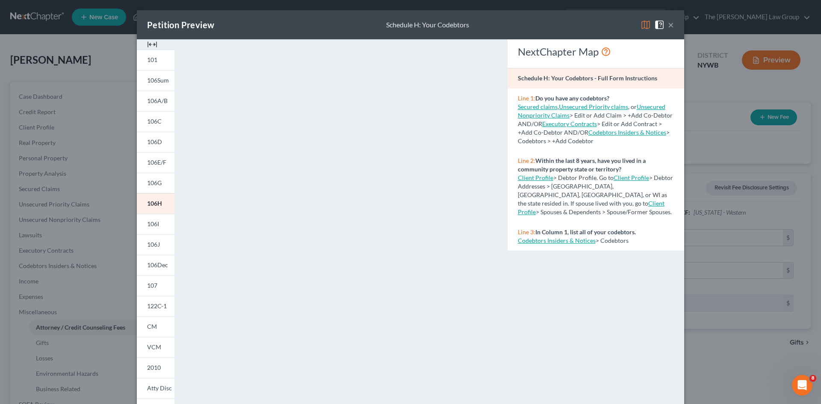
click at [151, 225] on span "106I" at bounding box center [153, 223] width 12 height 7
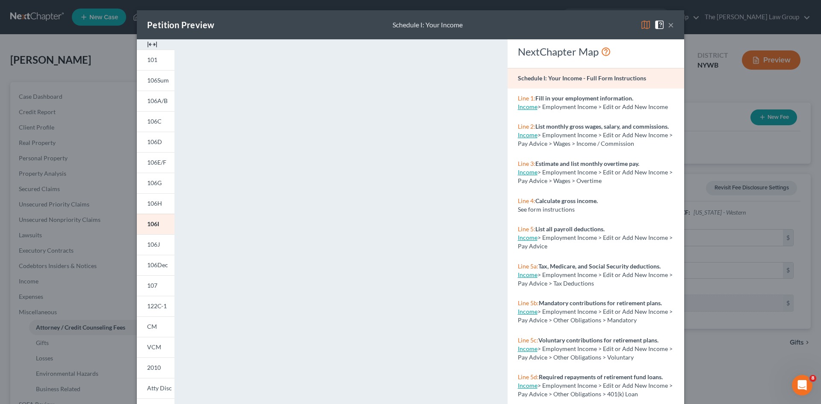
drag, startPoint x: 154, startPoint y: 243, endPoint x: 184, endPoint y: 222, distance: 37.0
click at [154, 243] on span "106J" at bounding box center [153, 244] width 13 height 7
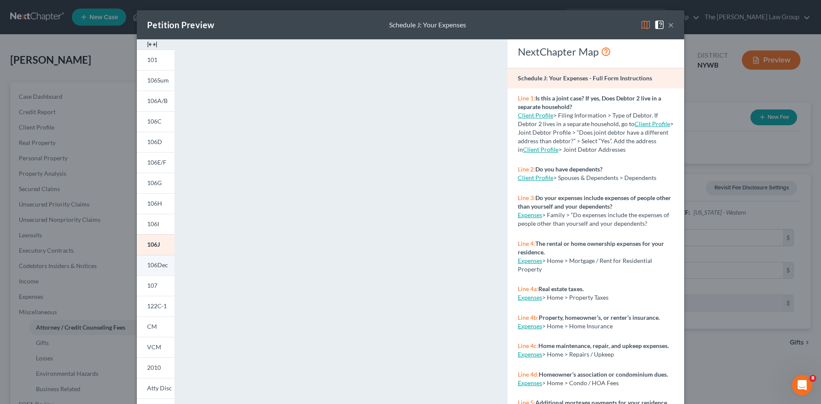
click at [157, 269] on link "106Dec" at bounding box center [156, 265] width 38 height 21
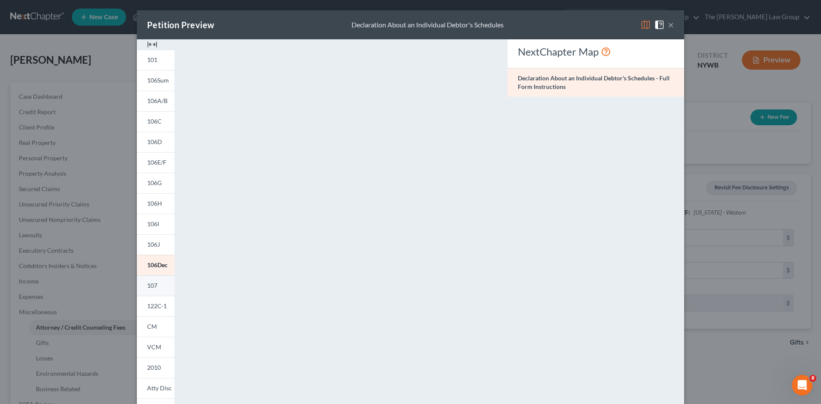
click at [150, 284] on span "107" at bounding box center [152, 285] width 10 height 7
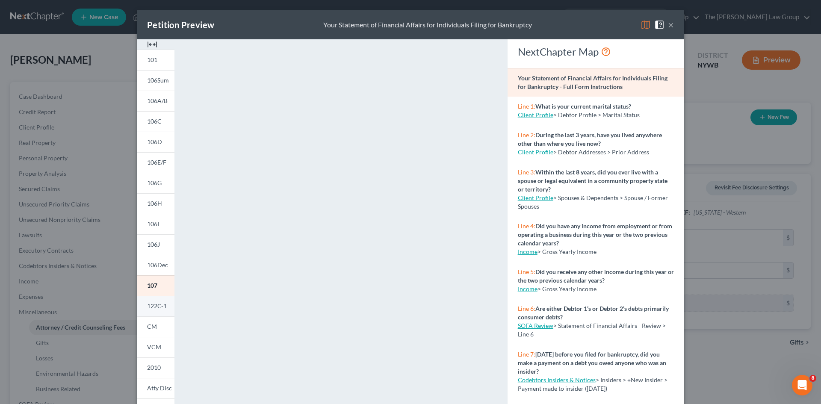
click at [160, 305] on span "122C-1" at bounding box center [157, 305] width 20 height 7
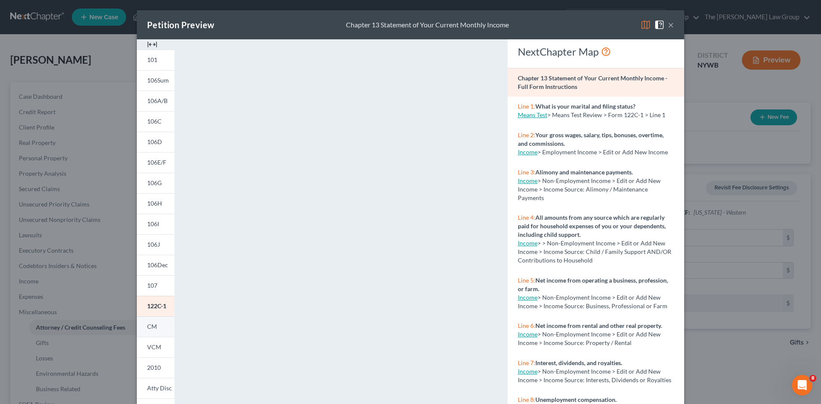
click at [152, 327] on span "CM" at bounding box center [152, 326] width 10 height 7
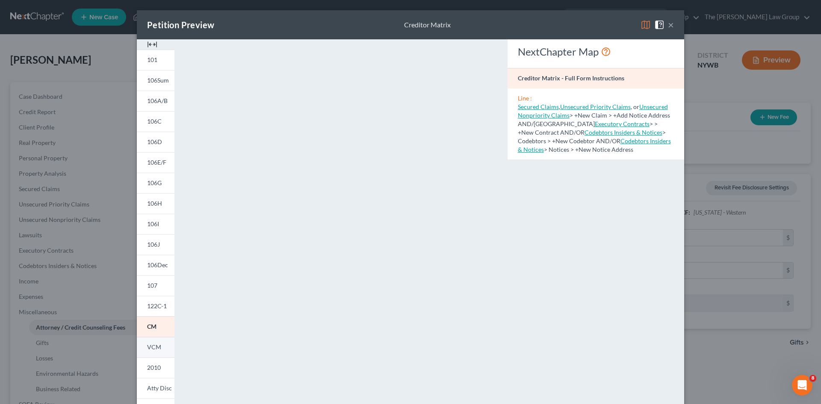
drag, startPoint x: 155, startPoint y: 349, endPoint x: 161, endPoint y: 344, distance: 7.9
click at [154, 349] on span "VCM" at bounding box center [154, 346] width 14 height 7
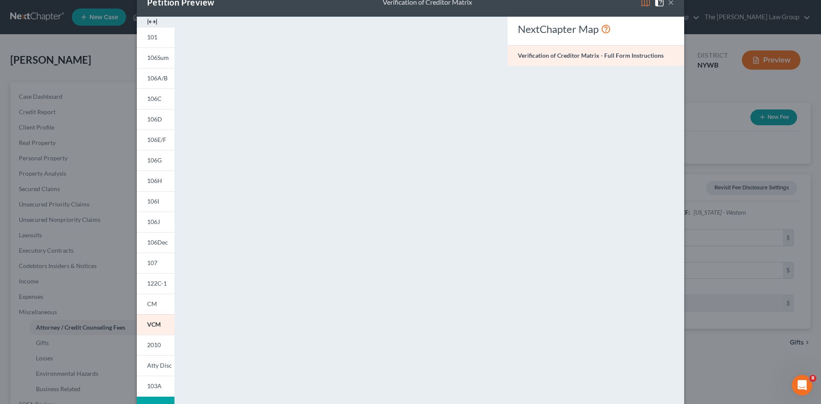
scroll to position [78, 0]
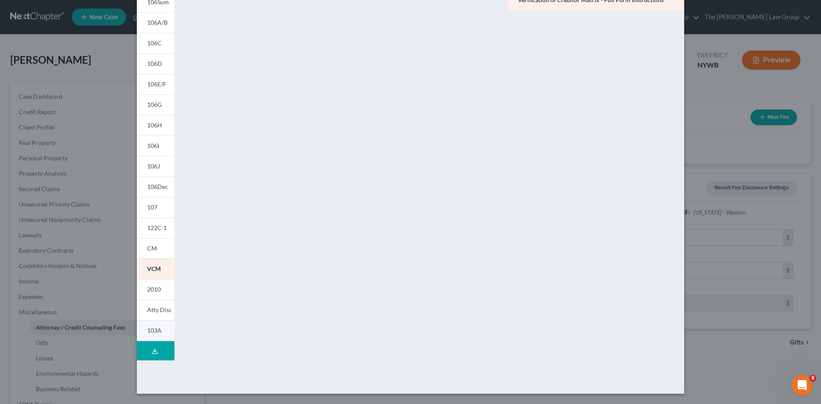
click at [154, 328] on span "103A" at bounding box center [154, 330] width 15 height 7
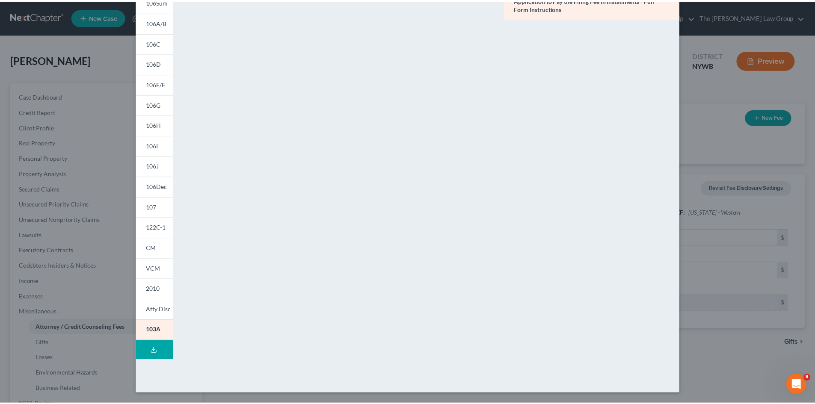
scroll to position [0, 0]
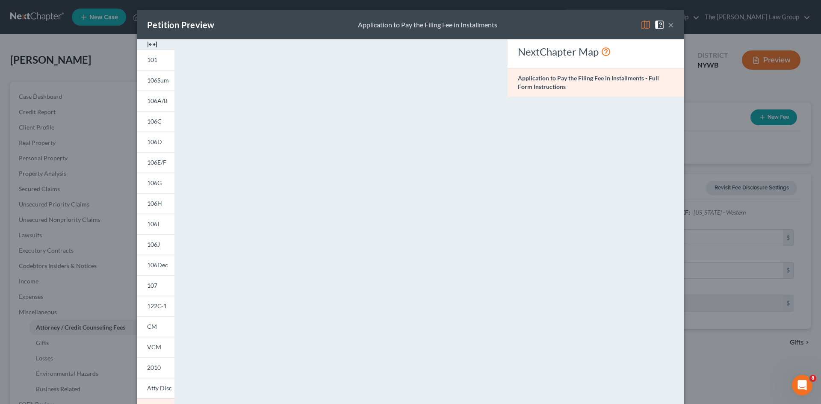
click at [669, 25] on button "×" at bounding box center [671, 25] width 6 height 10
